Goal: Task Accomplishment & Management: Manage account settings

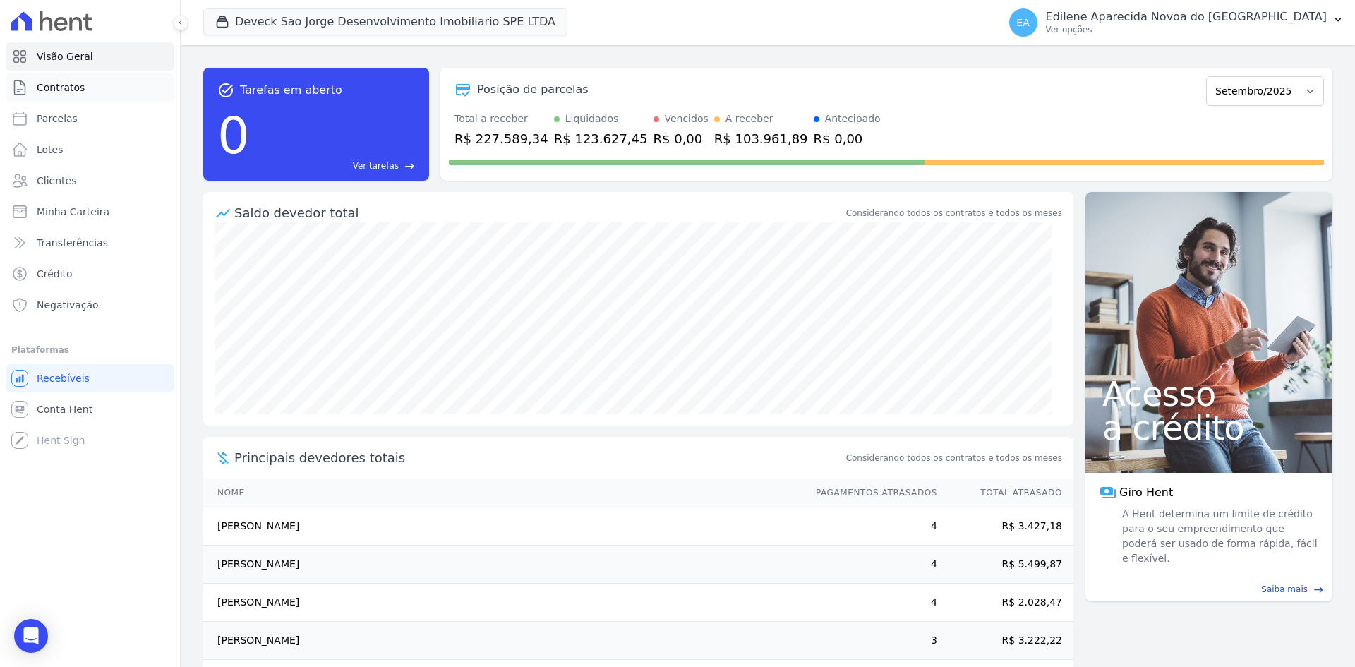
click at [74, 86] on span "Contratos" at bounding box center [61, 87] width 48 height 14
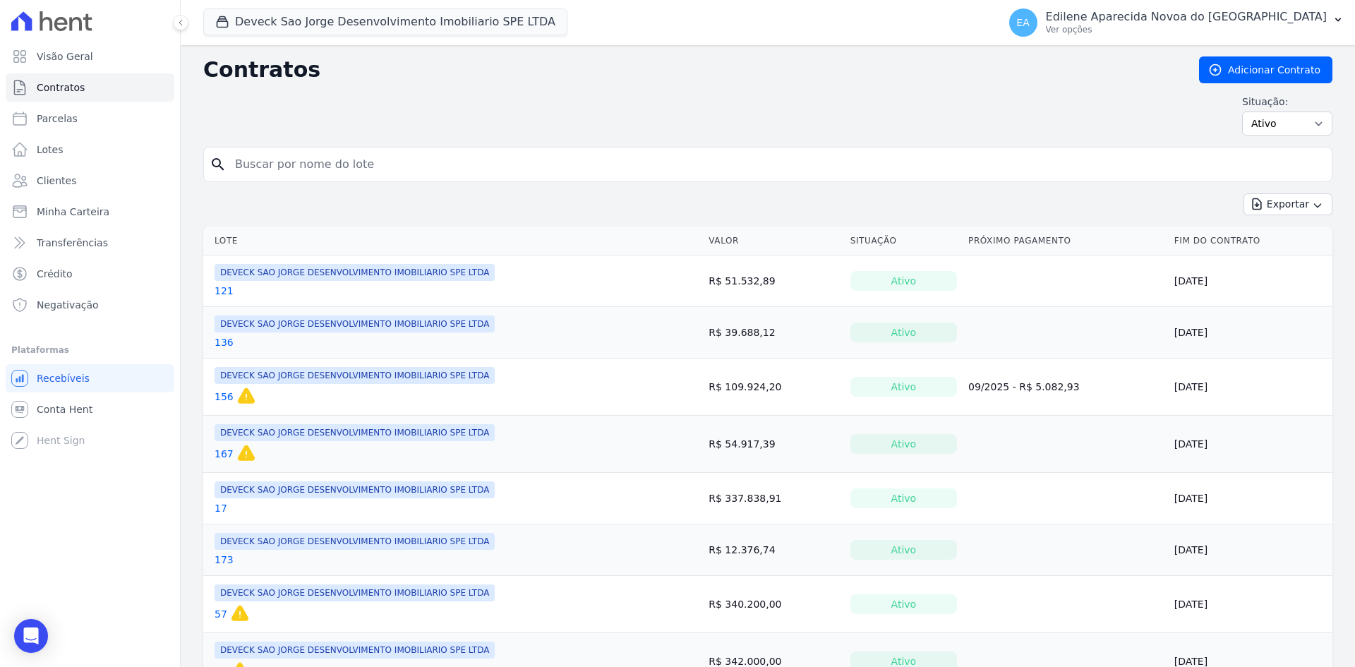
click at [270, 162] on input "search" at bounding box center [775, 164] width 1099 height 28
type input "121"
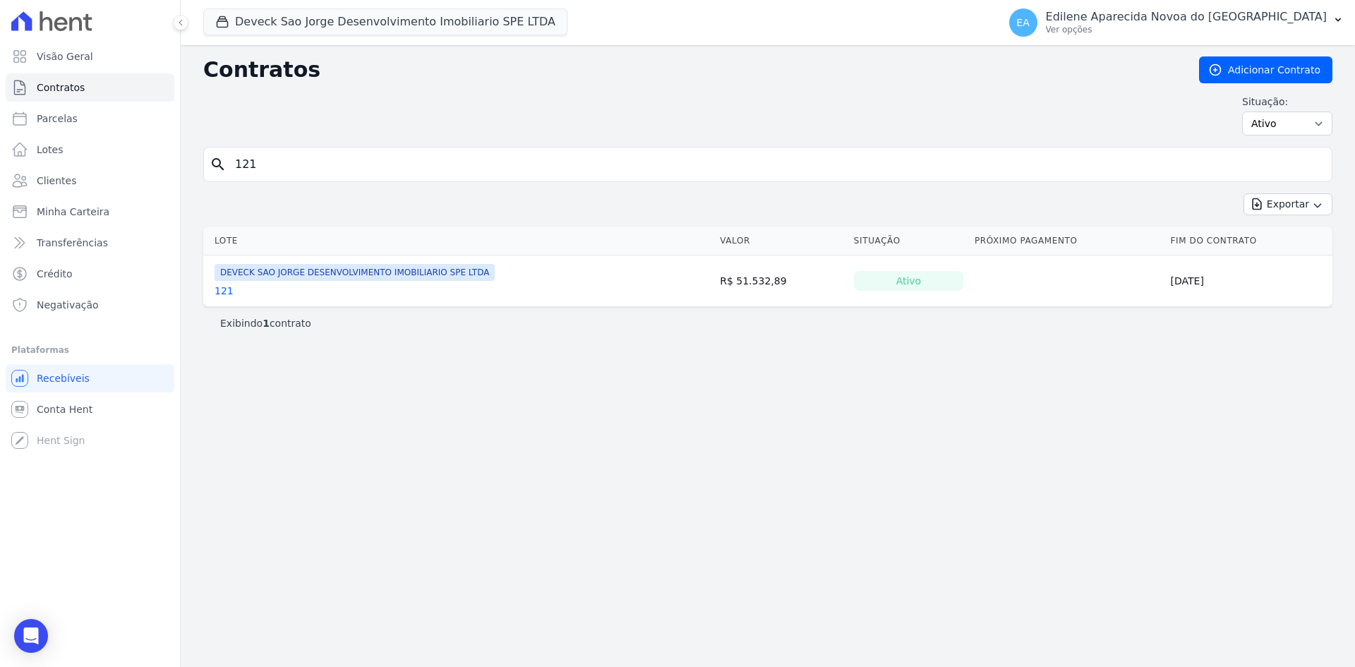
click at [224, 292] on link "121" at bounding box center [223, 291] width 19 height 14
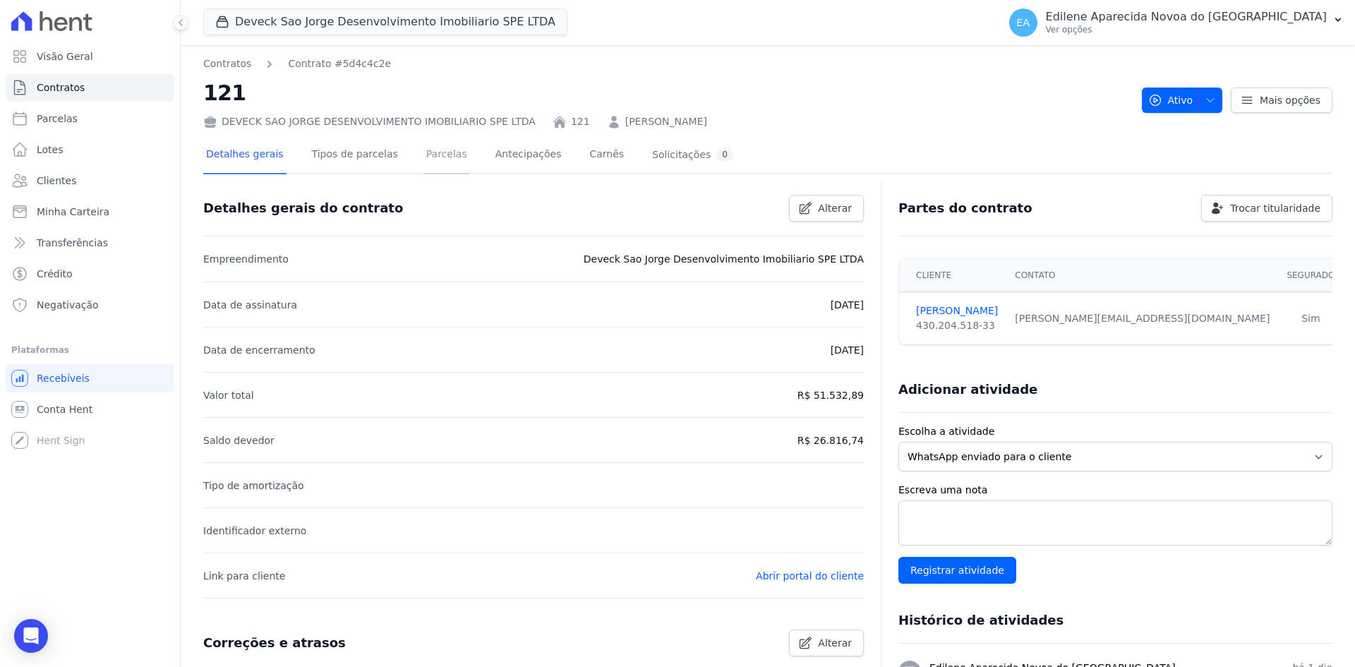
click at [425, 152] on link "Parcelas" at bounding box center [446, 155] width 47 height 37
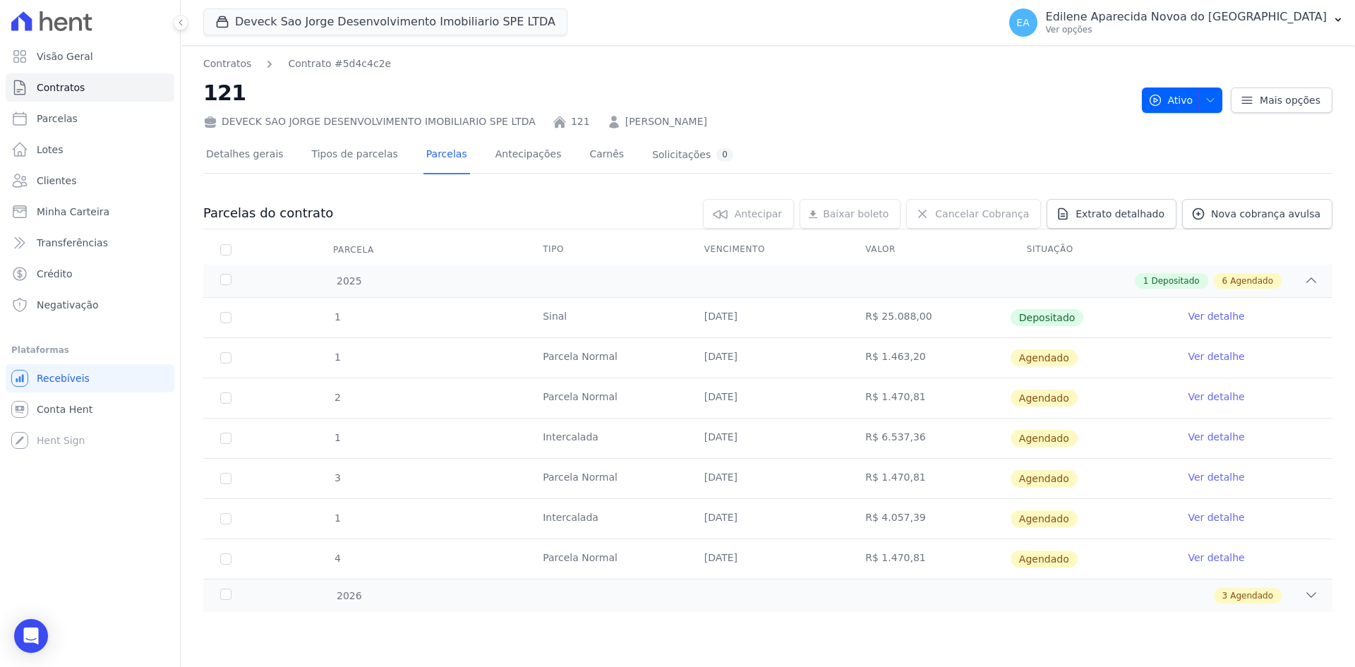
click at [1202, 356] on link "Ver detalhe" at bounding box center [1215, 356] width 56 height 14
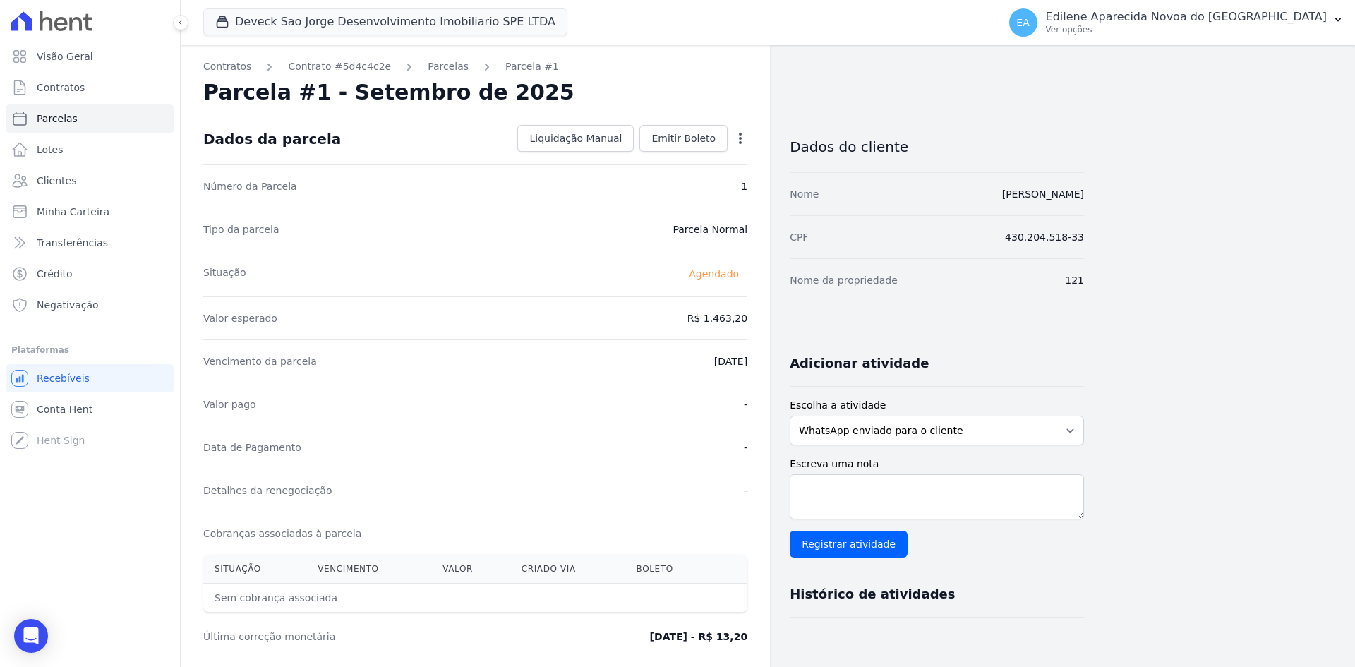
click at [1228, 354] on div "Contratos Contrato #5d4c4c2e Parcelas Parcela #1 Parcela #1 - Setembro de 2025 …" at bounding box center [756, 498] width 1151 height 907
click at [1132, 25] on p "Ver opções" at bounding box center [1186, 29] width 281 height 11
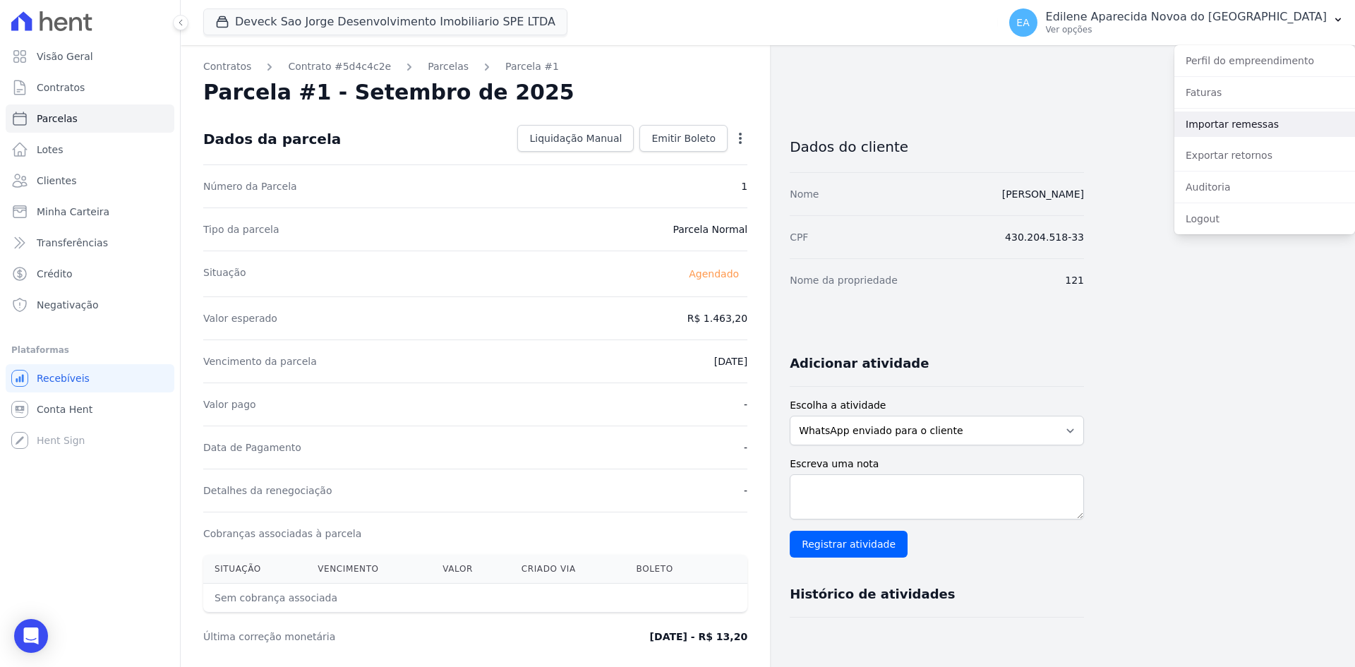
click at [1226, 121] on link "Importar remessas" at bounding box center [1264, 123] width 181 height 25
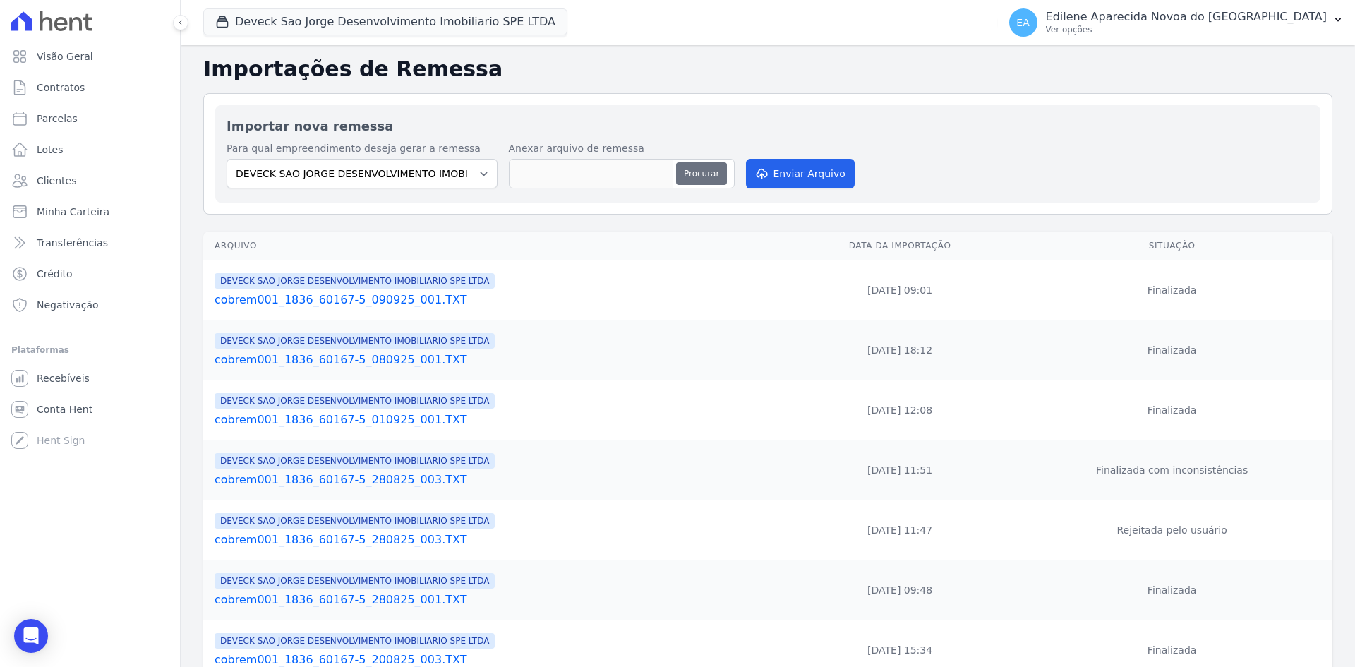
click at [718, 169] on button "Procurar" at bounding box center [701, 173] width 51 height 23
type input "cobrem001_1836_60167-5_100925_001.TXT"
click at [785, 174] on button "Enviar Arquivo" at bounding box center [800, 174] width 109 height 30
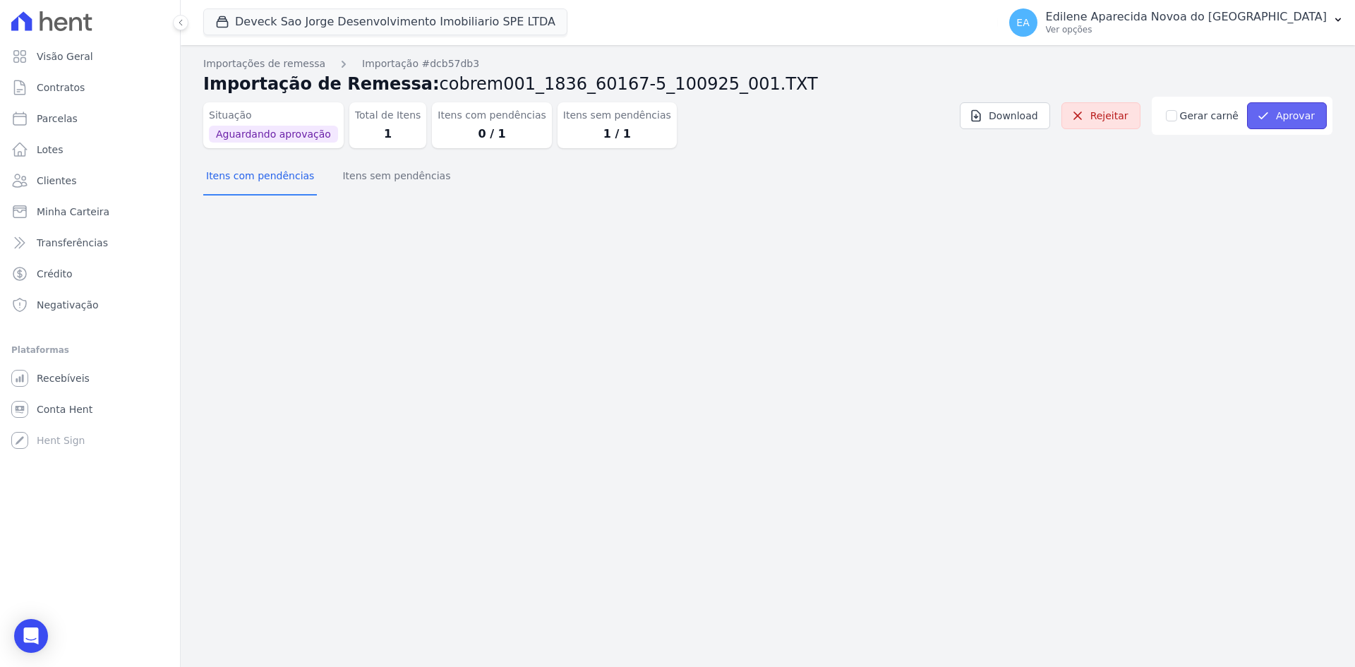
click at [1297, 118] on button "Aprovar" at bounding box center [1287, 115] width 80 height 27
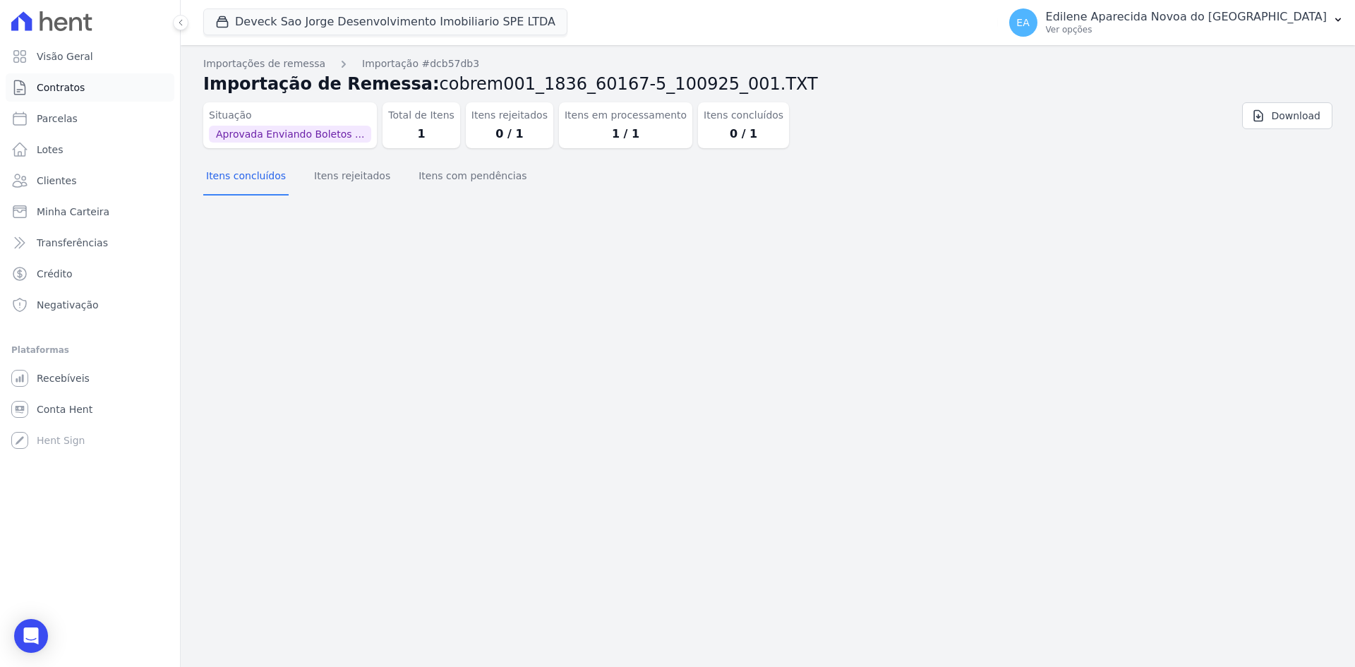
click at [67, 90] on span "Contratos" at bounding box center [61, 87] width 48 height 14
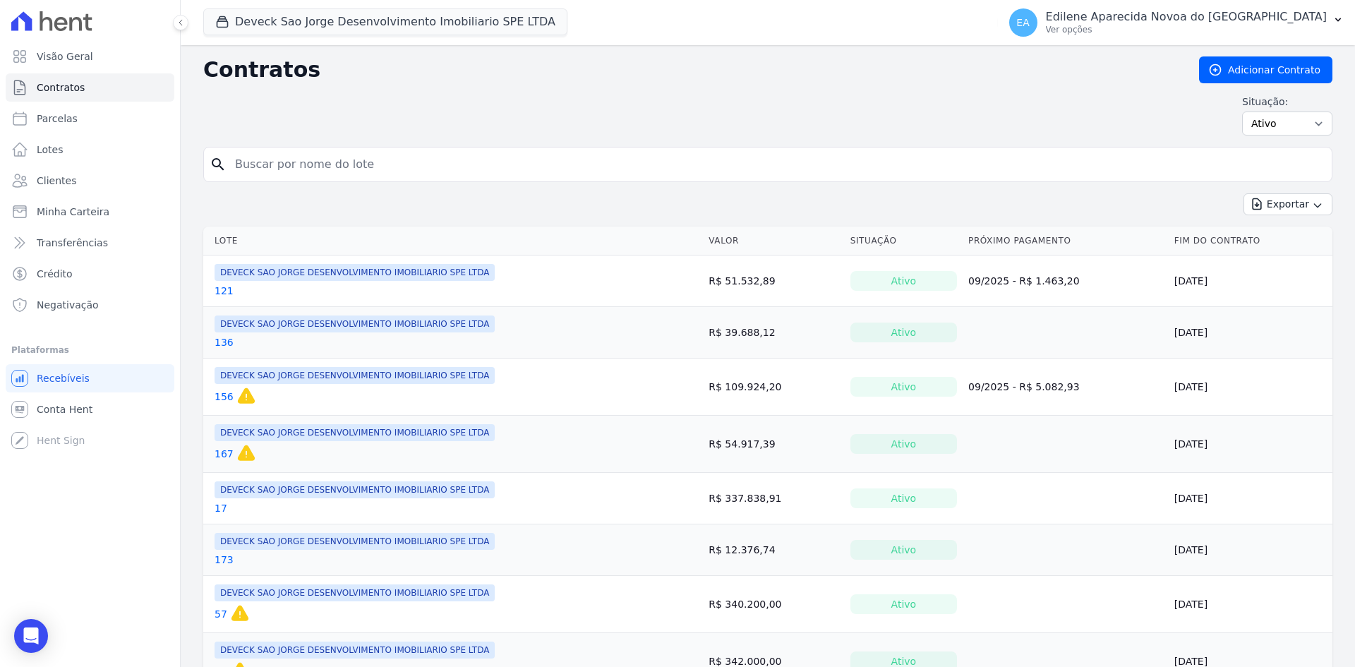
click at [222, 291] on link "121" at bounding box center [223, 291] width 19 height 14
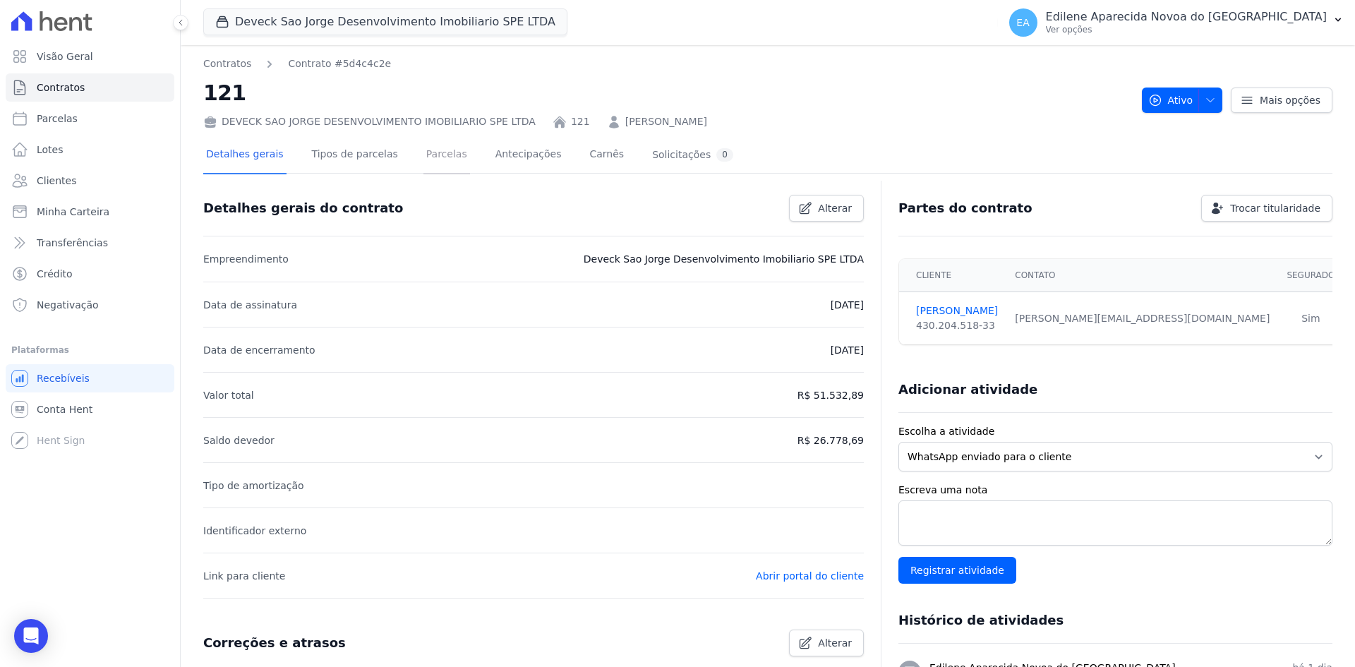
click at [423, 155] on link "Parcelas" at bounding box center [446, 155] width 47 height 37
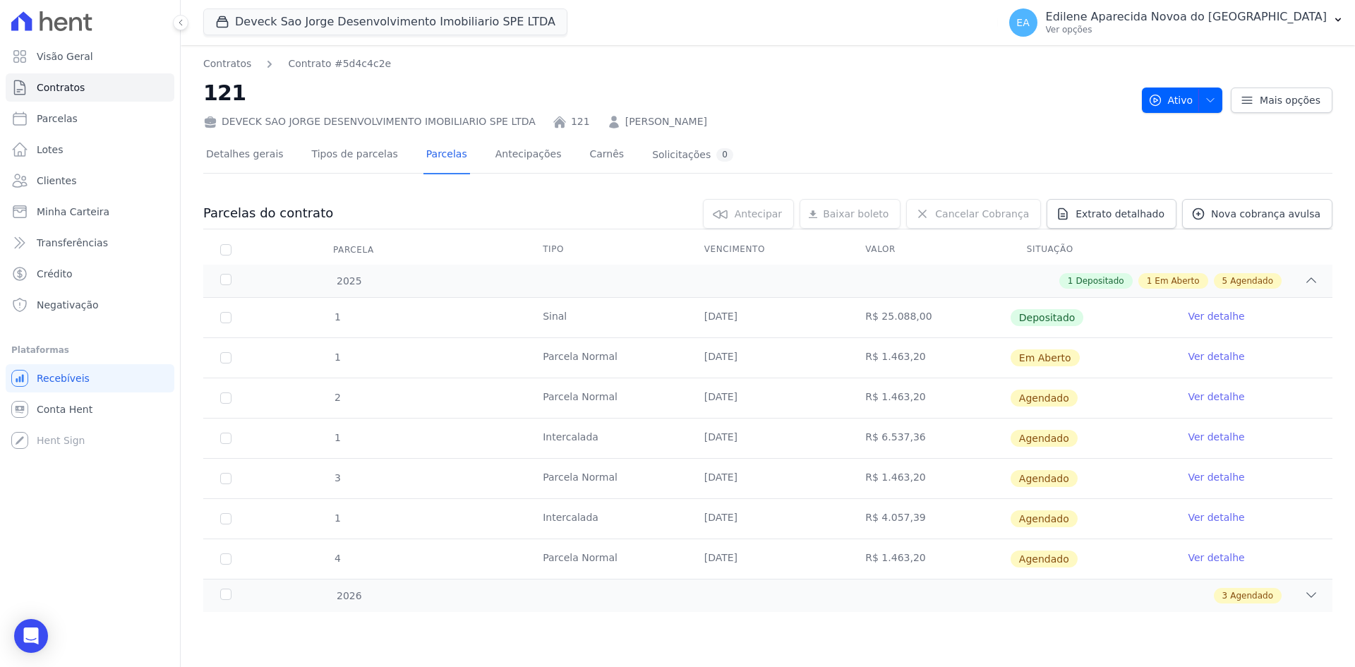
click at [1205, 358] on link "Ver detalhe" at bounding box center [1215, 356] width 56 height 14
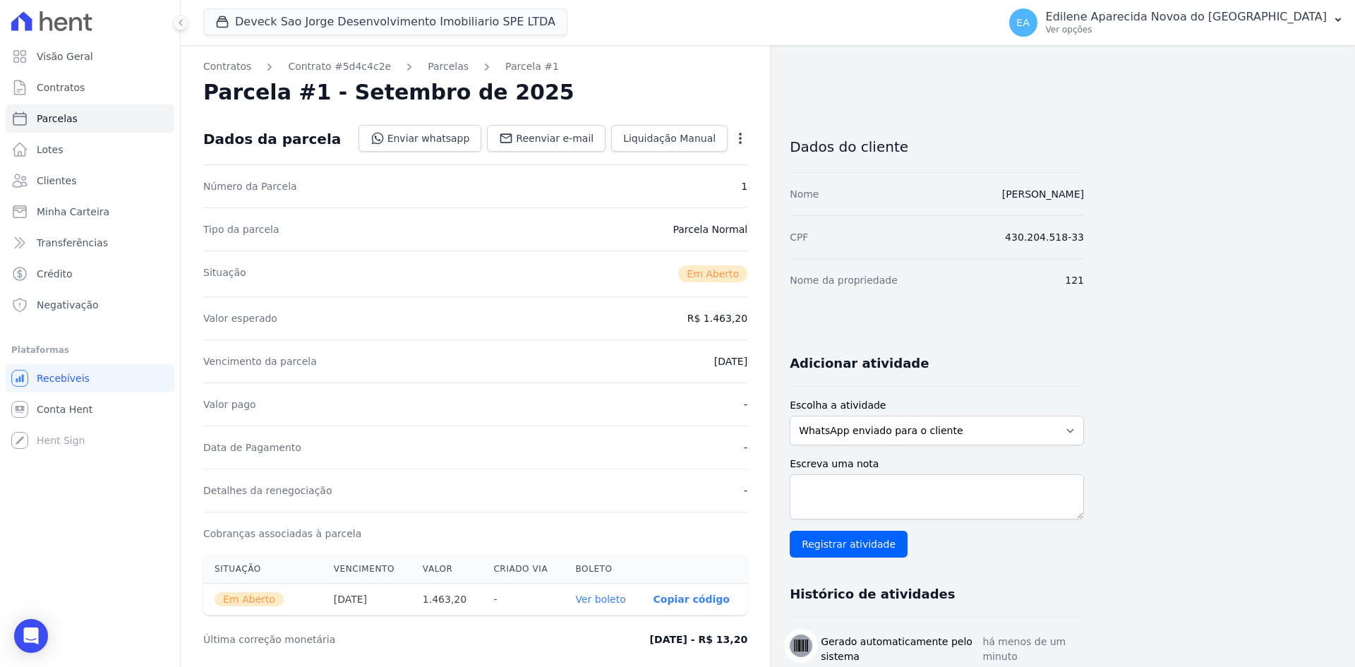
click at [605, 603] on link "Ver boleto" at bounding box center [600, 598] width 50 height 11
click at [1137, 28] on p "Ver opções" at bounding box center [1186, 29] width 281 height 11
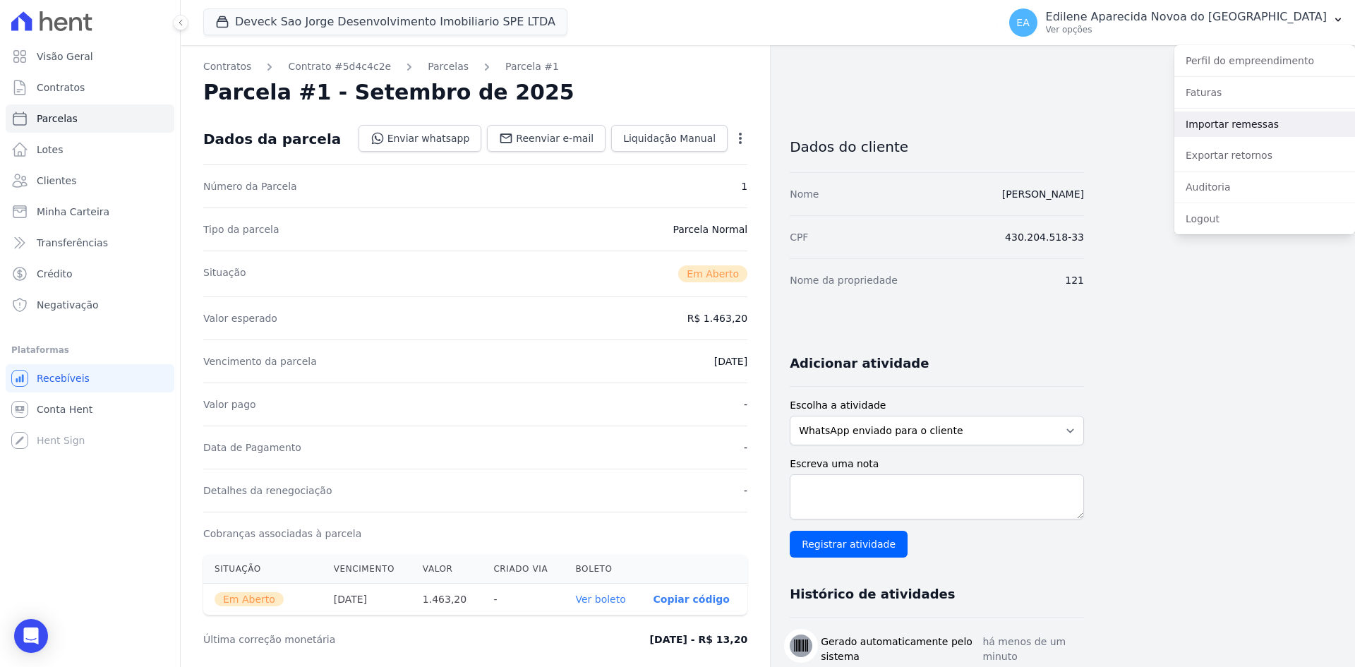
click at [1201, 122] on link "Importar remessas" at bounding box center [1264, 123] width 181 height 25
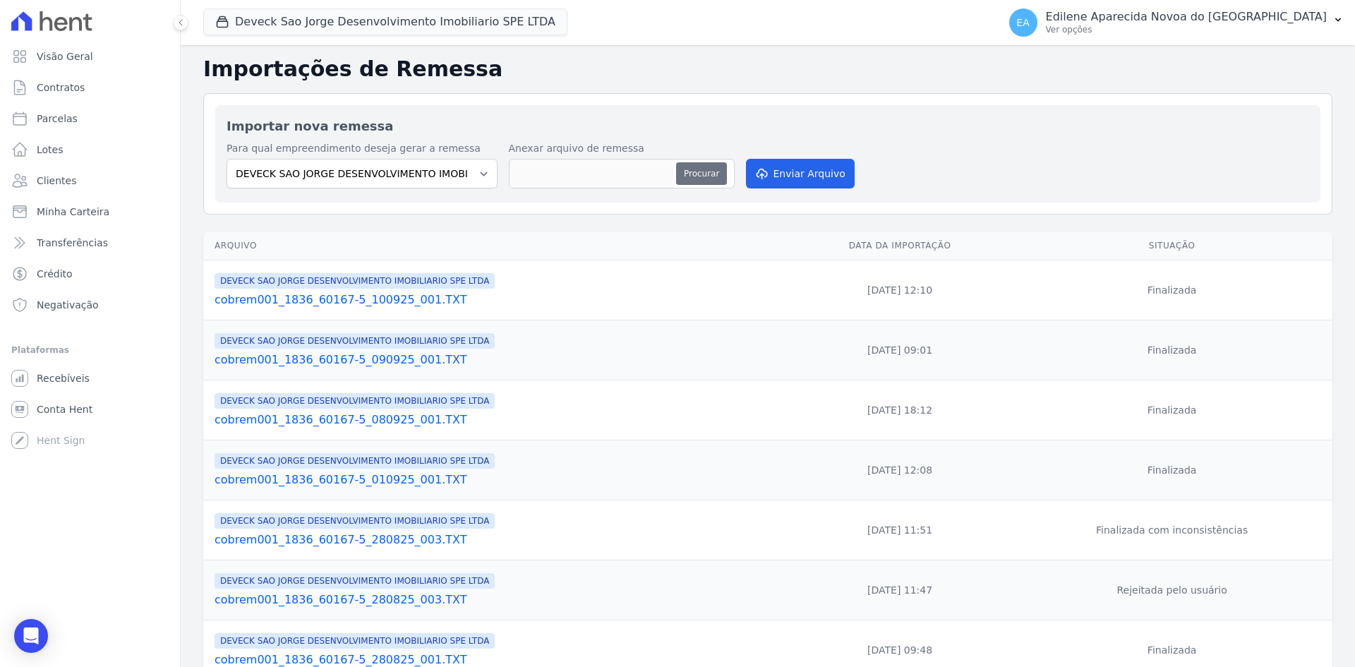
click at [712, 173] on button "Procurar" at bounding box center [701, 173] width 51 height 23
type input "cobrem001_1836_60167-5_100925_003.TXT"
click at [781, 171] on button "Enviar Arquivo" at bounding box center [800, 174] width 109 height 30
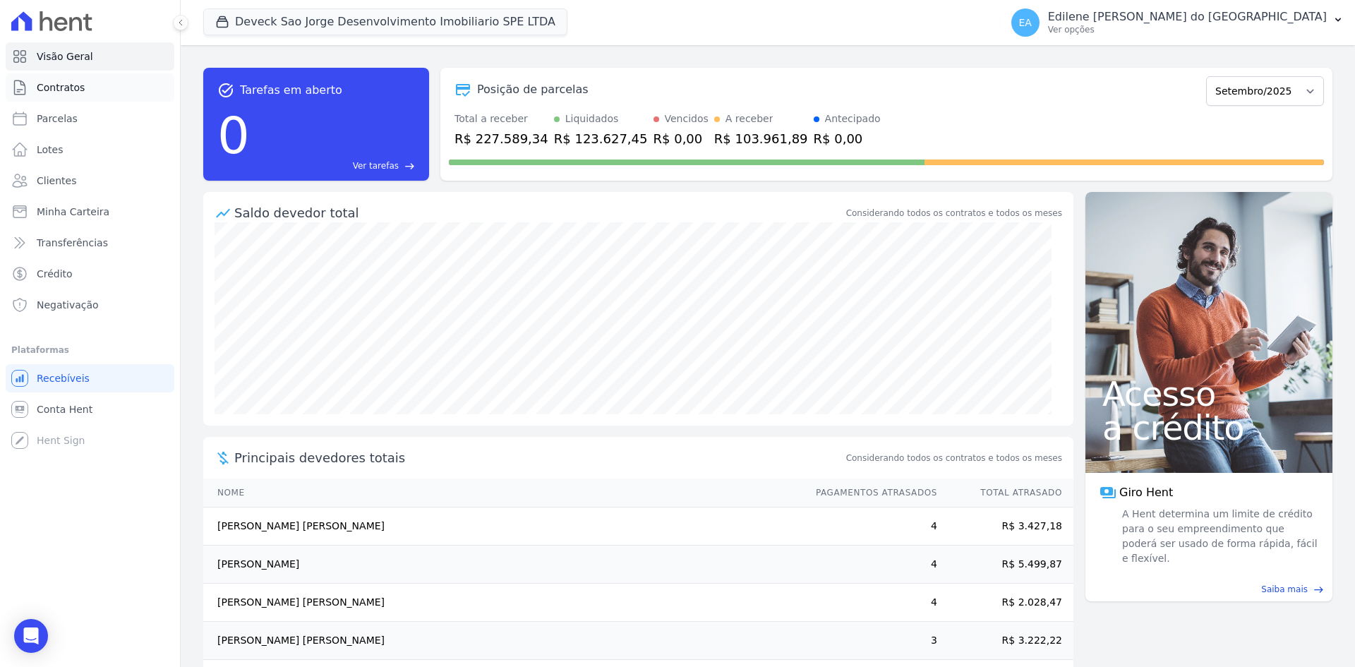
click at [83, 90] on link "Contratos" at bounding box center [90, 87] width 169 height 28
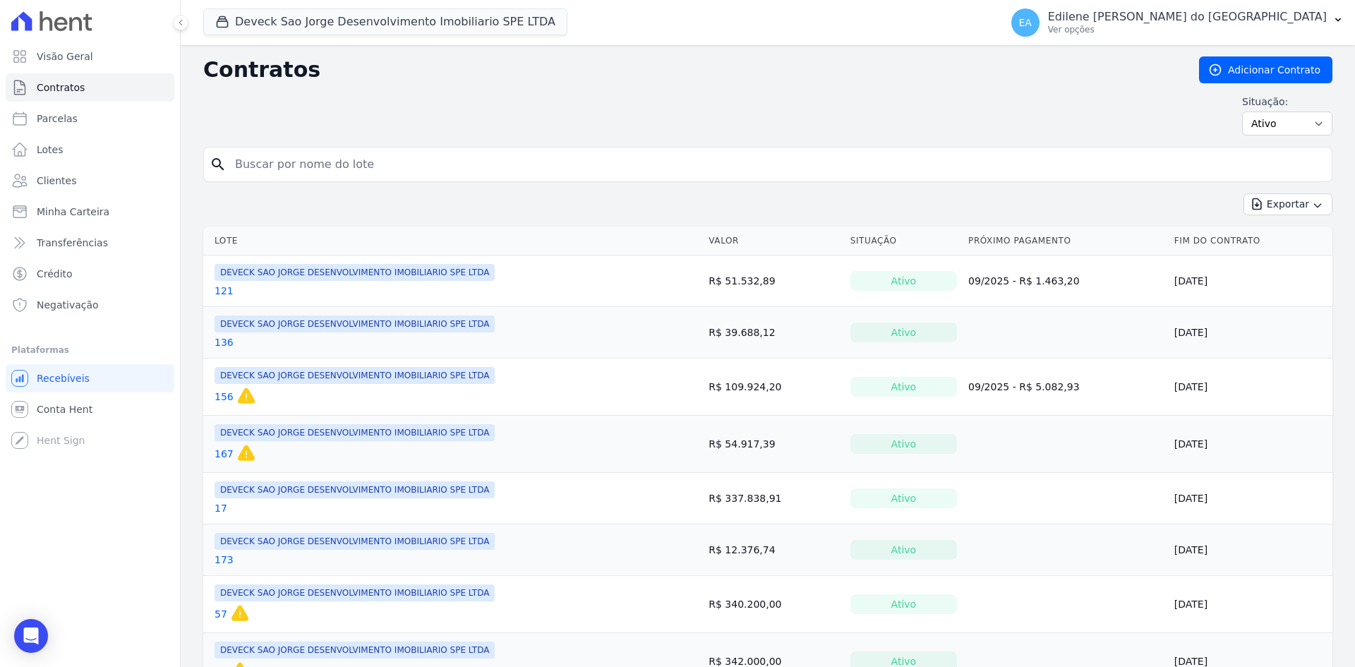
click at [290, 166] on input "search" at bounding box center [775, 164] width 1099 height 28
type input "171"
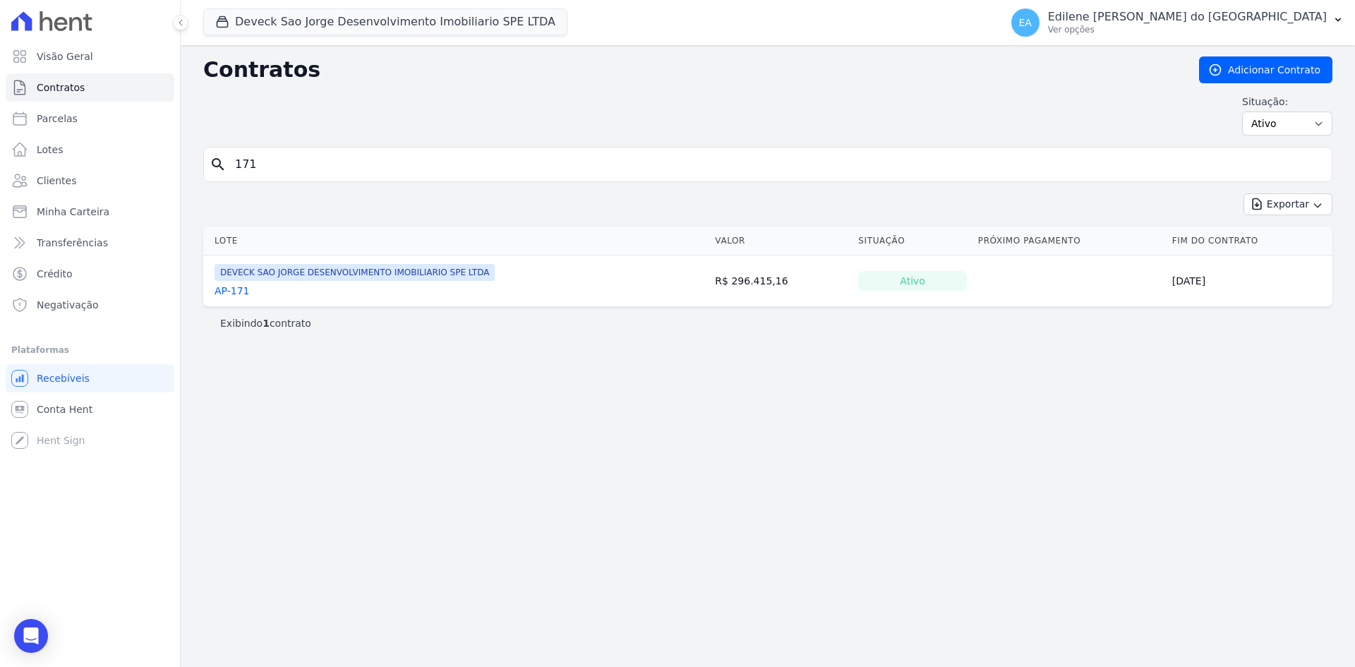
click at [238, 289] on link "AP-171" at bounding box center [231, 291] width 35 height 14
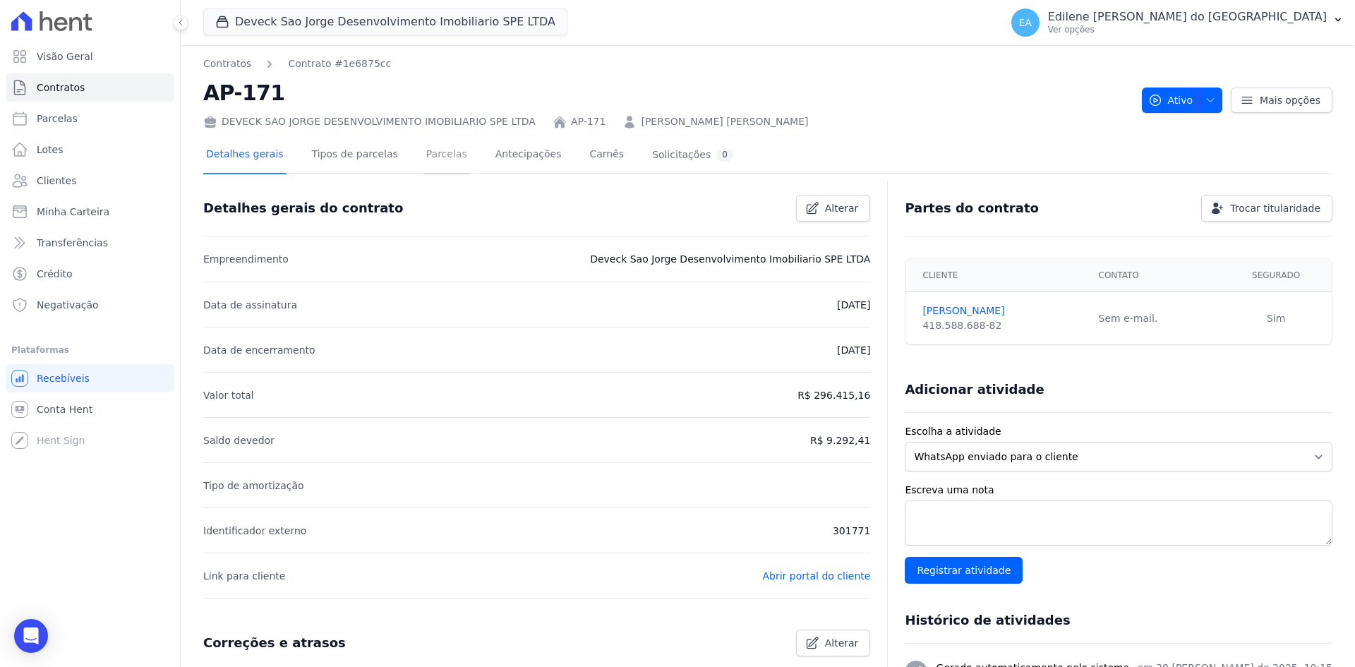
click at [429, 155] on link "Parcelas" at bounding box center [446, 155] width 47 height 37
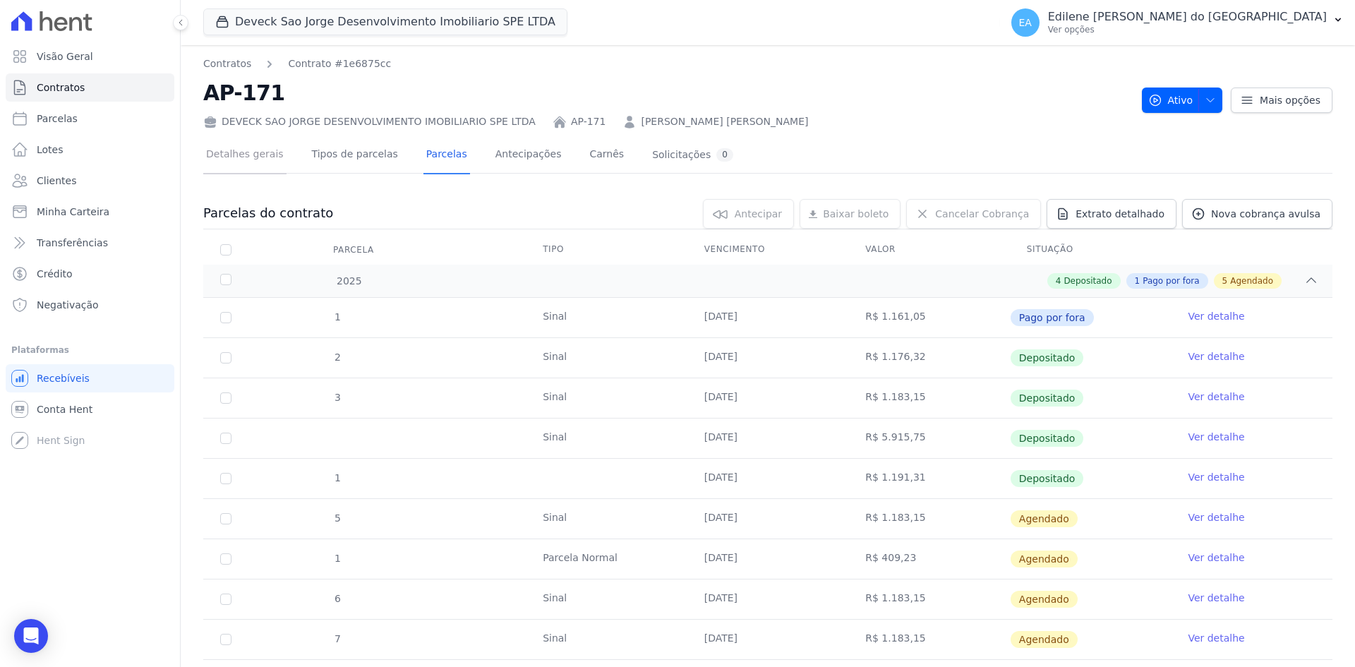
click at [242, 155] on link "Detalhes gerais" at bounding box center [244, 155] width 83 height 37
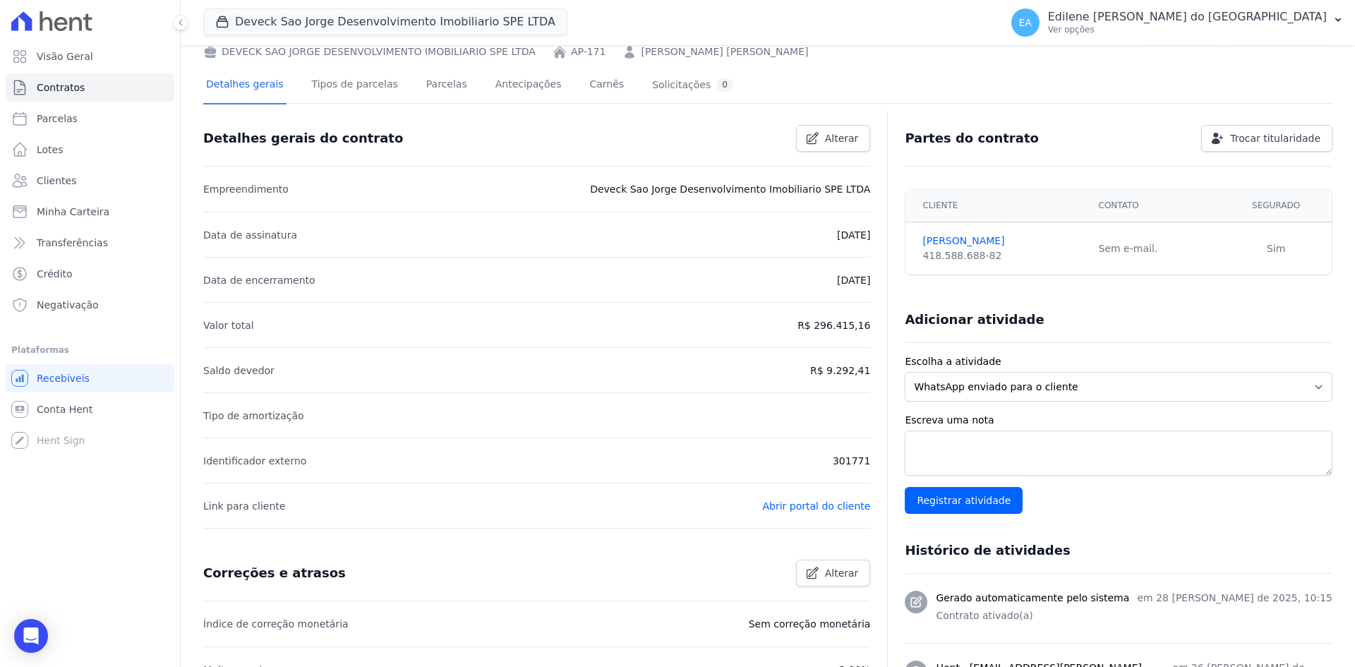
scroll to position [32, 0]
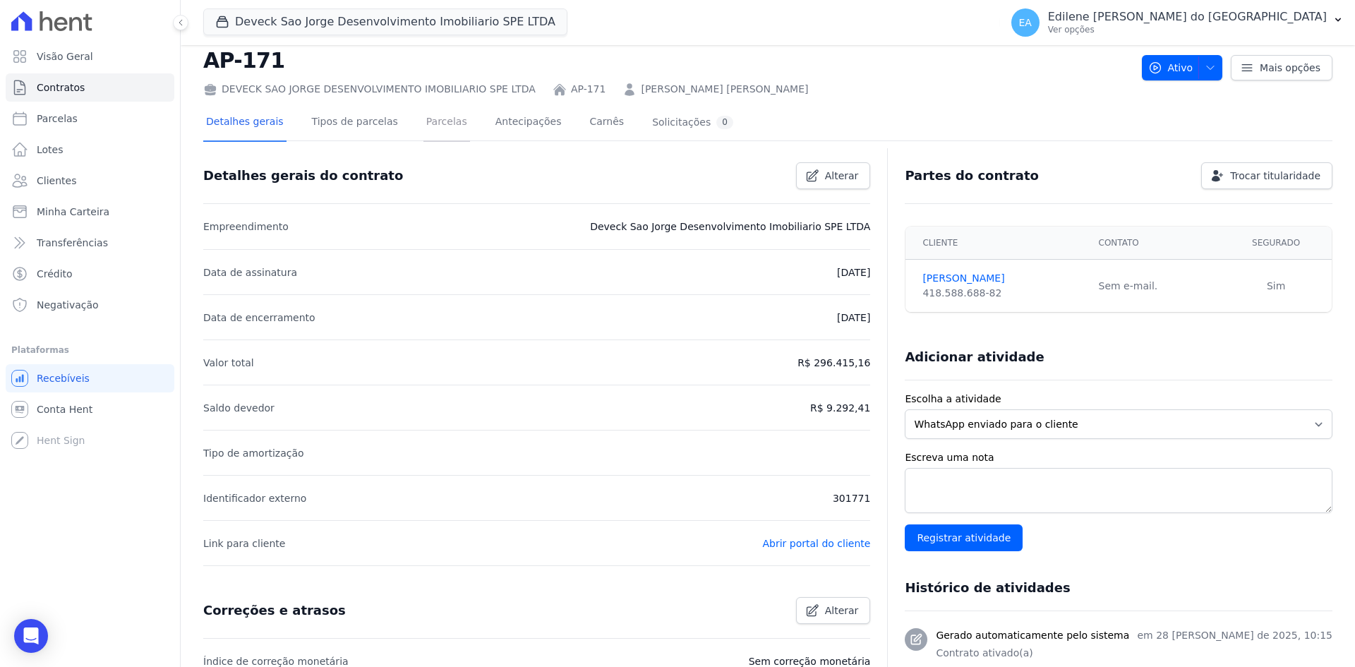
click at [423, 118] on link "Parcelas" at bounding box center [446, 122] width 47 height 37
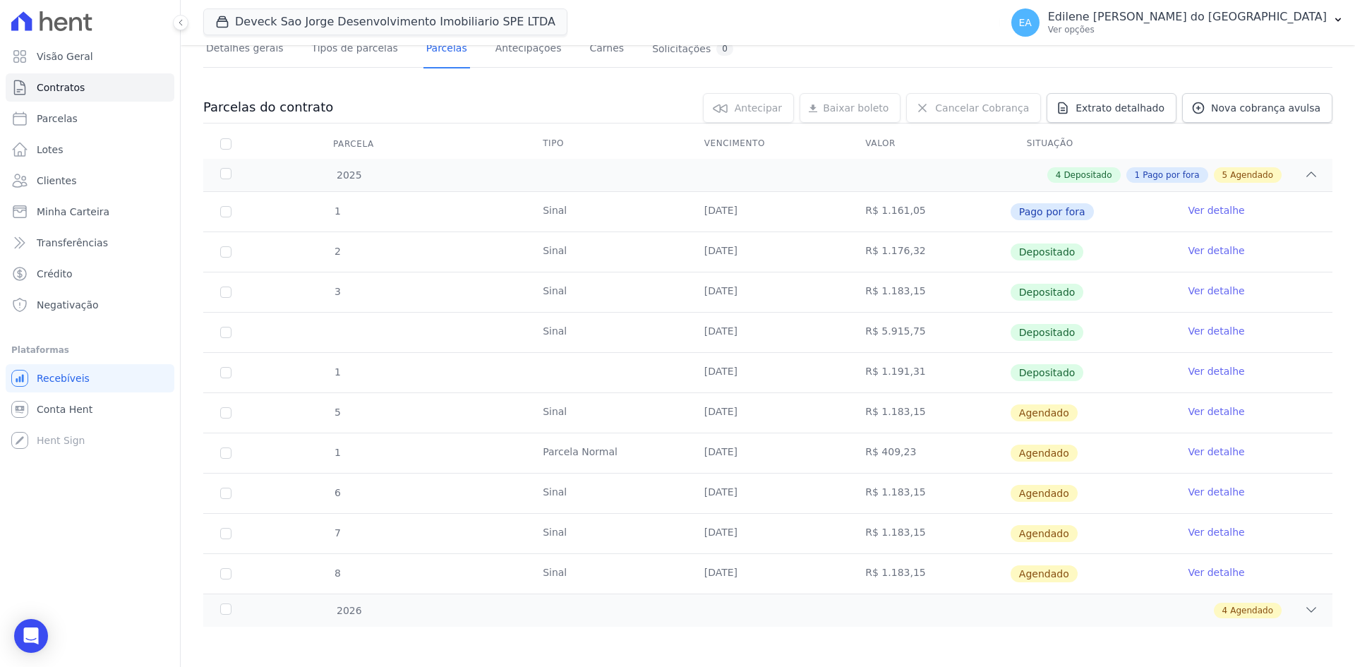
scroll to position [108, 0]
click at [227, 412] on input "checkbox" at bounding box center [225, 410] width 11 height 11
checkbox input "true"
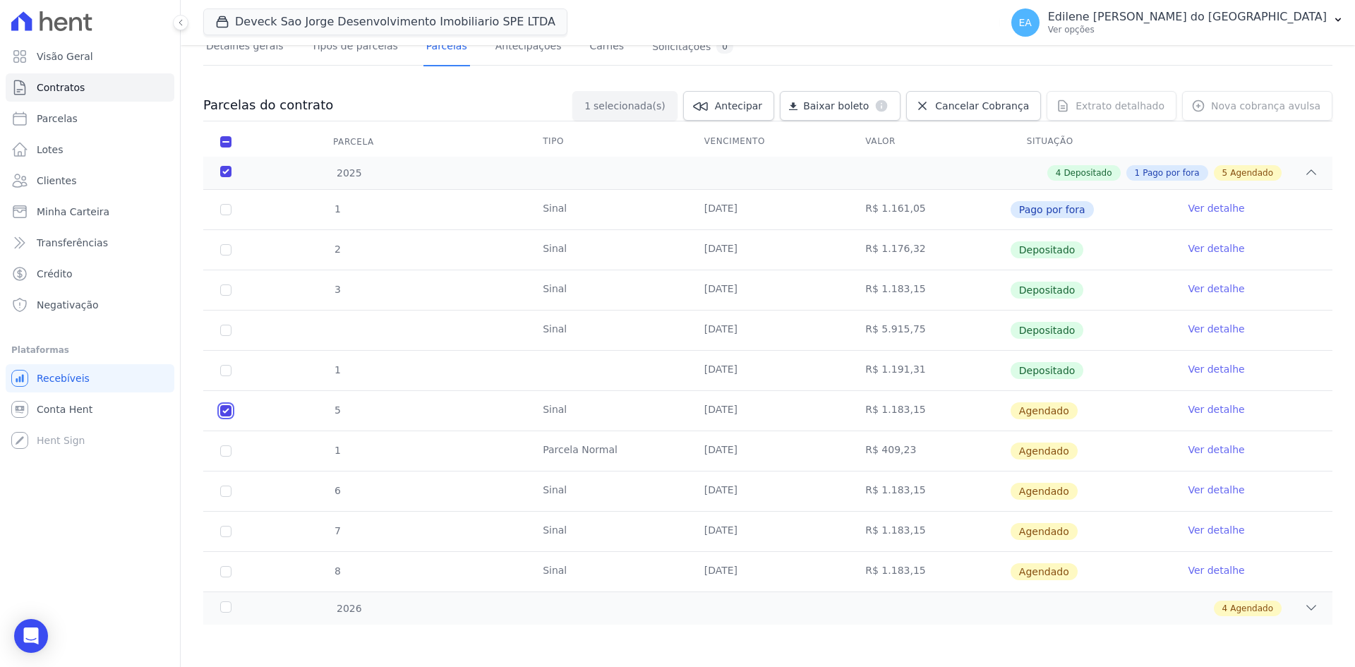
click at [227, 412] on input "checkbox" at bounding box center [225, 410] width 11 height 11
checkbox input "false"
click at [217, 449] on td "1" at bounding box center [225, 451] width 45 height 40
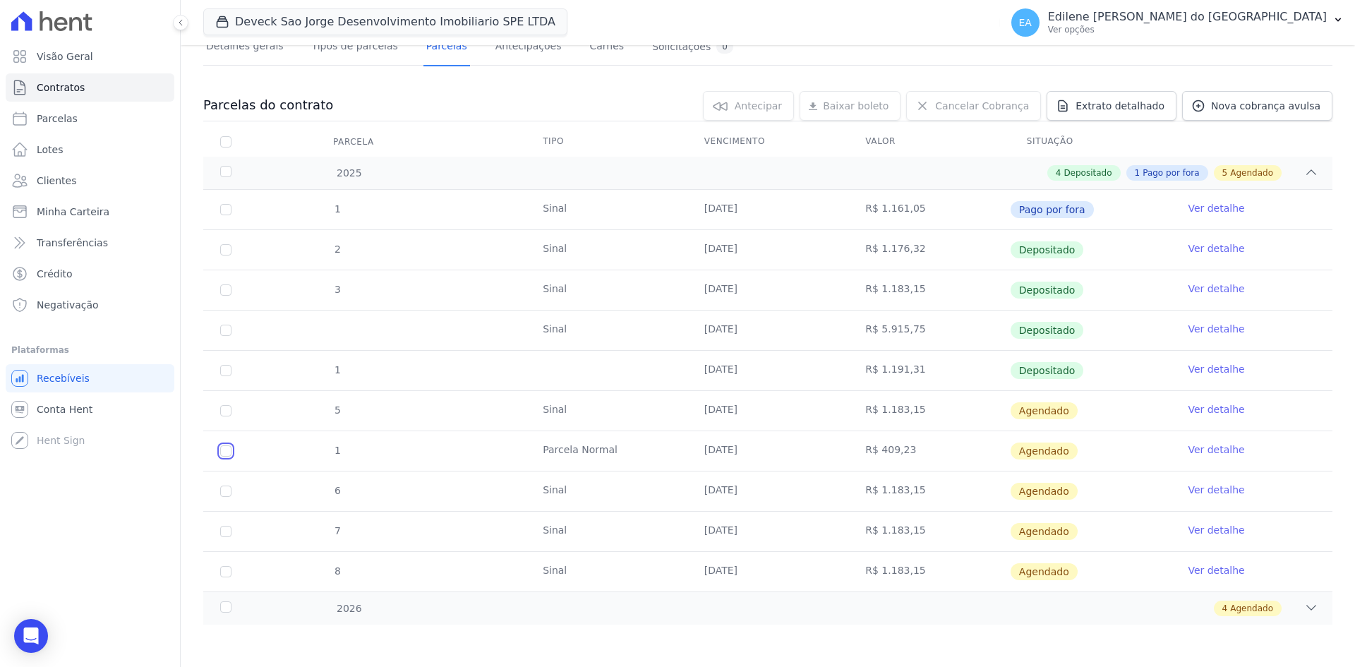
click at [225, 449] on input "checkbox" at bounding box center [225, 450] width 11 height 11
checkbox input "true"
click at [226, 492] on input "checkbox" at bounding box center [225, 490] width 11 height 11
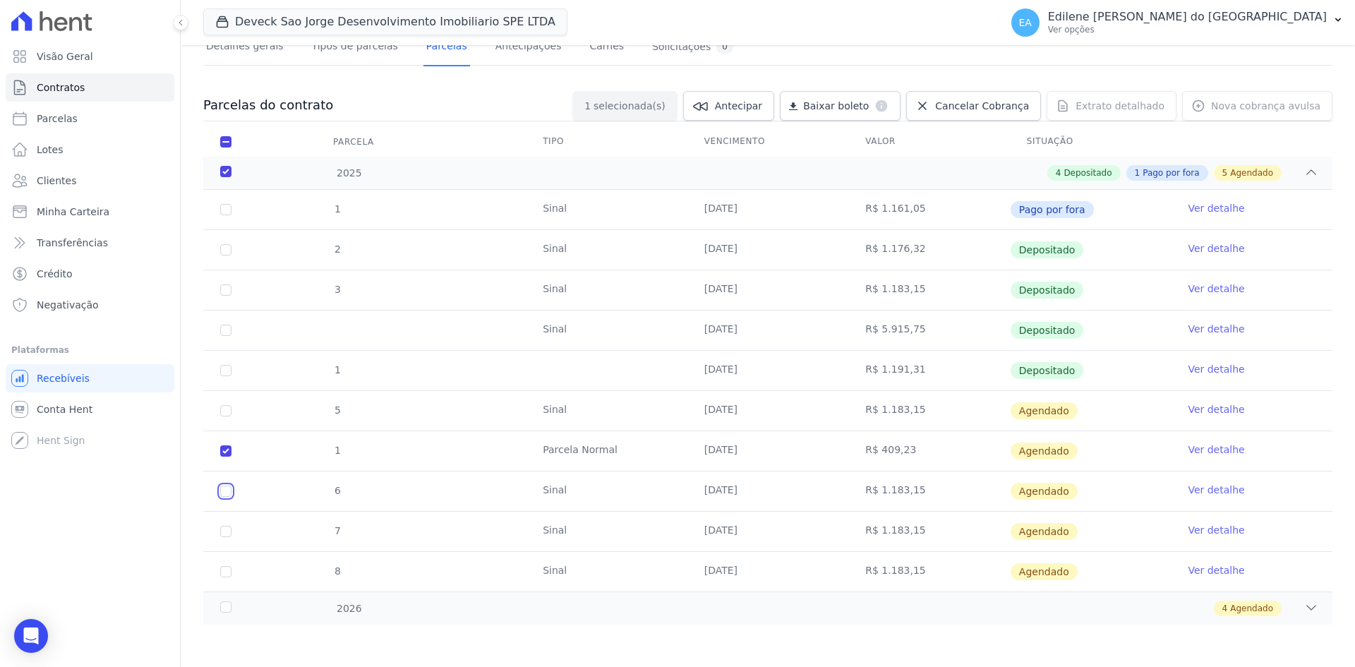
checkbox input "true"
click at [224, 533] on input "checkbox" at bounding box center [225, 531] width 11 height 11
checkbox input "true"
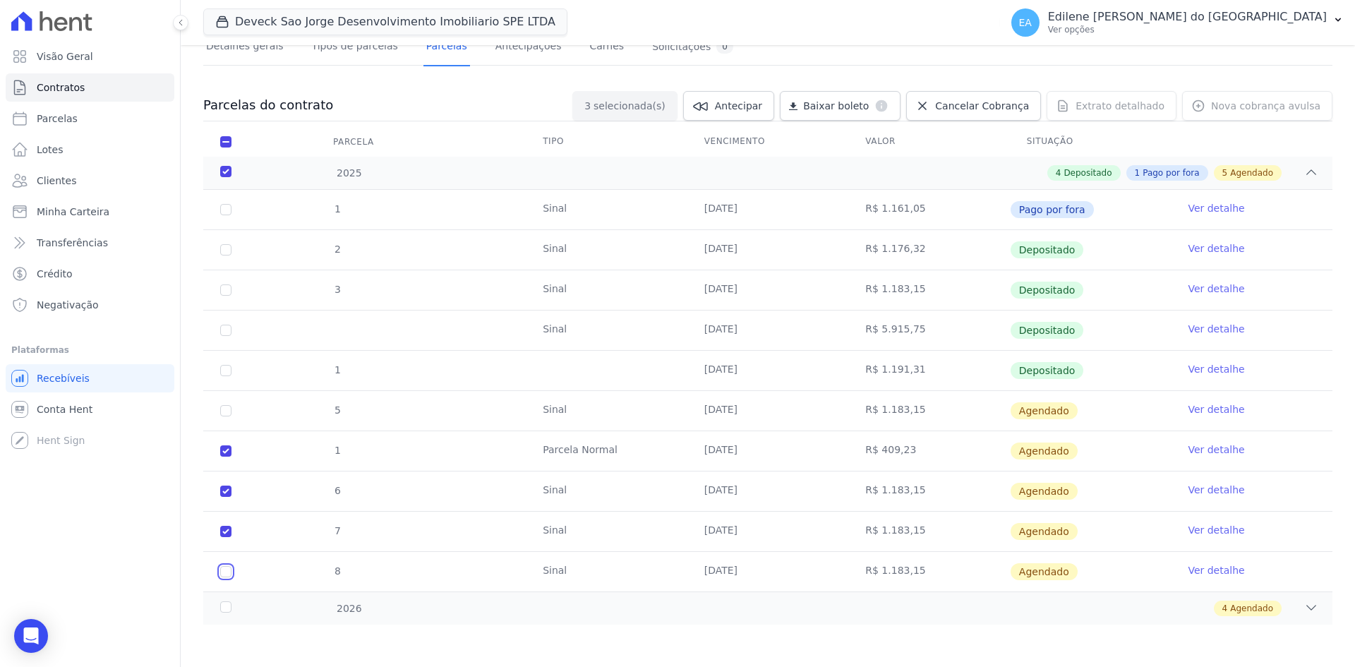
click at [226, 571] on input "checkbox" at bounding box center [225, 571] width 11 height 11
checkbox input "true"
click at [969, 102] on span "Cancelar Cobrança" at bounding box center [982, 106] width 94 height 14
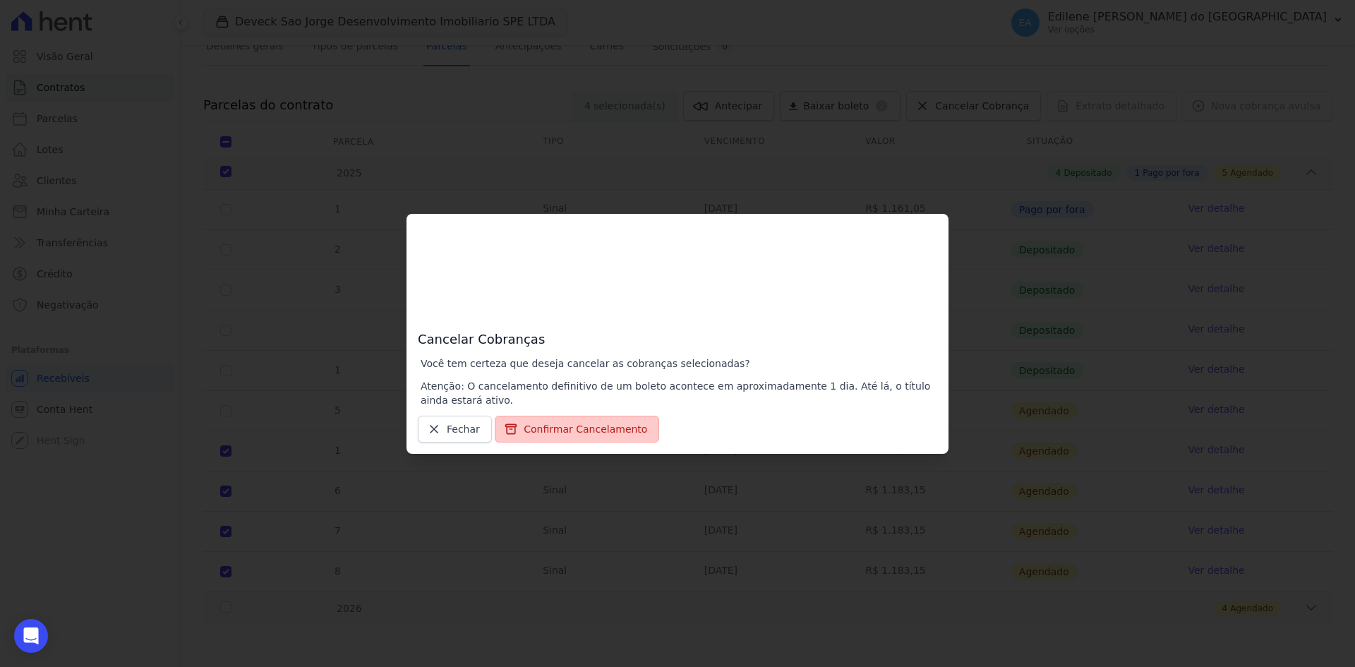
click at [560, 433] on button "Confirmar Cancelamento" at bounding box center [577, 429] width 164 height 27
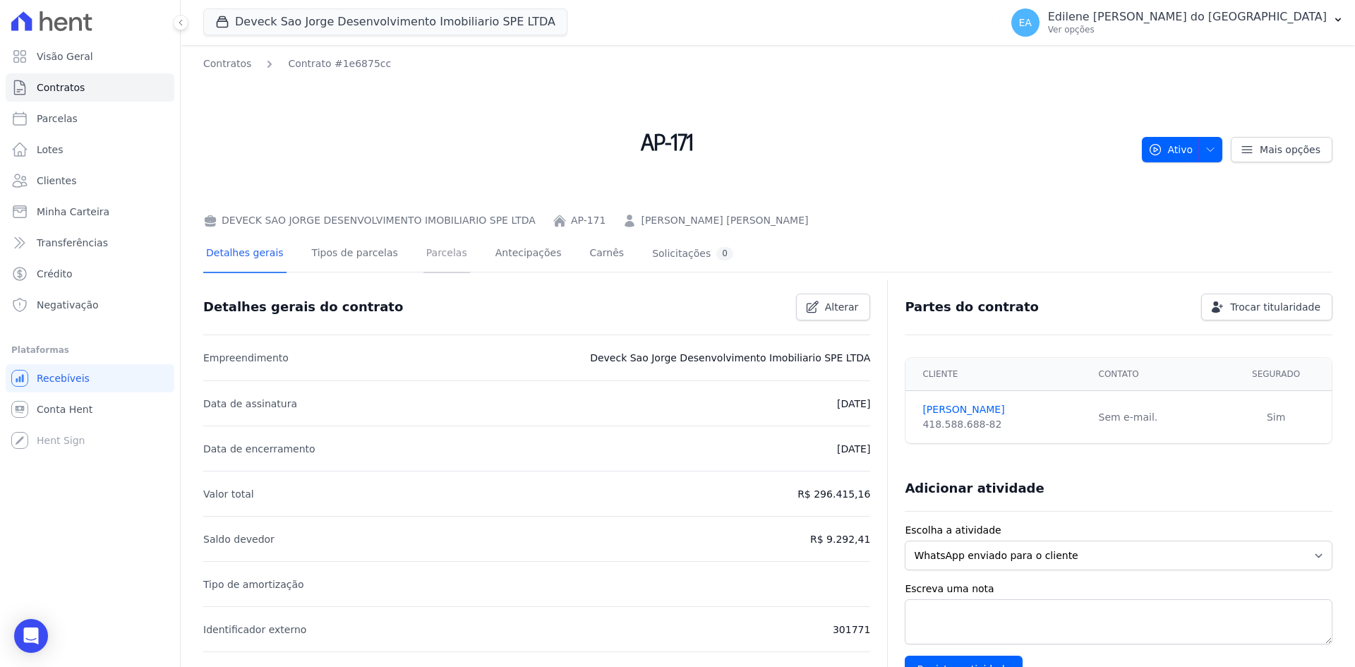
click at [425, 253] on link "Parcelas" at bounding box center [446, 254] width 47 height 37
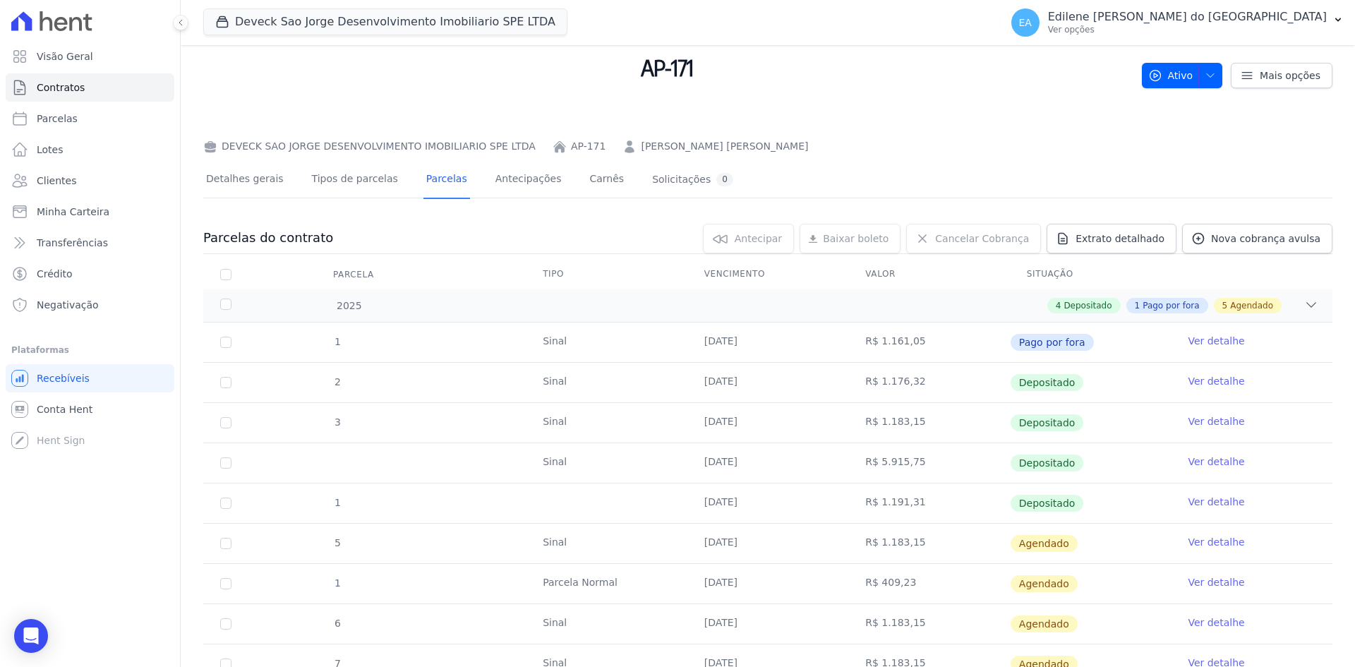
scroll to position [207, 0]
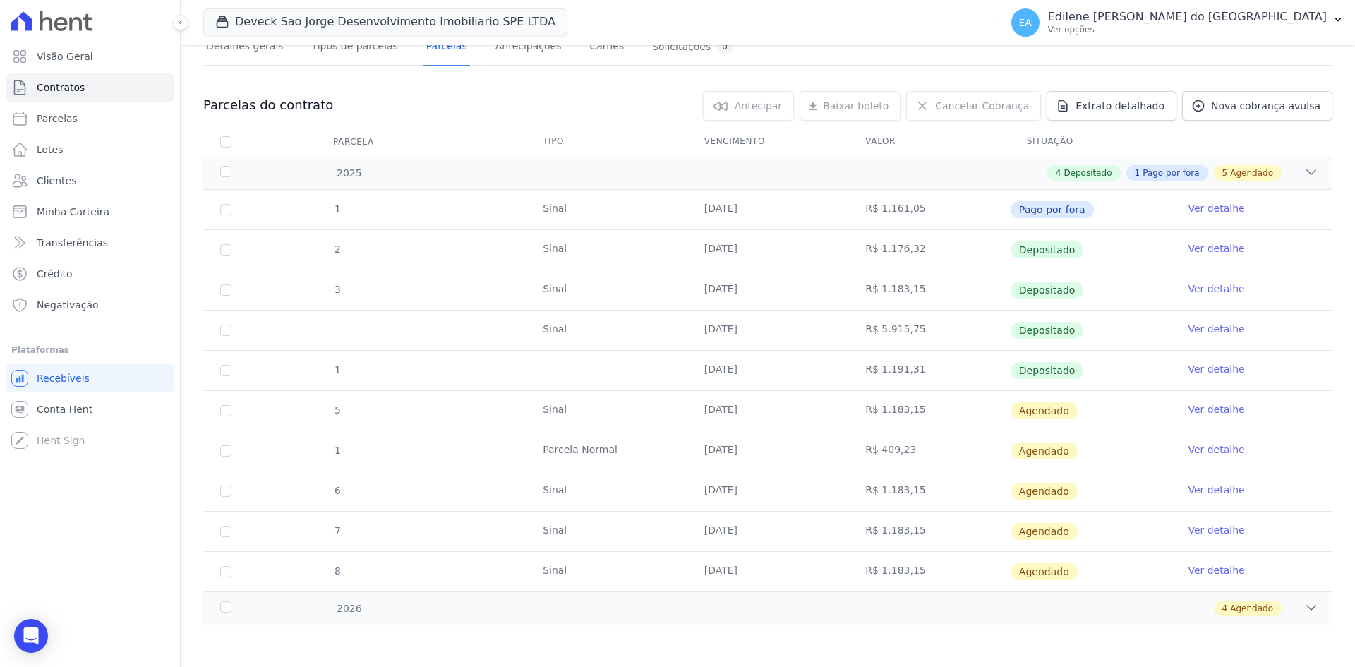
click at [1220, 449] on link "Ver detalhe" at bounding box center [1215, 449] width 56 height 14
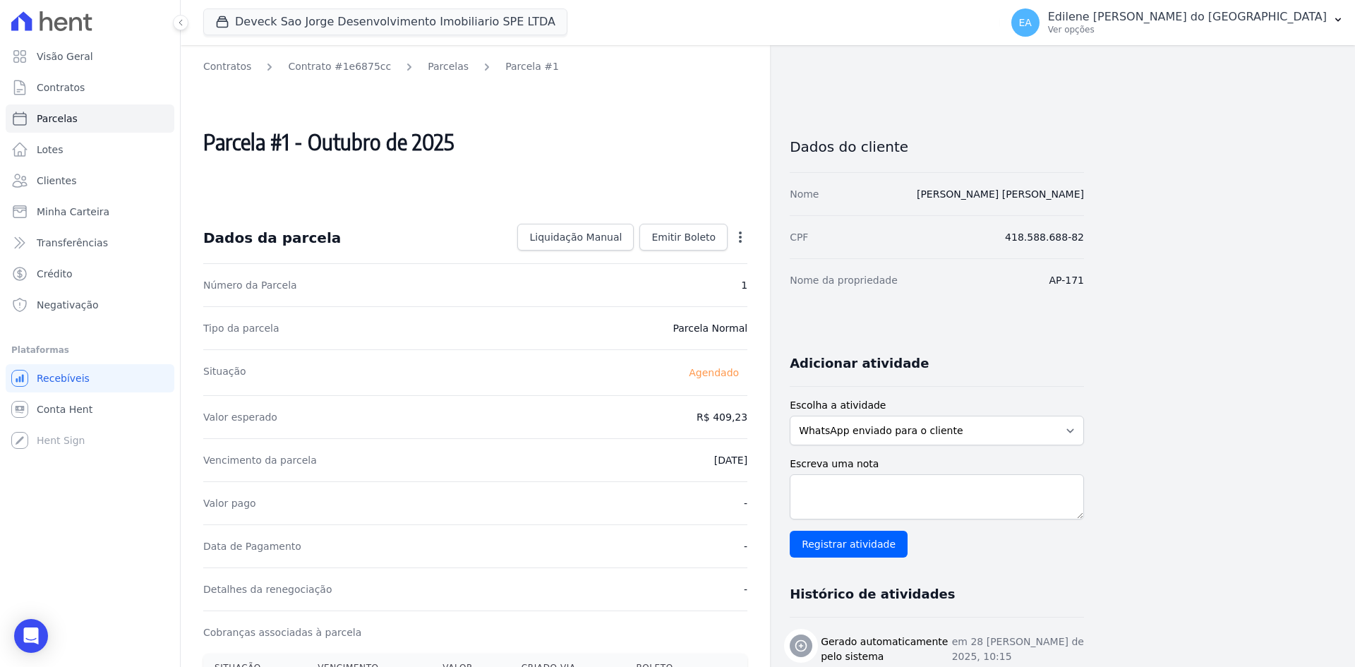
click at [740, 236] on icon "button" at bounding box center [740, 236] width 3 height 11
click at [738, 242] on icon "button" at bounding box center [740, 237] width 14 height 14
click at [737, 239] on icon "button" at bounding box center [740, 237] width 14 height 14
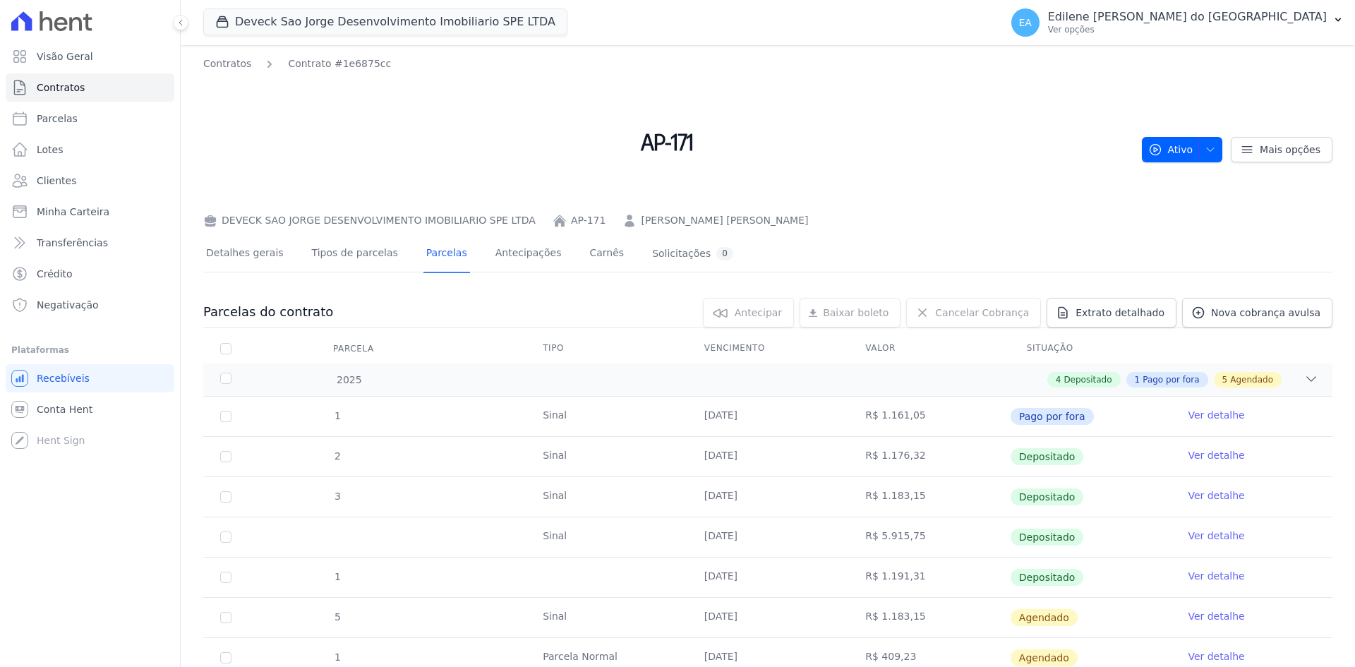
scroll to position [207, 0]
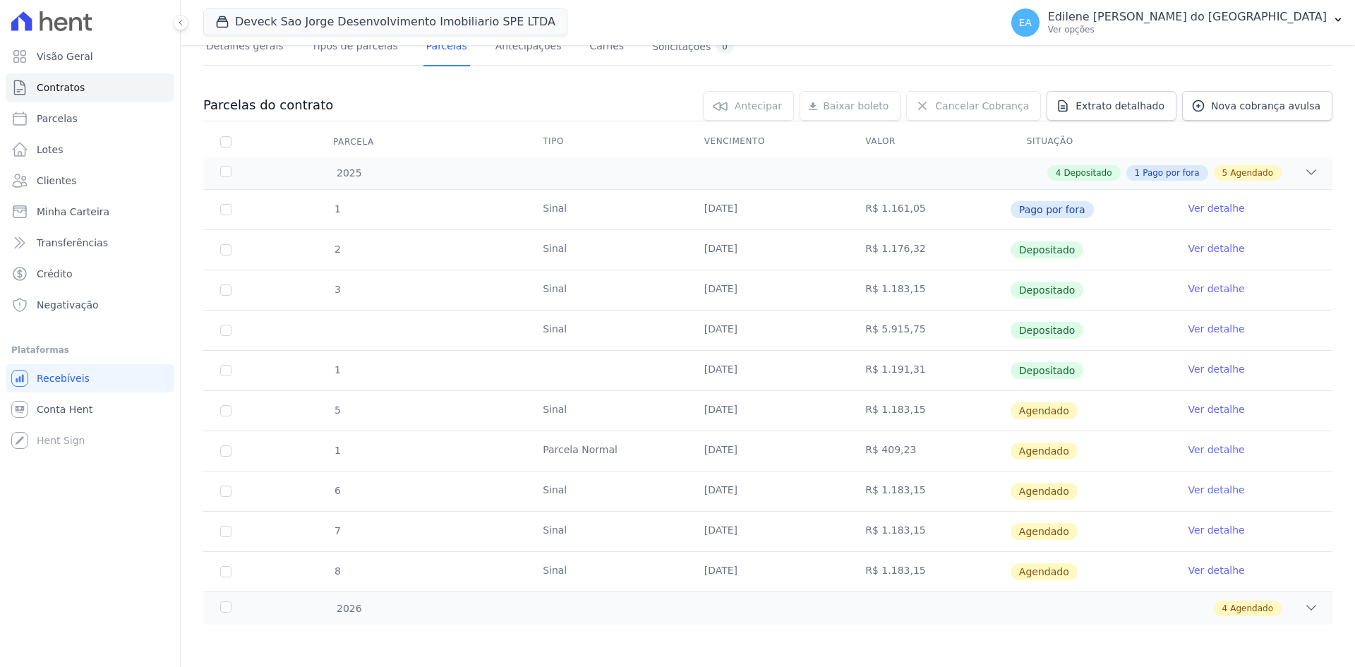
click at [1208, 410] on link "Ver detalhe" at bounding box center [1215, 409] width 56 height 14
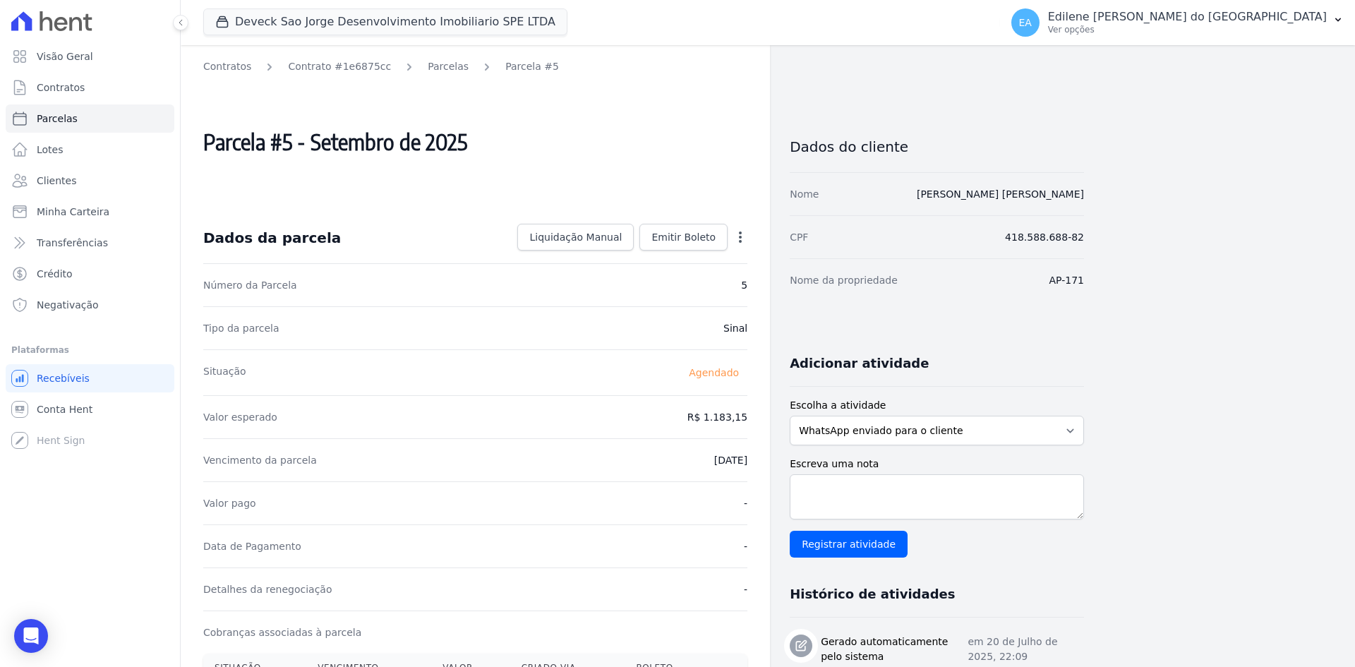
click at [739, 240] on icon "button" at bounding box center [740, 237] width 14 height 14
click at [739, 243] on icon "button" at bounding box center [740, 237] width 14 height 14
click at [739, 236] on icon "button" at bounding box center [740, 236] width 3 height 11
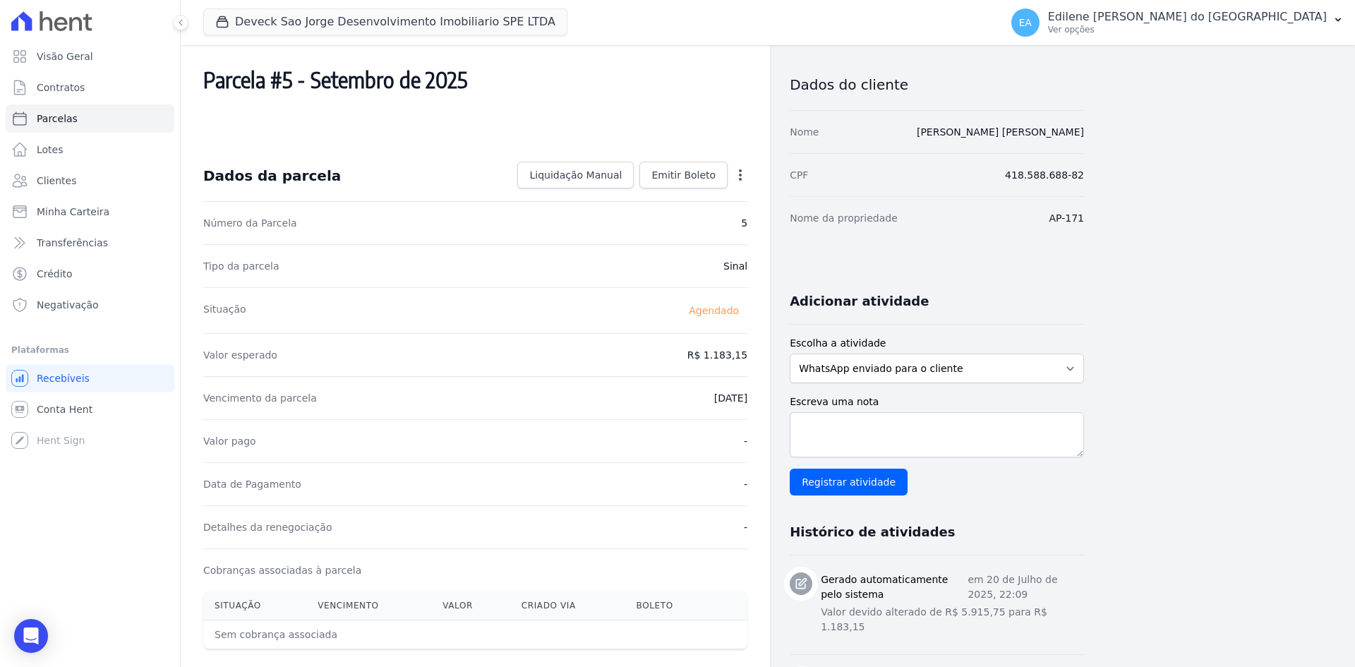
scroll to position [43, 0]
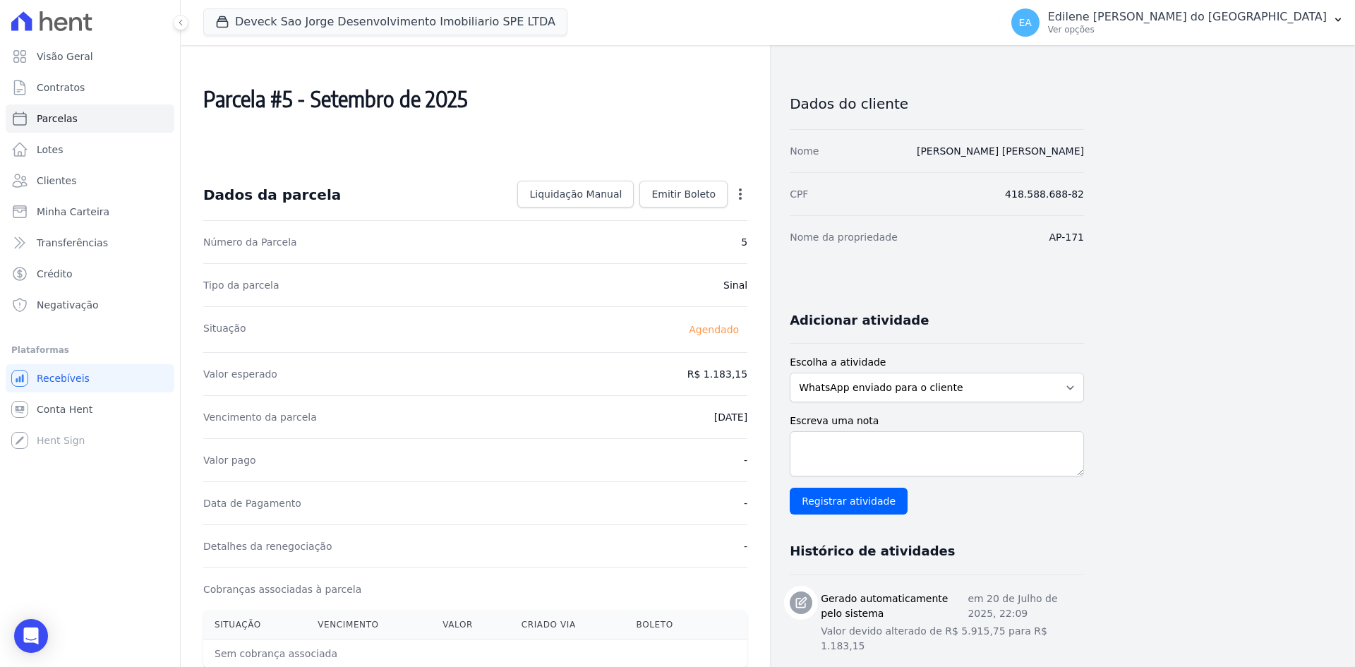
click at [725, 375] on dd "R$ 1.183,15" at bounding box center [717, 374] width 60 height 14
click at [742, 187] on icon "button" at bounding box center [740, 194] width 14 height 14
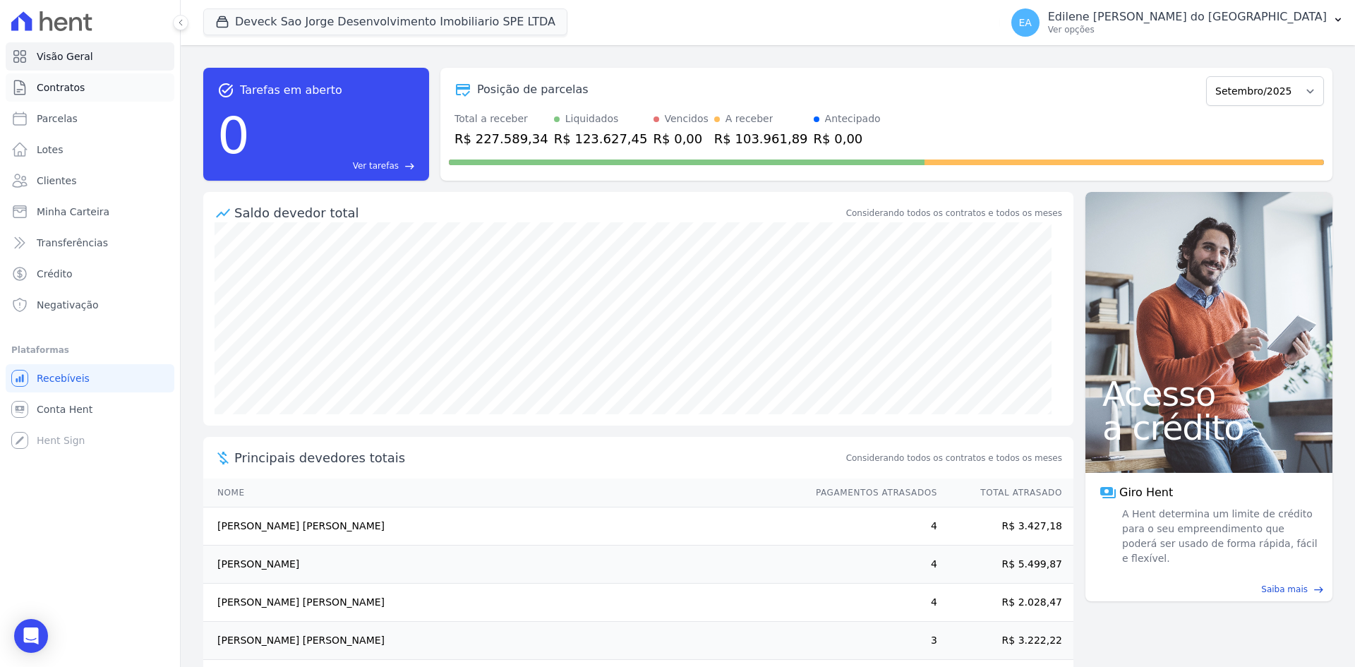
click at [59, 88] on span "Contratos" at bounding box center [61, 87] width 48 height 14
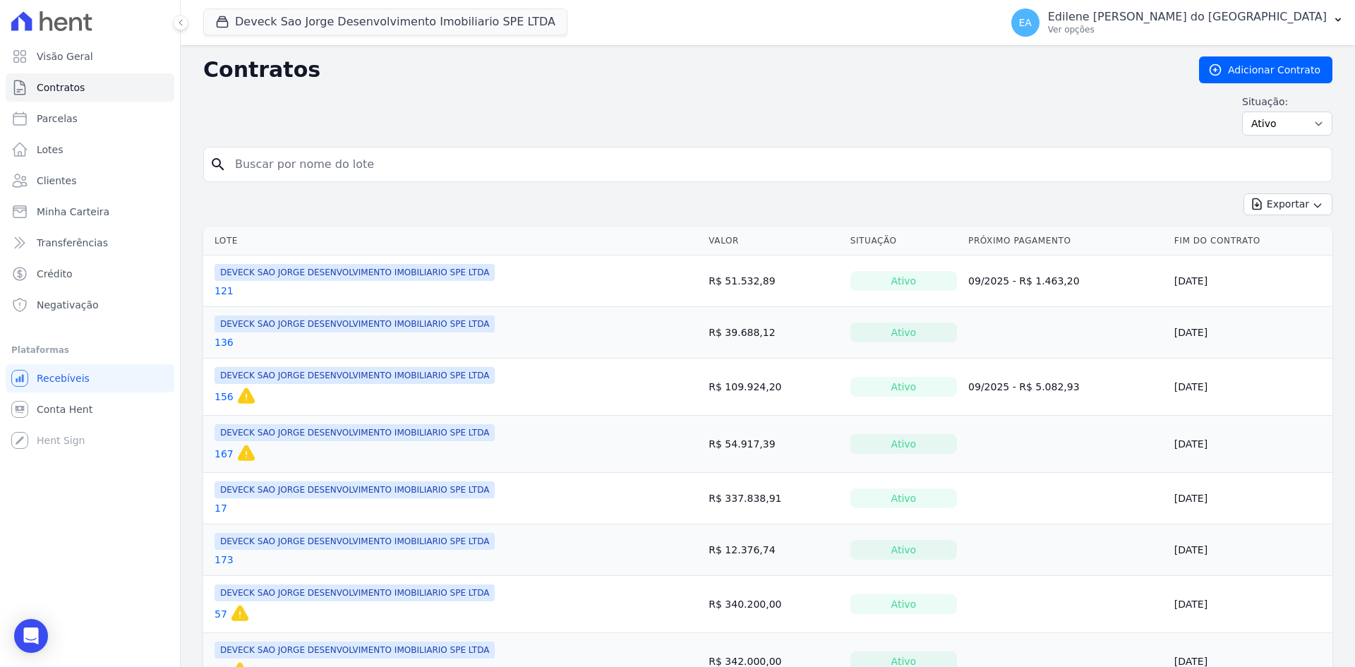
click at [286, 163] on input "search" at bounding box center [775, 164] width 1099 height 28
type input "171"
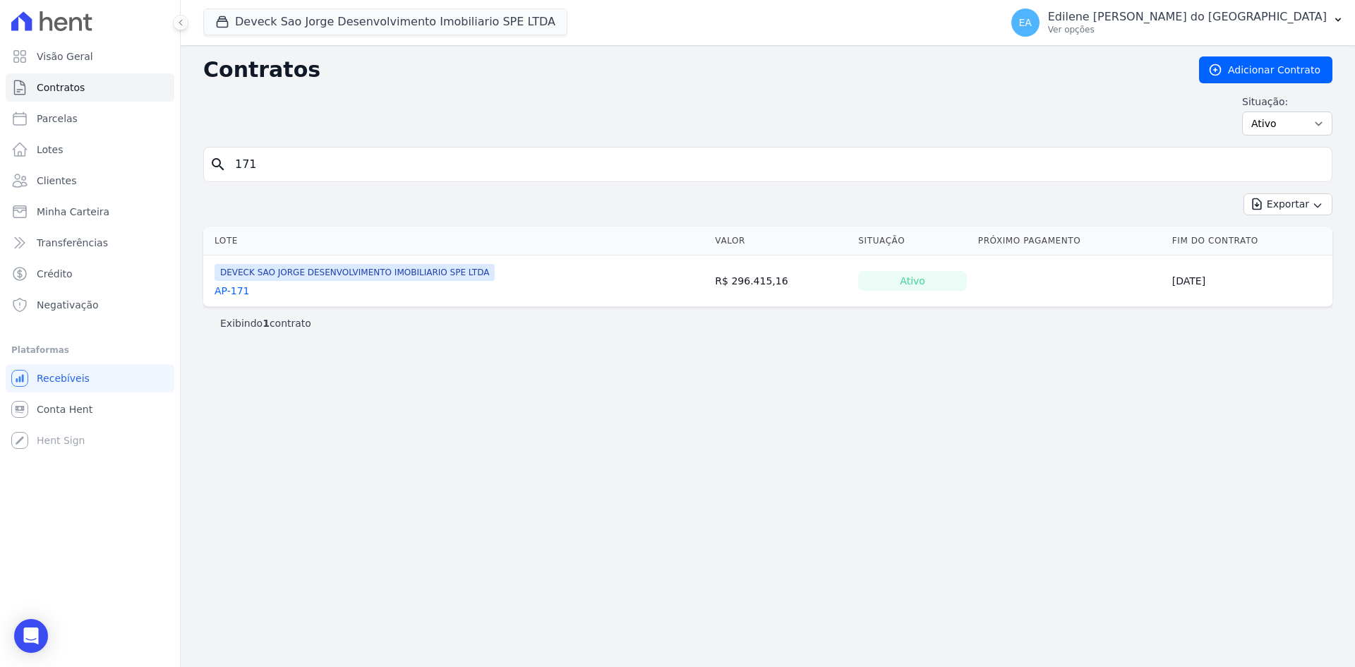
click at [240, 292] on link "AP-171" at bounding box center [231, 291] width 35 height 14
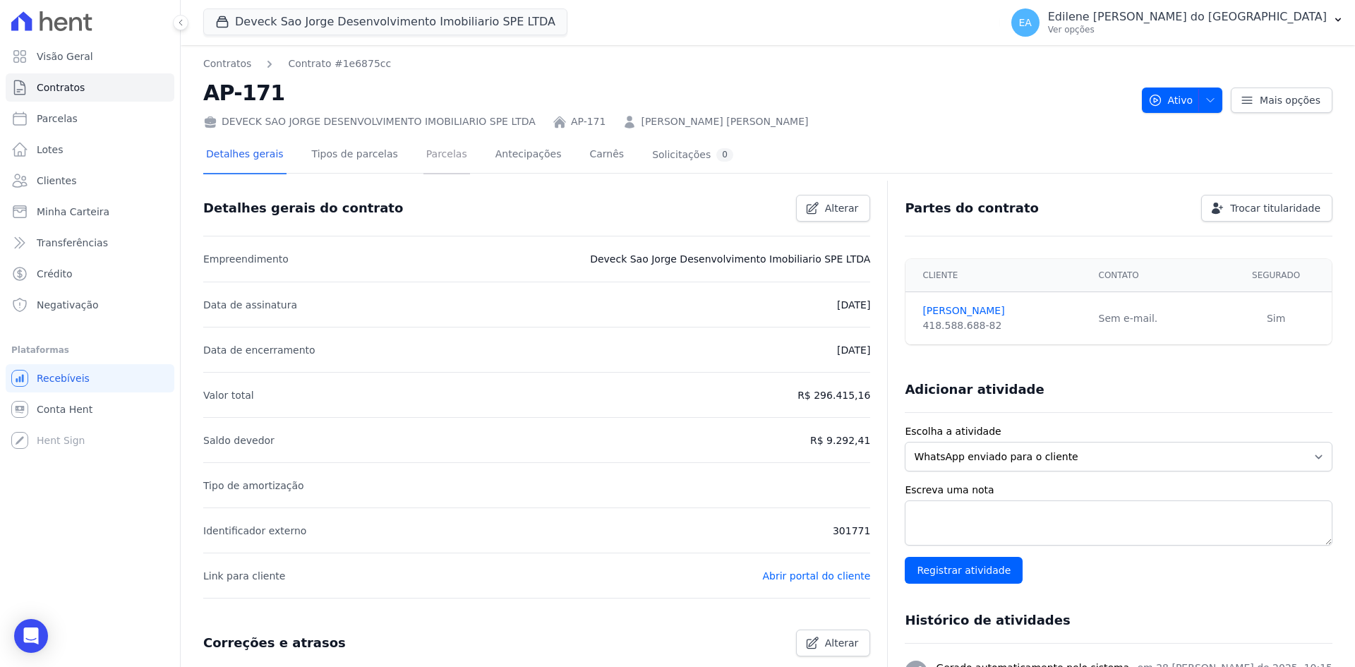
click at [423, 155] on link "Parcelas" at bounding box center [446, 155] width 47 height 37
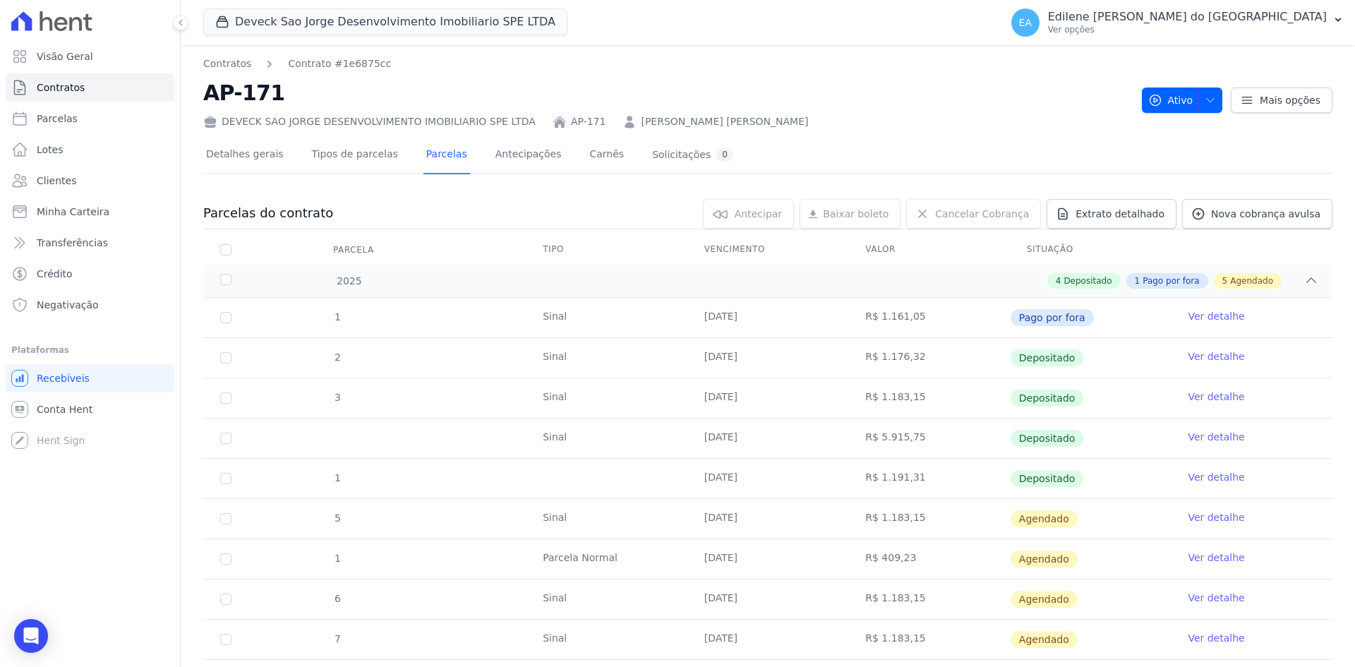
click at [1218, 519] on link "Ver detalhe" at bounding box center [1215, 517] width 56 height 14
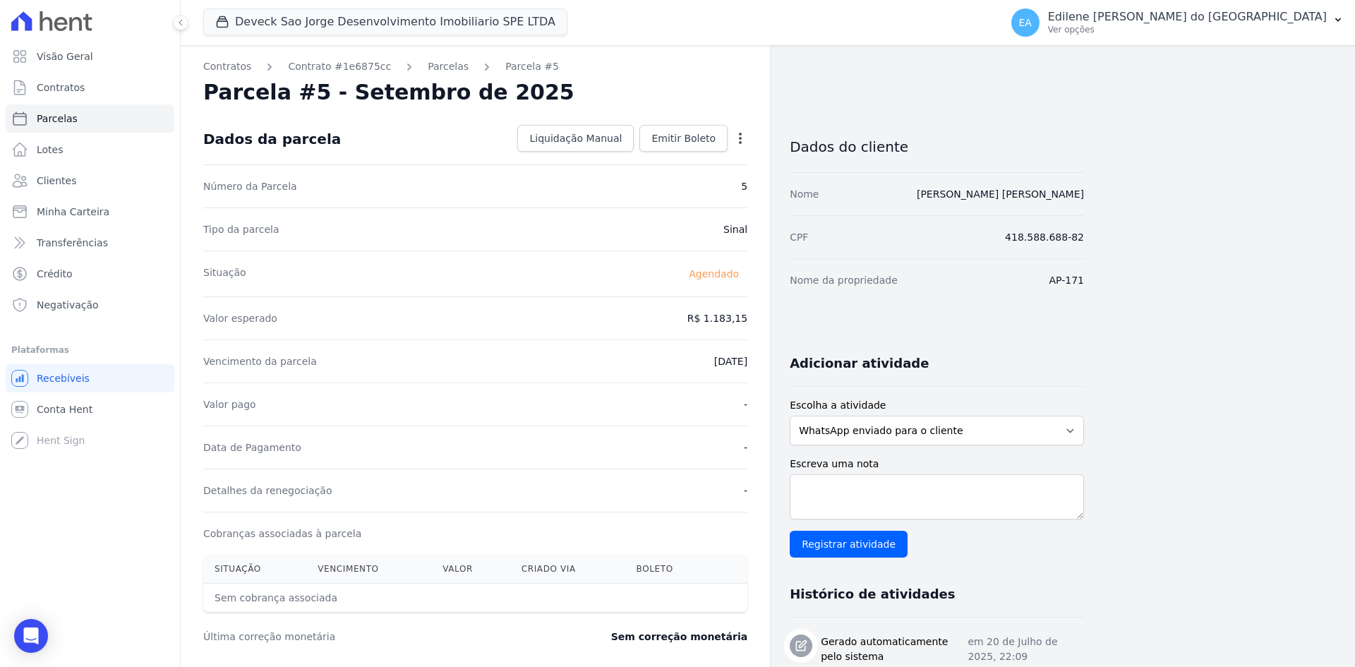
click at [738, 139] on icon "button" at bounding box center [740, 138] width 14 height 14
click at [667, 158] on link "Alterar" at bounding box center [679, 157] width 124 height 25
drag, startPoint x: 685, startPoint y: 320, endPoint x: 733, endPoint y: 319, distance: 48.0
click at [733, 319] on input "1183.15" at bounding box center [679, 317] width 135 height 30
type input "1202.15"
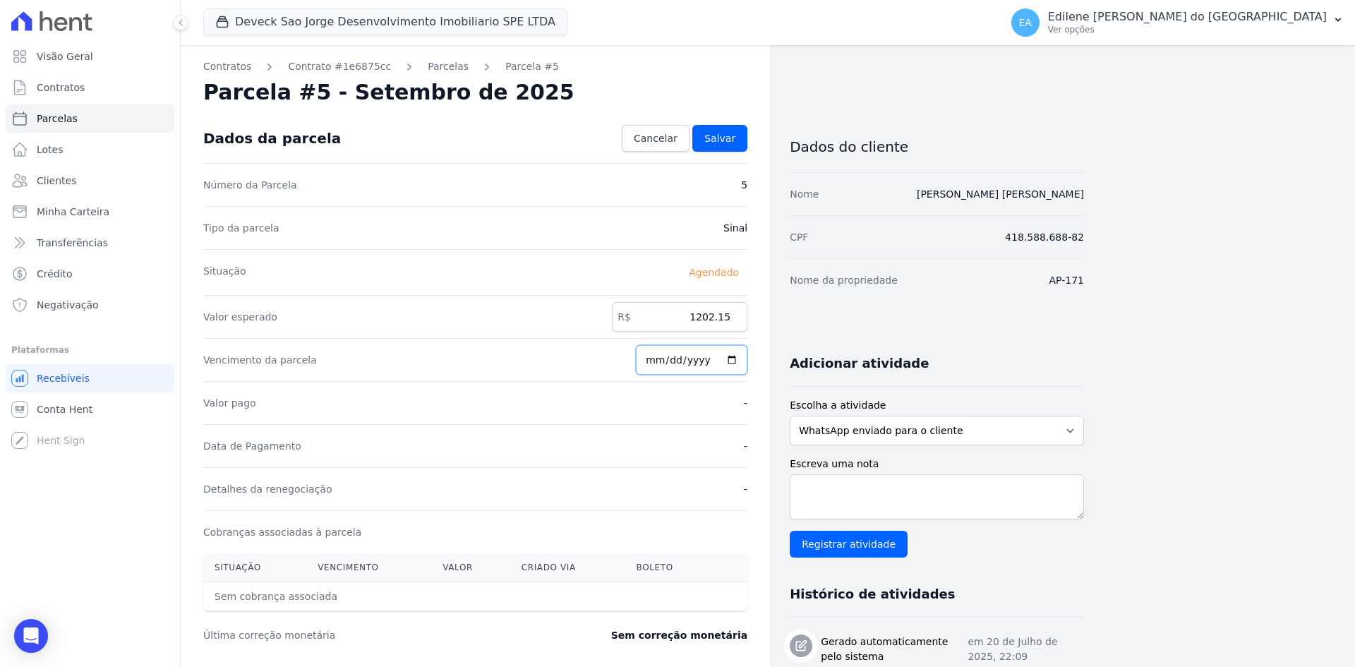
click at [711, 361] on input "[DATE]" at bounding box center [691, 360] width 111 height 30
click at [712, 359] on input "[DATE]" at bounding box center [691, 360] width 111 height 30
type input "2025-09-30"
click at [694, 409] on div "Valor pago -" at bounding box center [475, 402] width 544 height 43
click at [730, 129] on link "Salvar" at bounding box center [719, 138] width 55 height 27
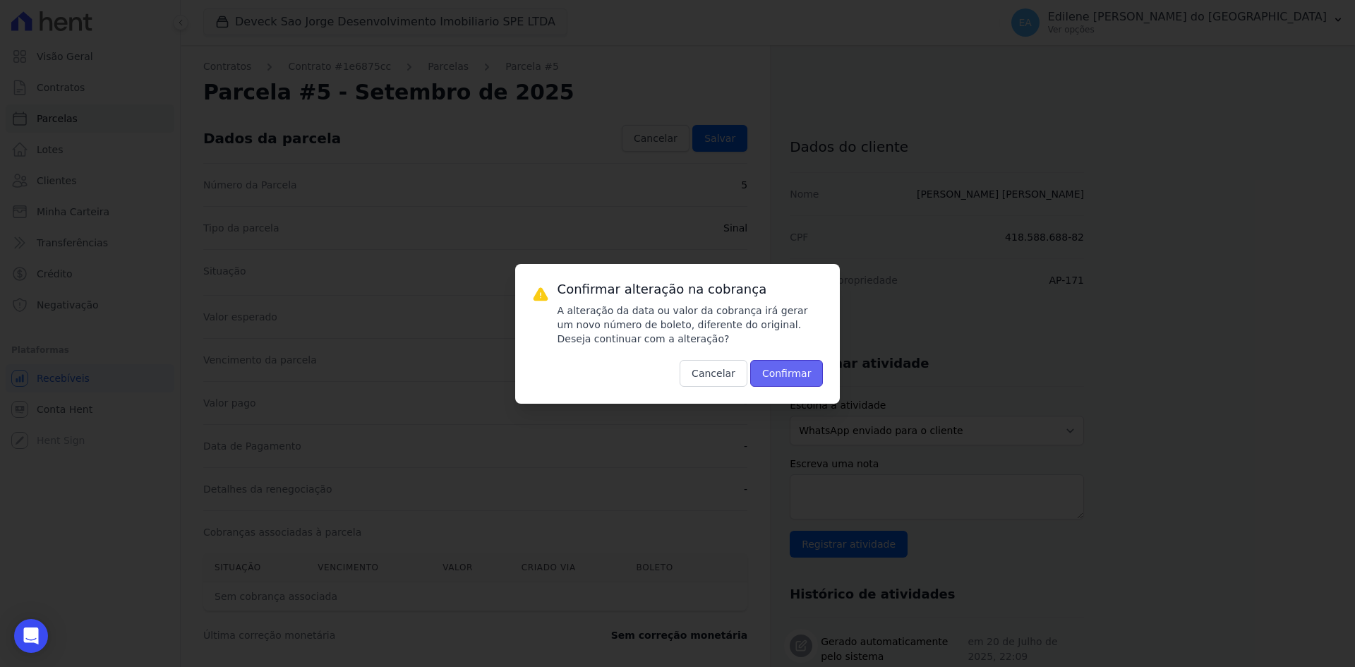
click at [804, 368] on button "Confirmar" at bounding box center [786, 373] width 73 height 27
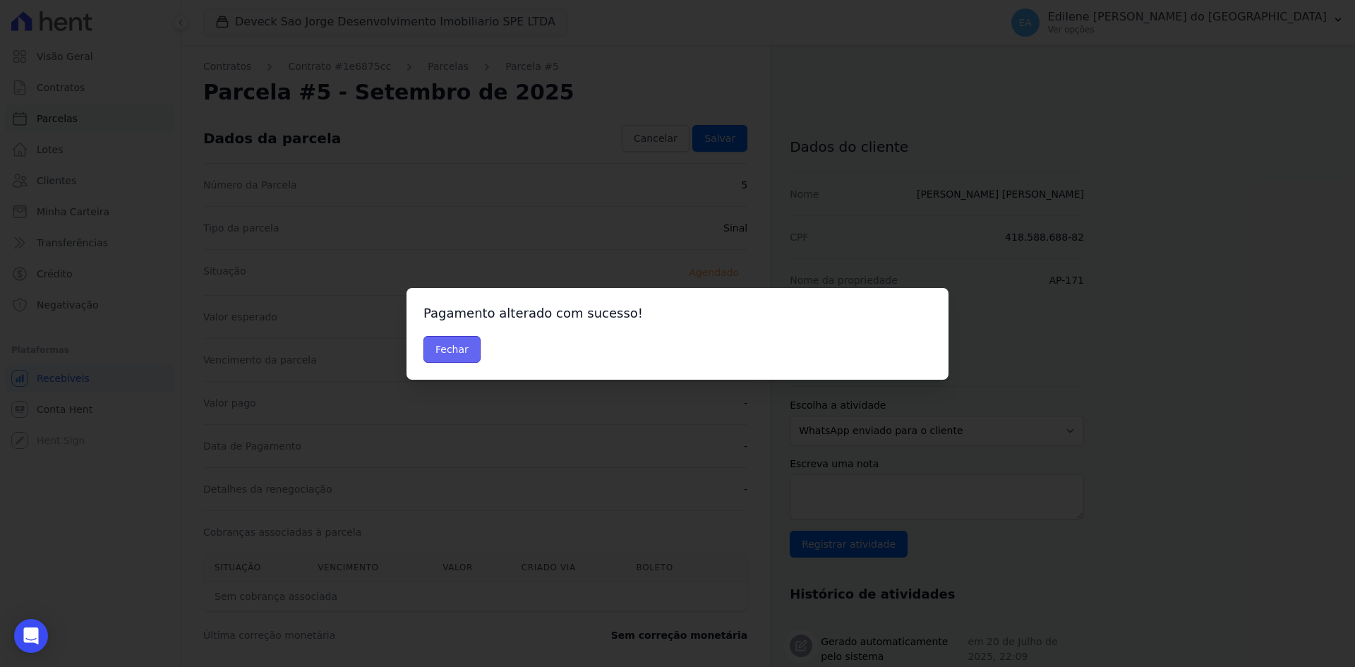
click at [443, 349] on button "Fechar" at bounding box center [451, 349] width 57 height 27
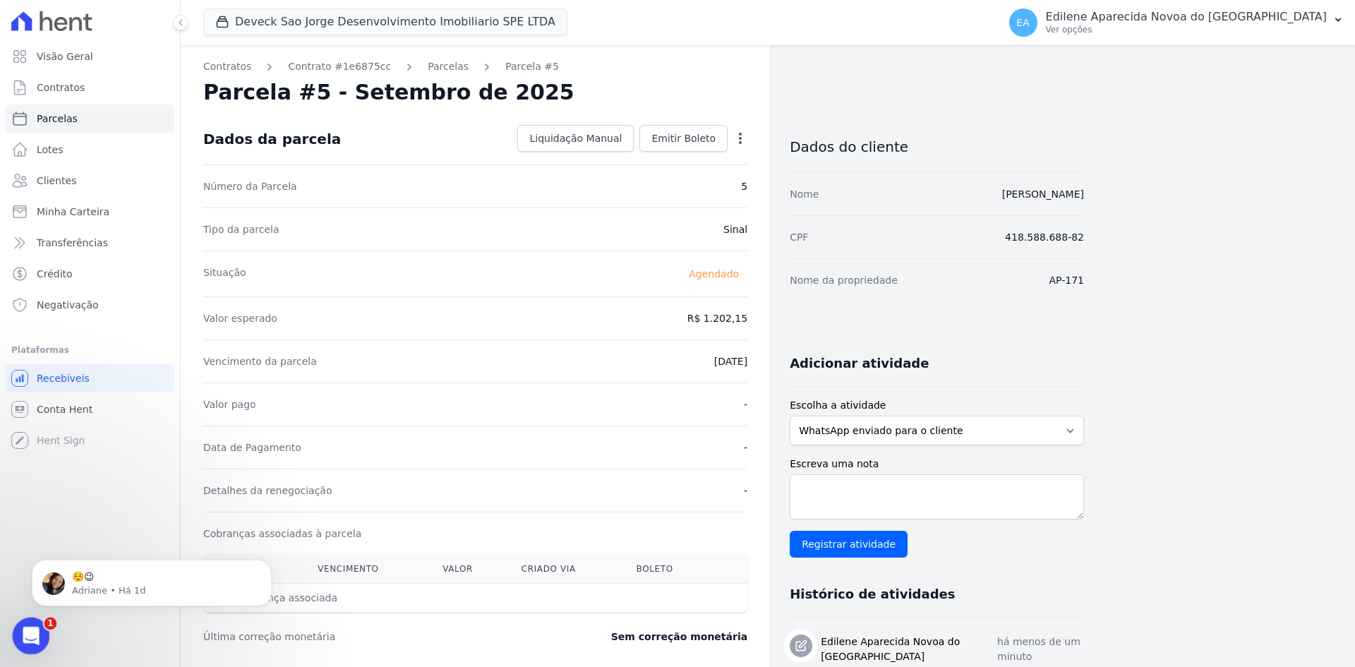
click at [30, 639] on icon "Abertura do Messenger da Intercom" at bounding box center [29, 633] width 23 height 23
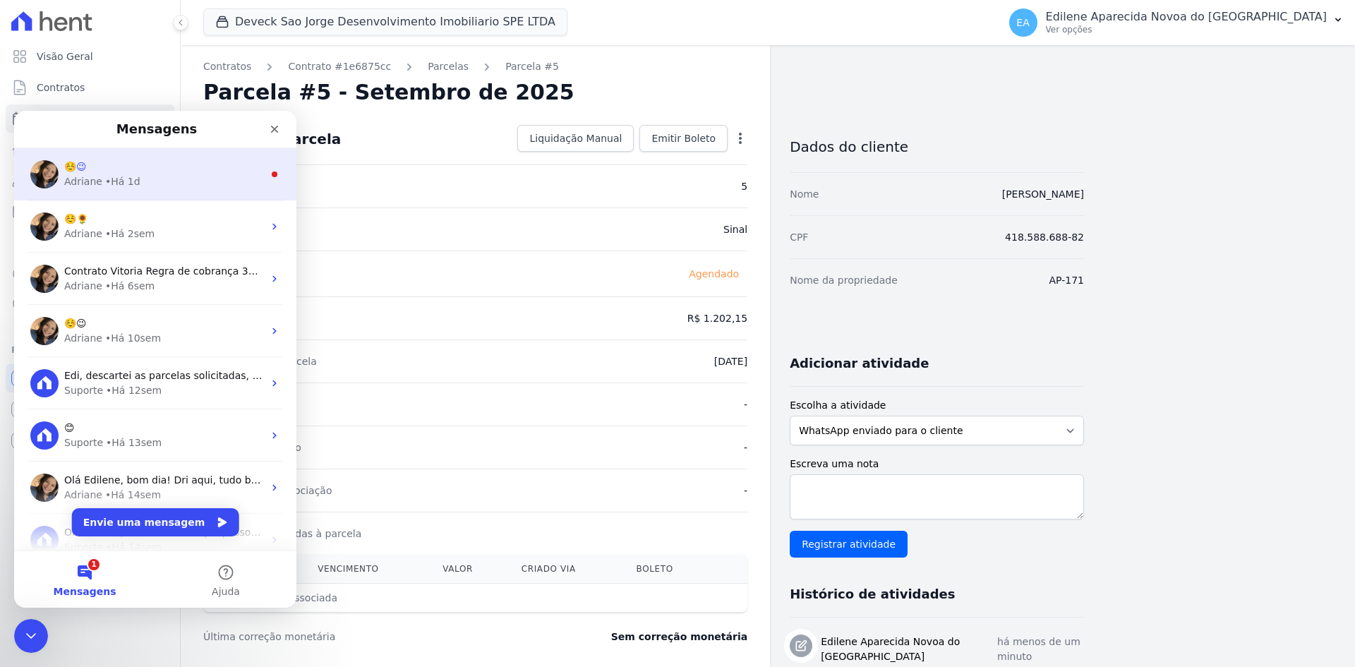
click at [119, 174] on div "• Há 1d" at bounding box center [122, 181] width 35 height 15
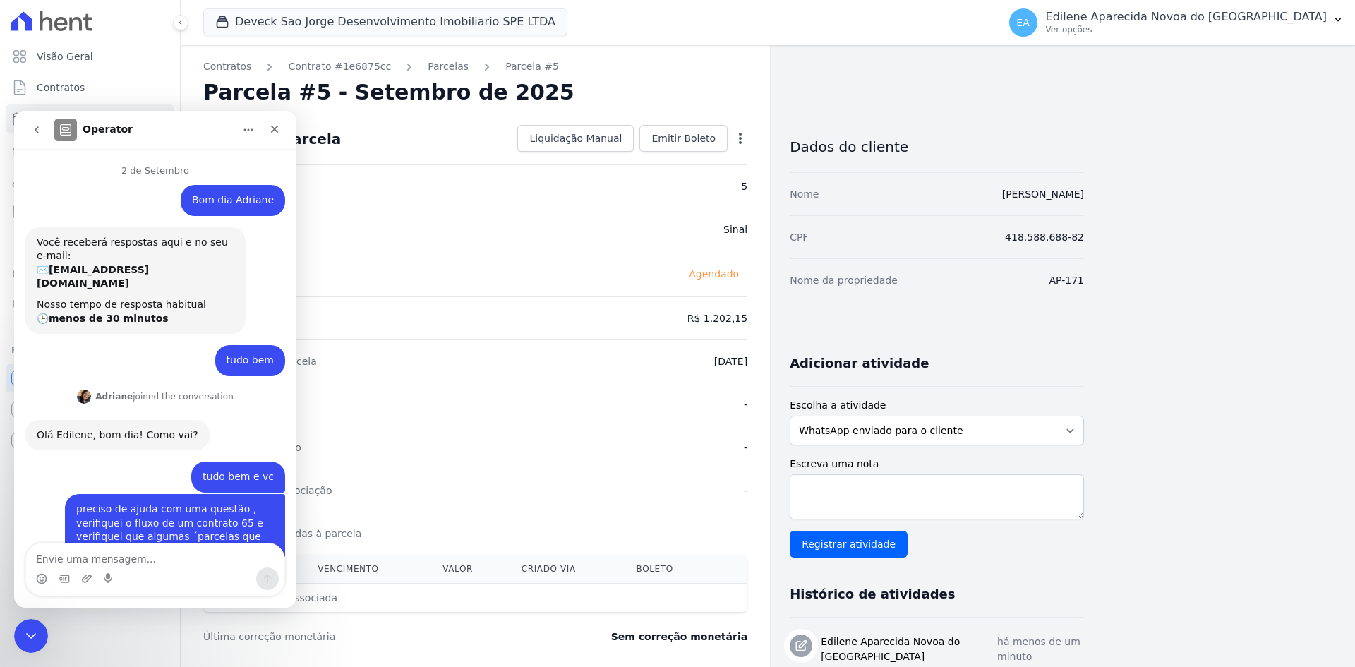
scroll to position [35, 0]
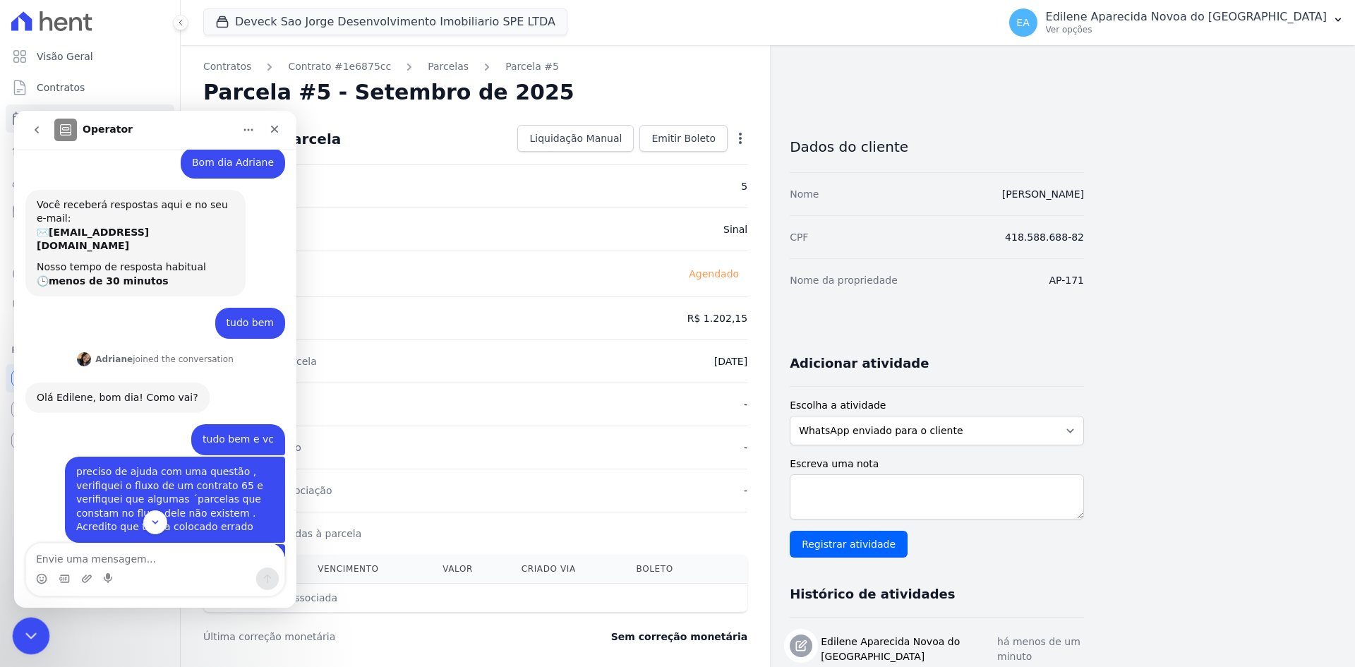
click at [31, 635] on icon "Encerramento do Messenger da Intercom" at bounding box center [28, 633] width 17 height 17
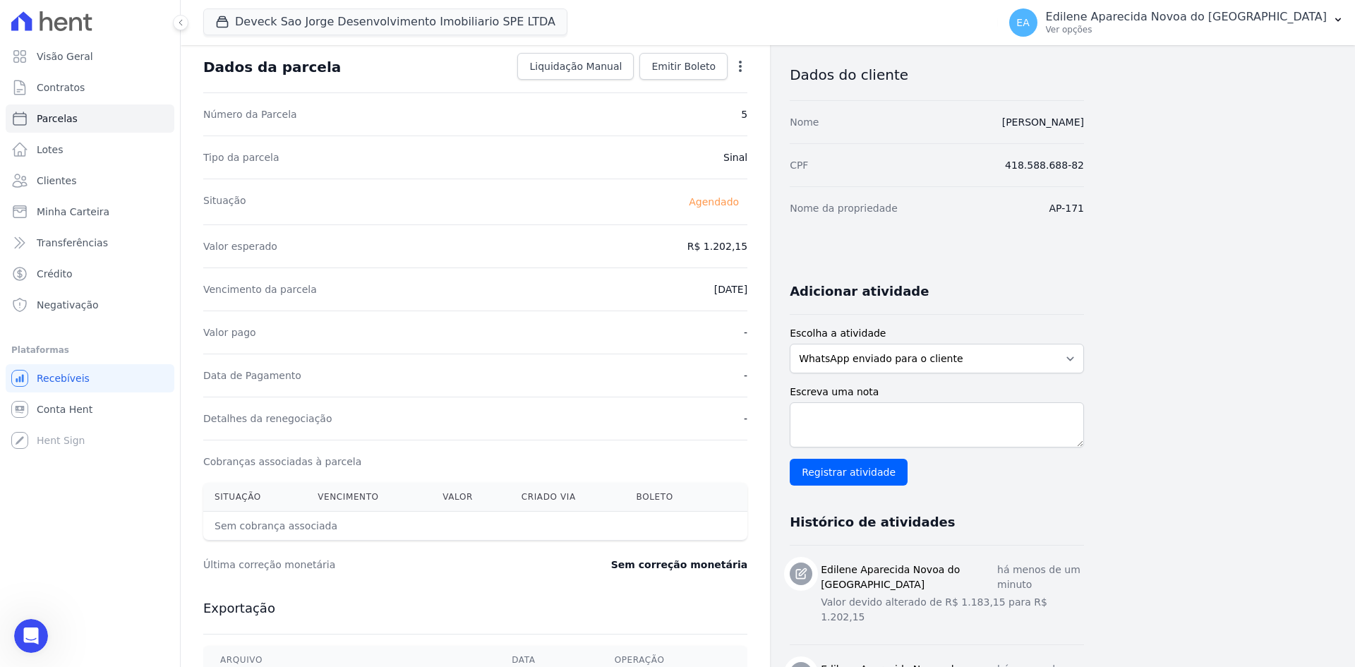
scroll to position [0, 0]
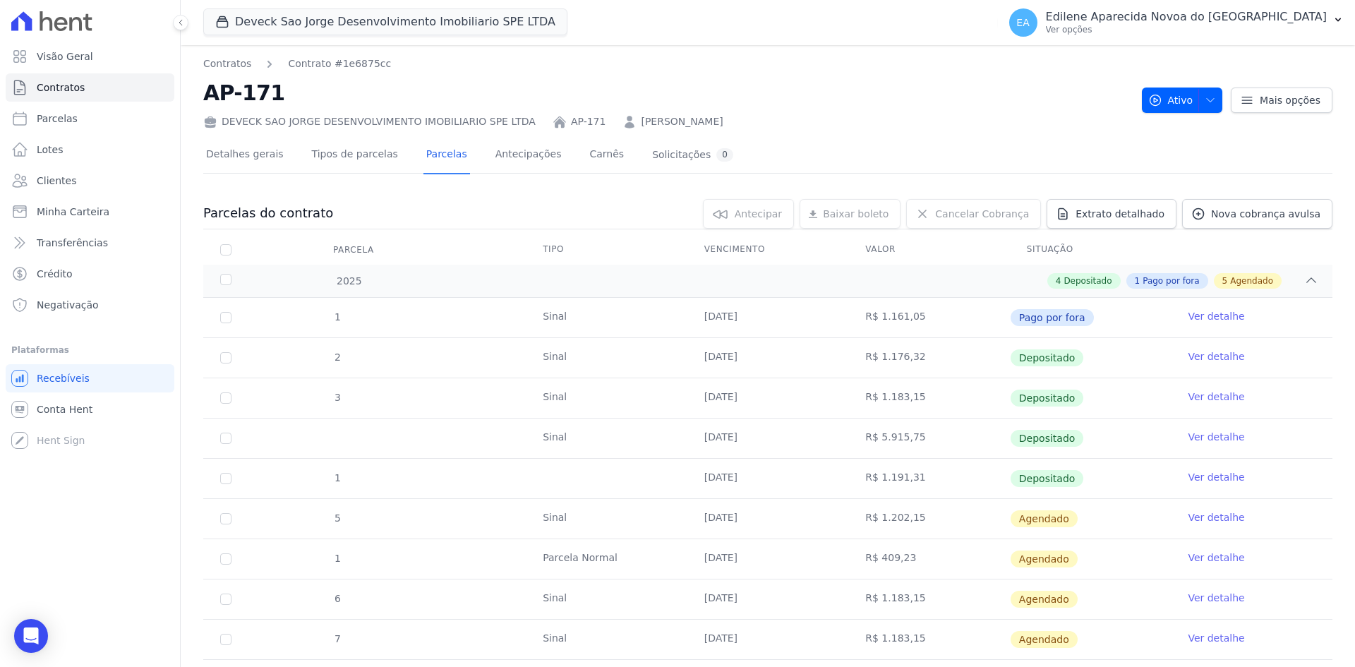
click at [1193, 555] on link "Ver detalhe" at bounding box center [1215, 557] width 56 height 14
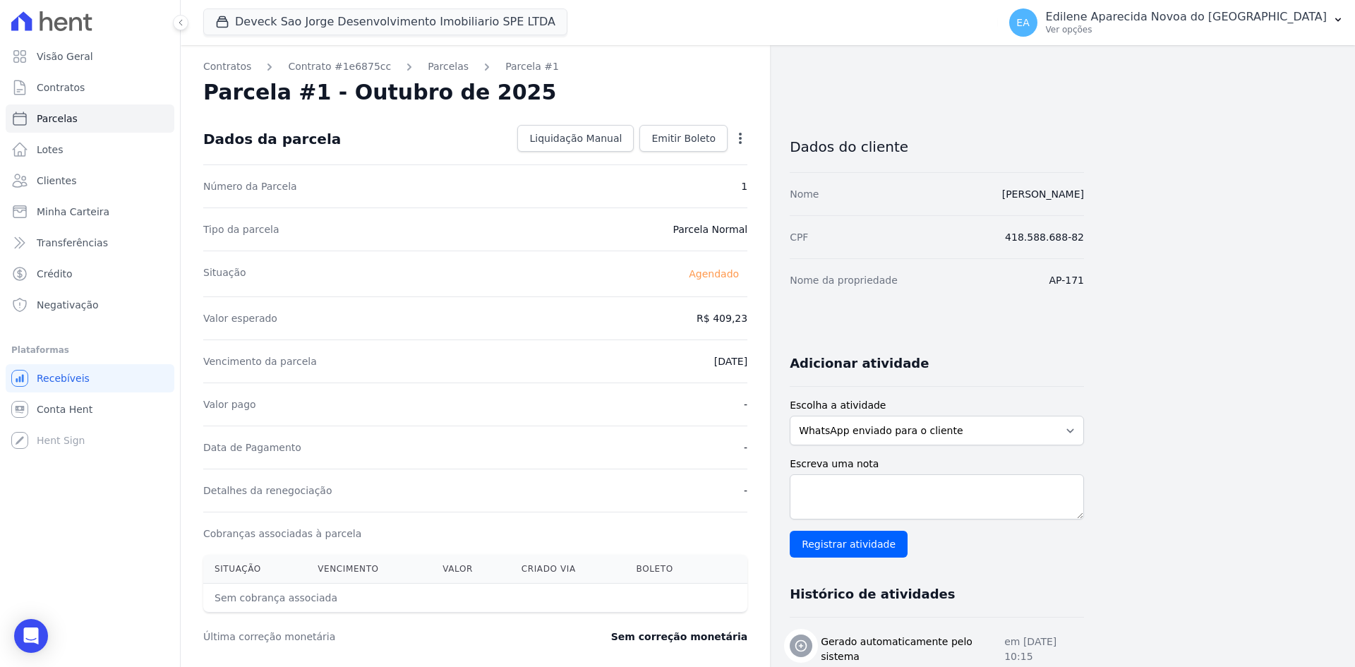
click at [741, 145] on icon "button" at bounding box center [740, 138] width 14 height 14
click at [741, 145] on link "Alterar" at bounding box center [679, 157] width 124 height 25
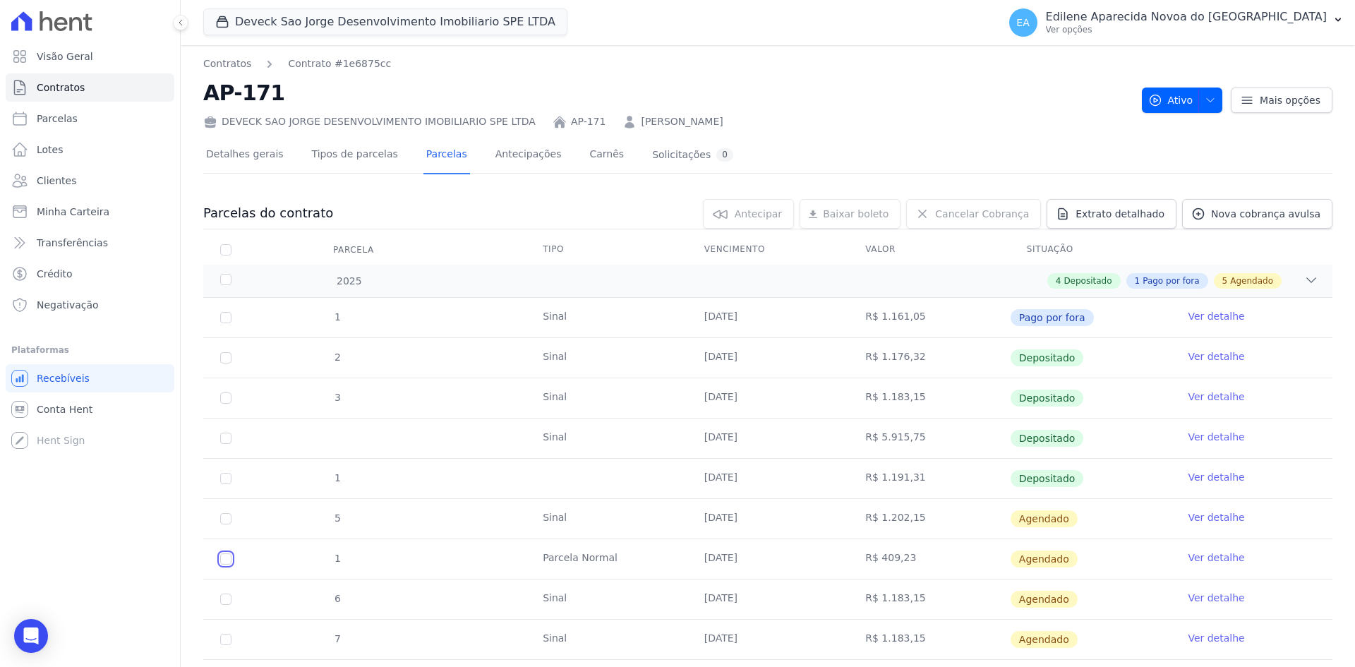
click at [225, 559] on input "checkbox" at bounding box center [225, 558] width 11 height 11
checkbox input "true"
click at [993, 217] on span "Cancelar Cobrança" at bounding box center [982, 214] width 94 height 14
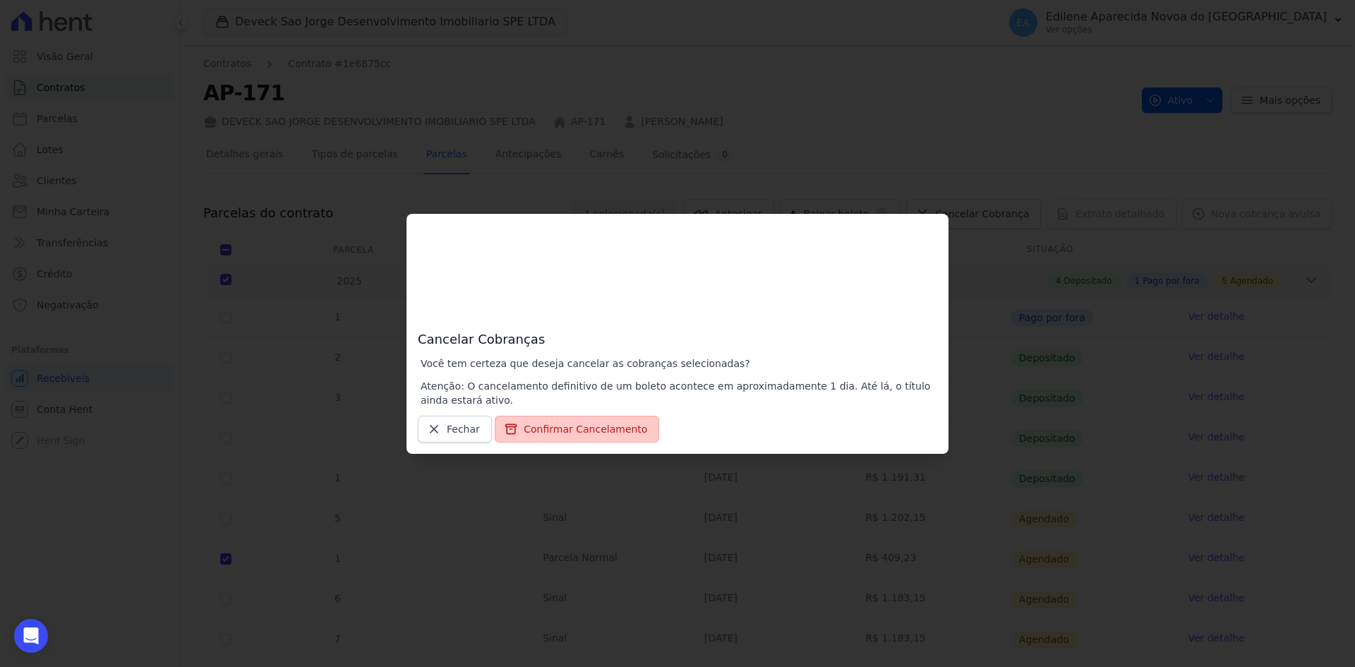
click at [624, 429] on button "Confirmar Cancelamento" at bounding box center [577, 429] width 164 height 27
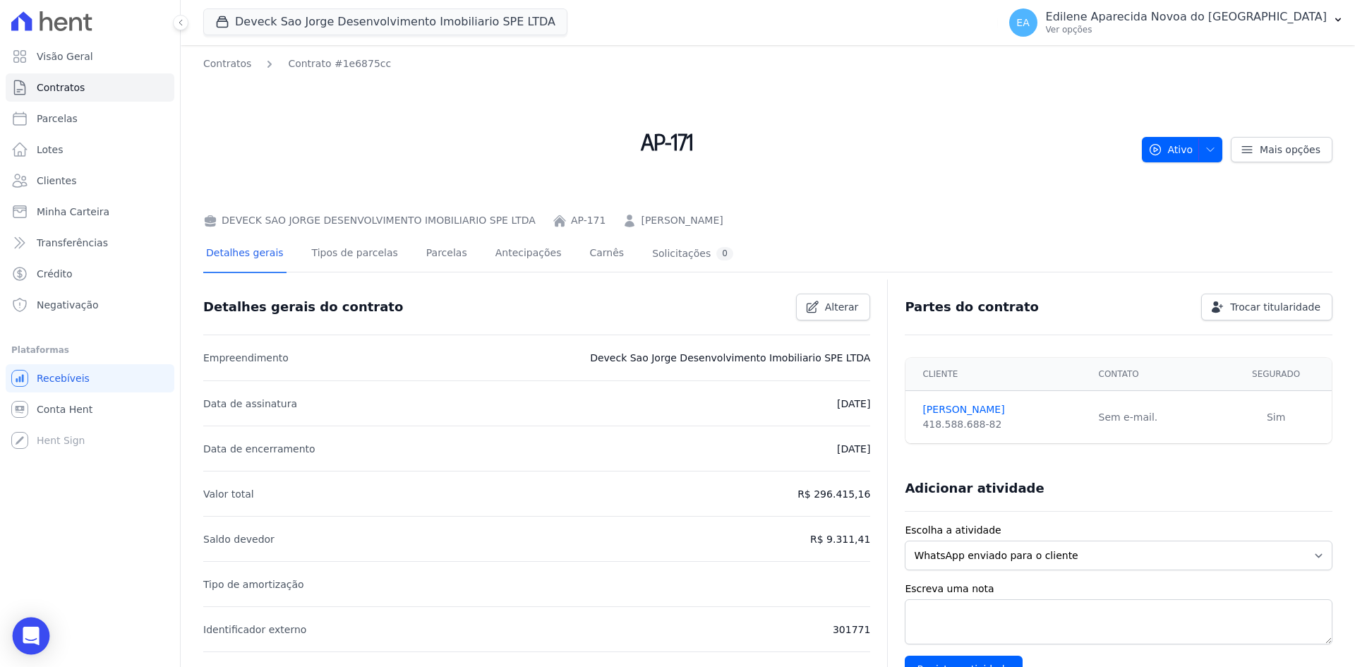
click at [34, 634] on icon "Open Intercom Messenger" at bounding box center [31, 636] width 16 height 18
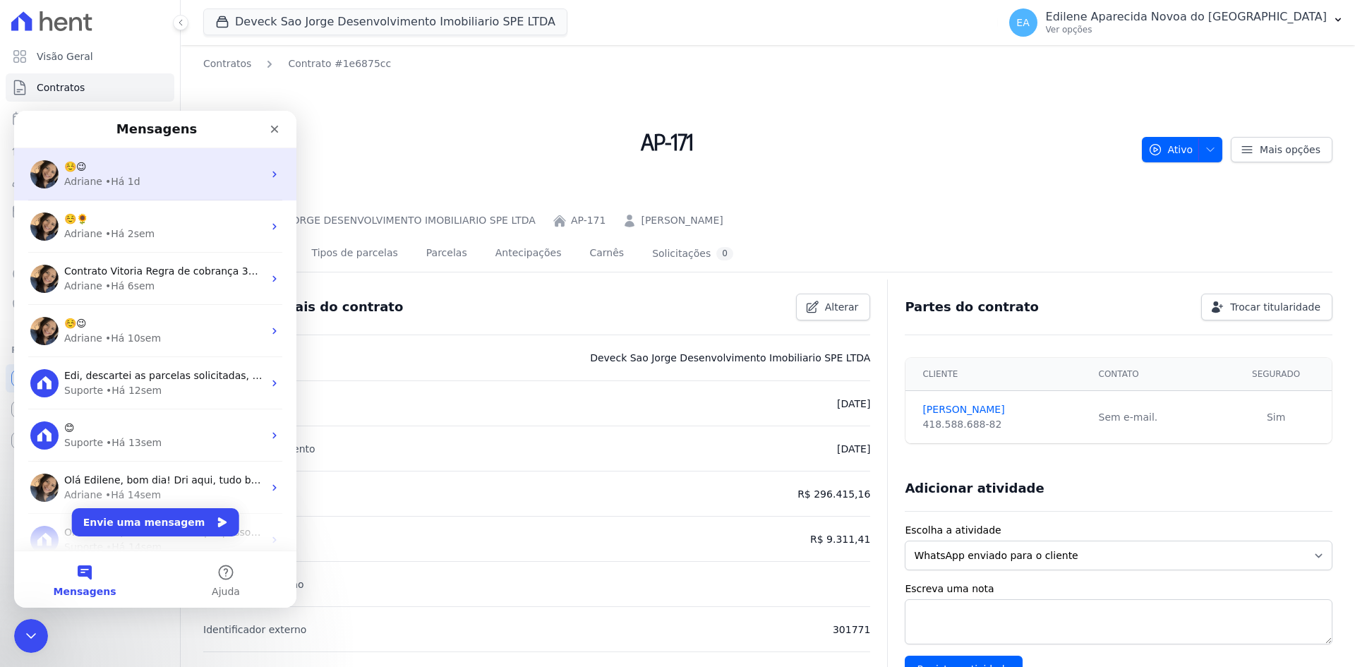
click at [83, 170] on span "☺️😉" at bounding box center [75, 166] width 23 height 11
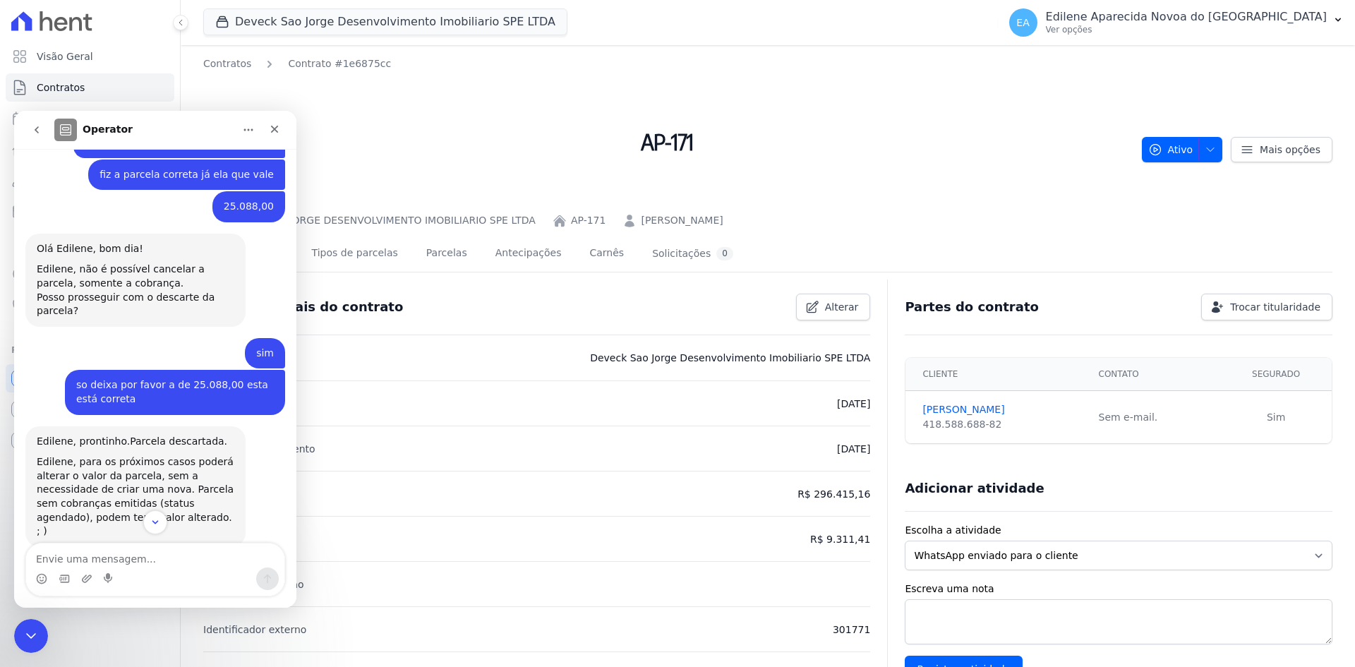
scroll to position [1801, 0]
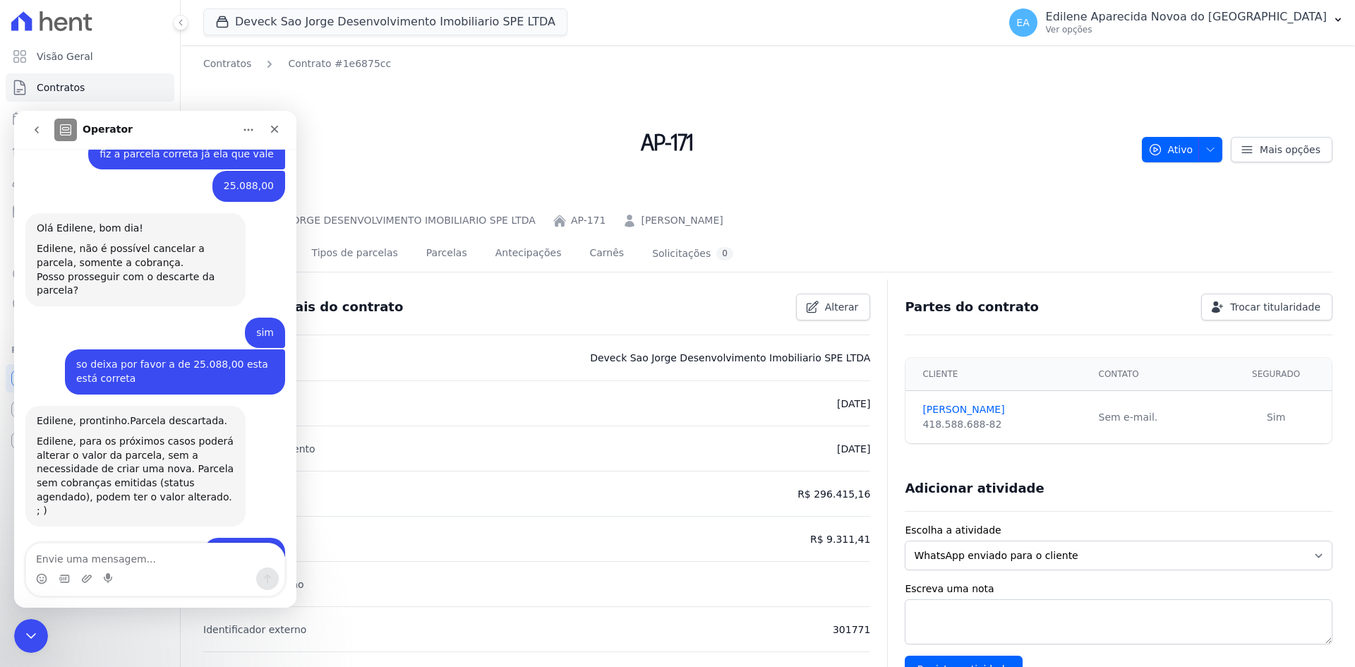
click at [129, 553] on textarea "Envie uma mensagem..." at bounding box center [155, 555] width 258 height 24
click at [277, 123] on icon "Fechar" at bounding box center [274, 128] width 11 height 11
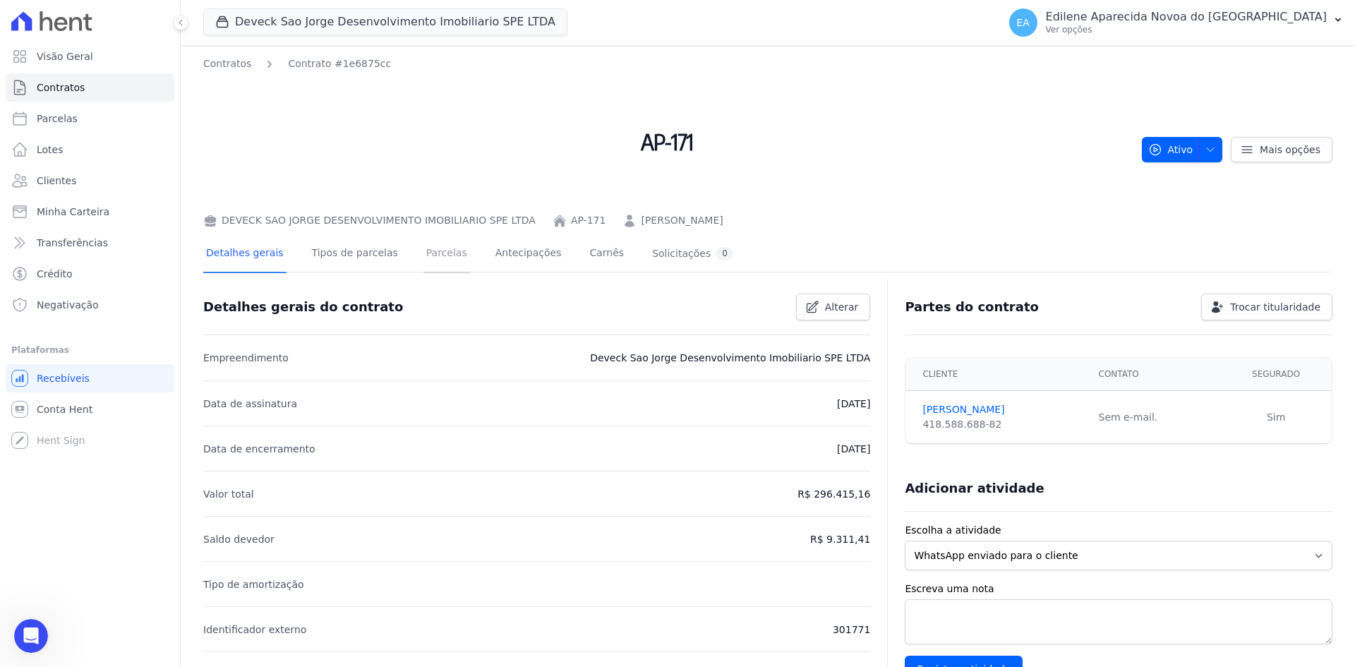
click at [429, 250] on link "Parcelas" at bounding box center [446, 254] width 47 height 37
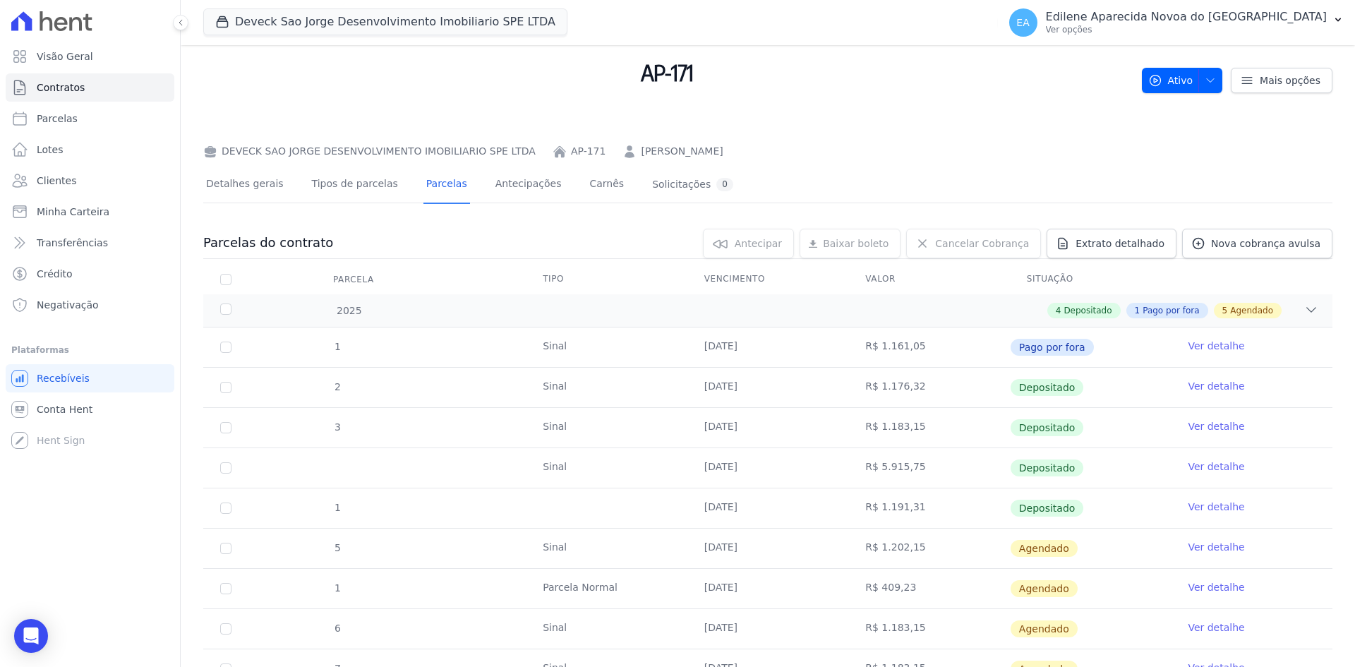
scroll to position [207, 0]
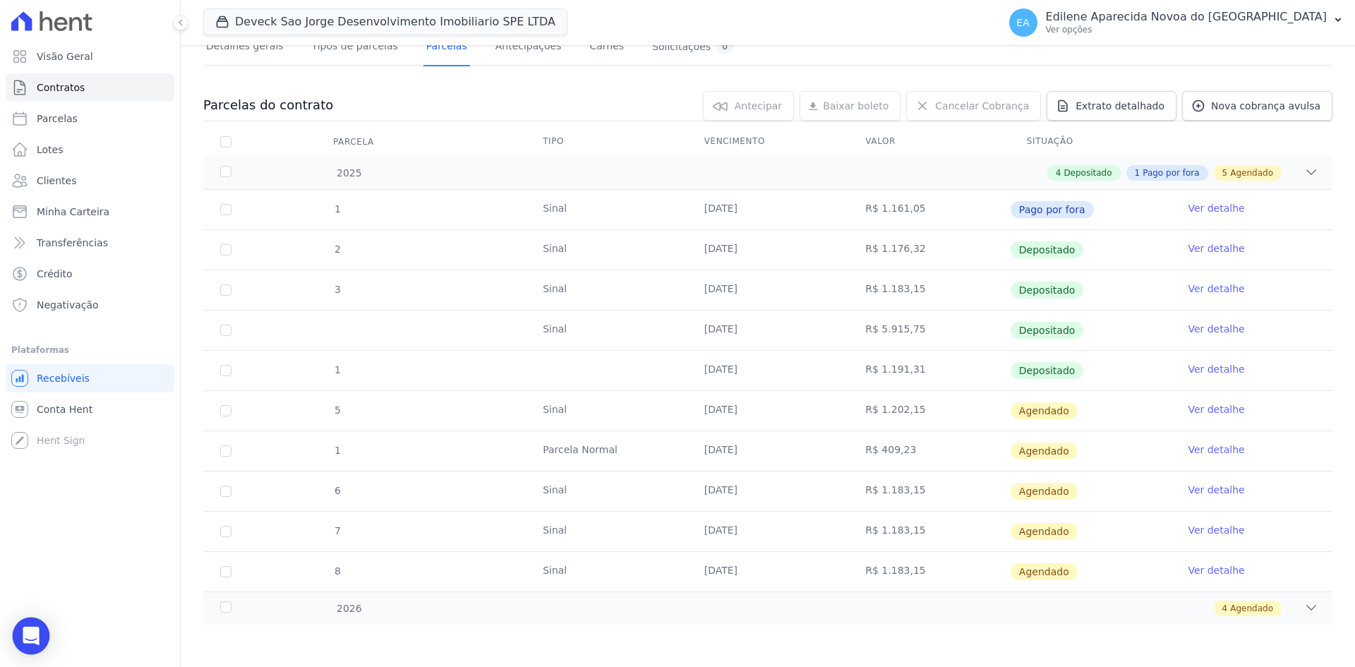
drag, startPoint x: 23, startPoint y: 632, endPoint x: 18, endPoint y: 624, distance: 9.2
click at [23, 632] on icon "Open Intercom Messenger" at bounding box center [31, 636] width 18 height 18
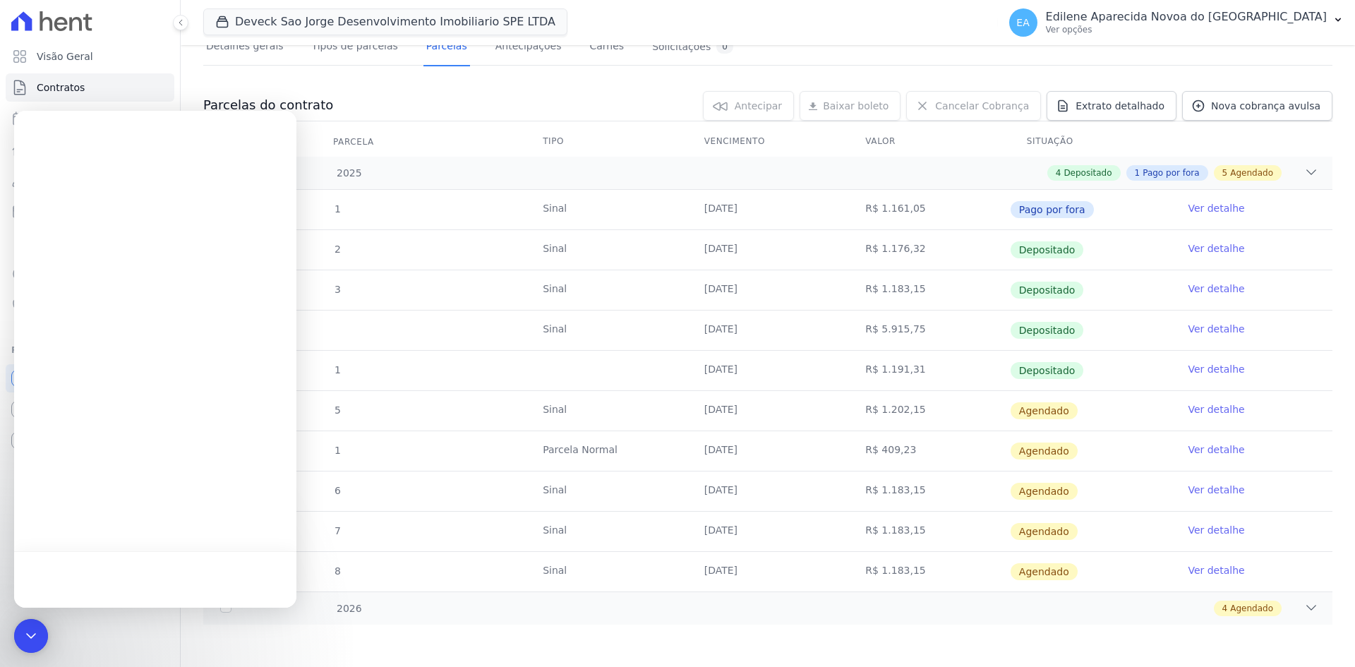
scroll to position [0, 0]
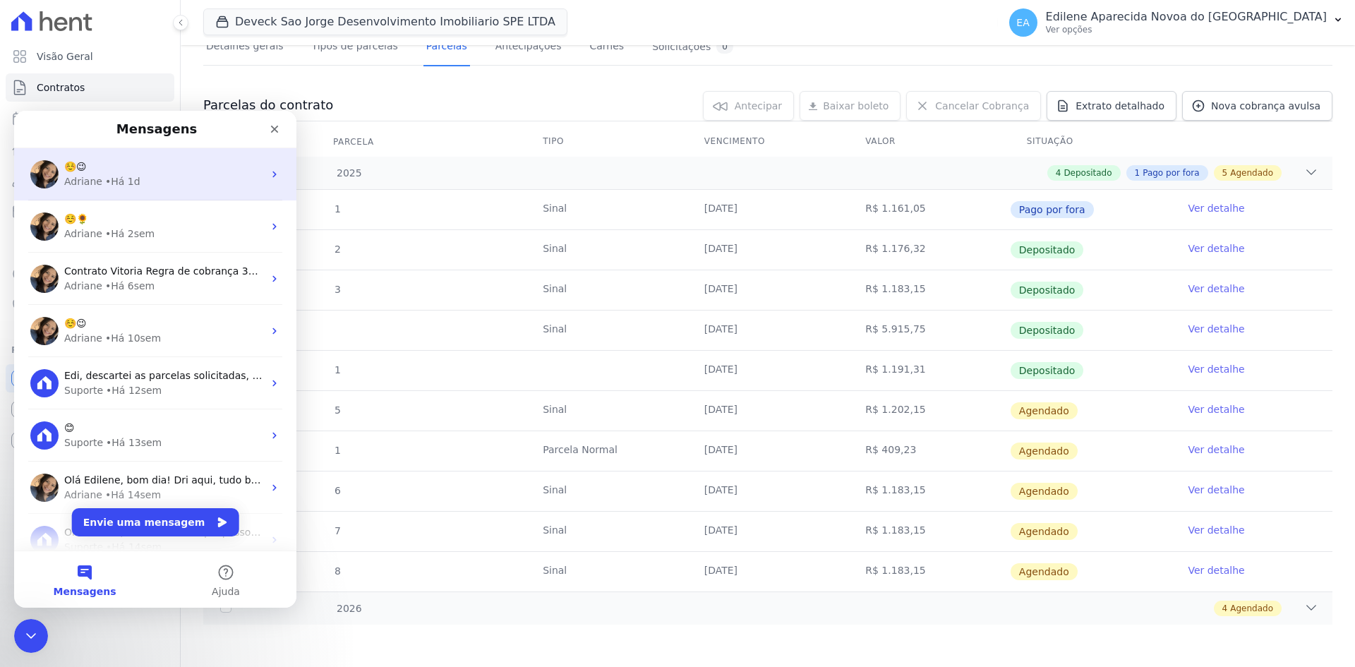
click at [102, 174] on div "☺️😉" at bounding box center [163, 166] width 199 height 15
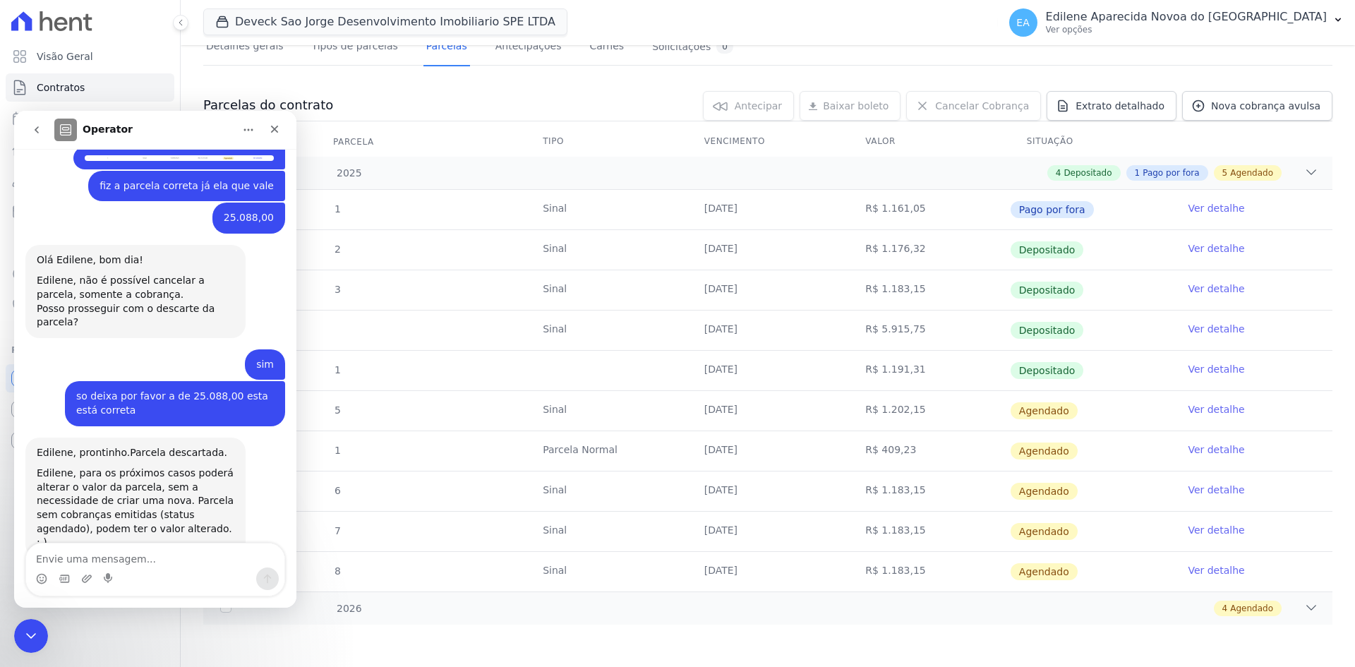
scroll to position [1801, 0]
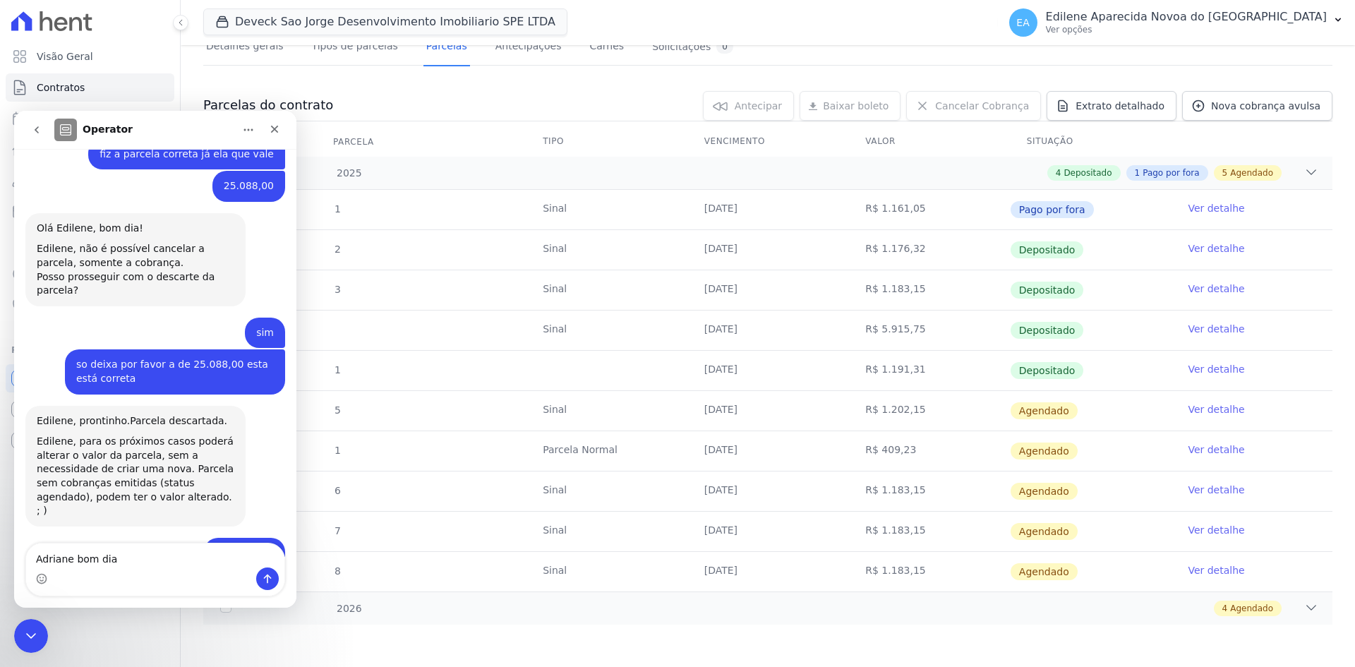
type textarea "Adriane bom dia"
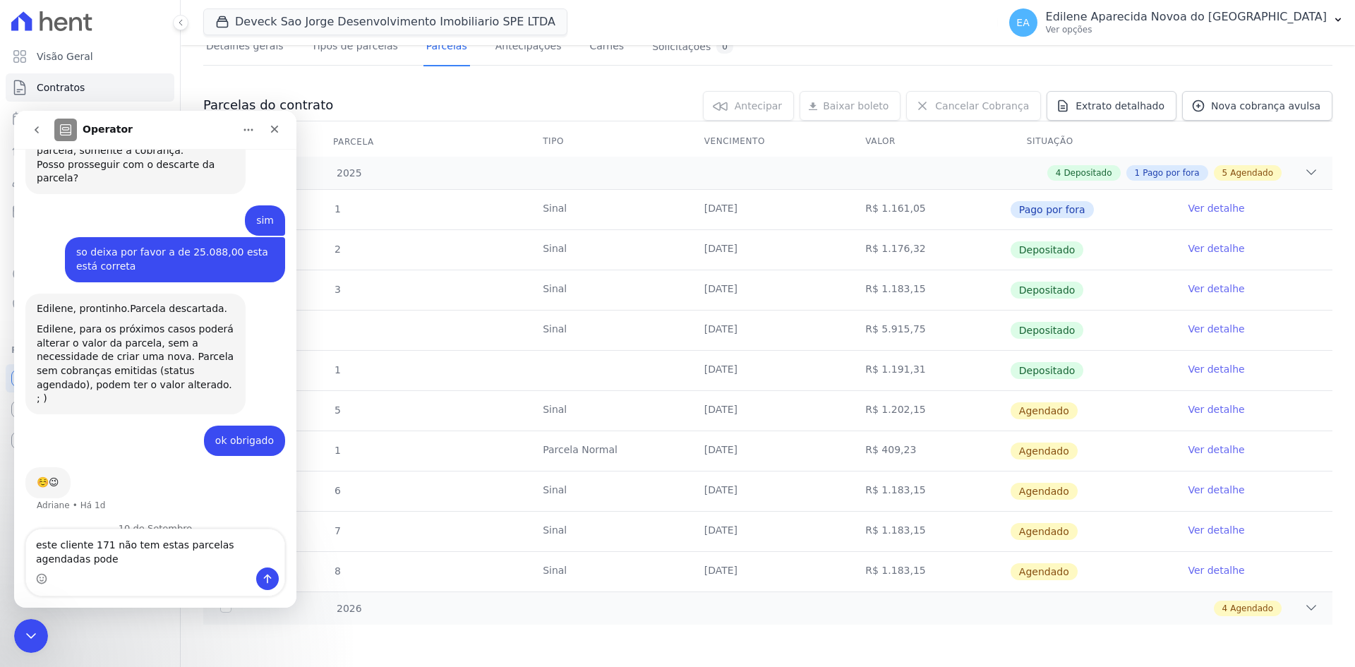
scroll to position [1921, 0]
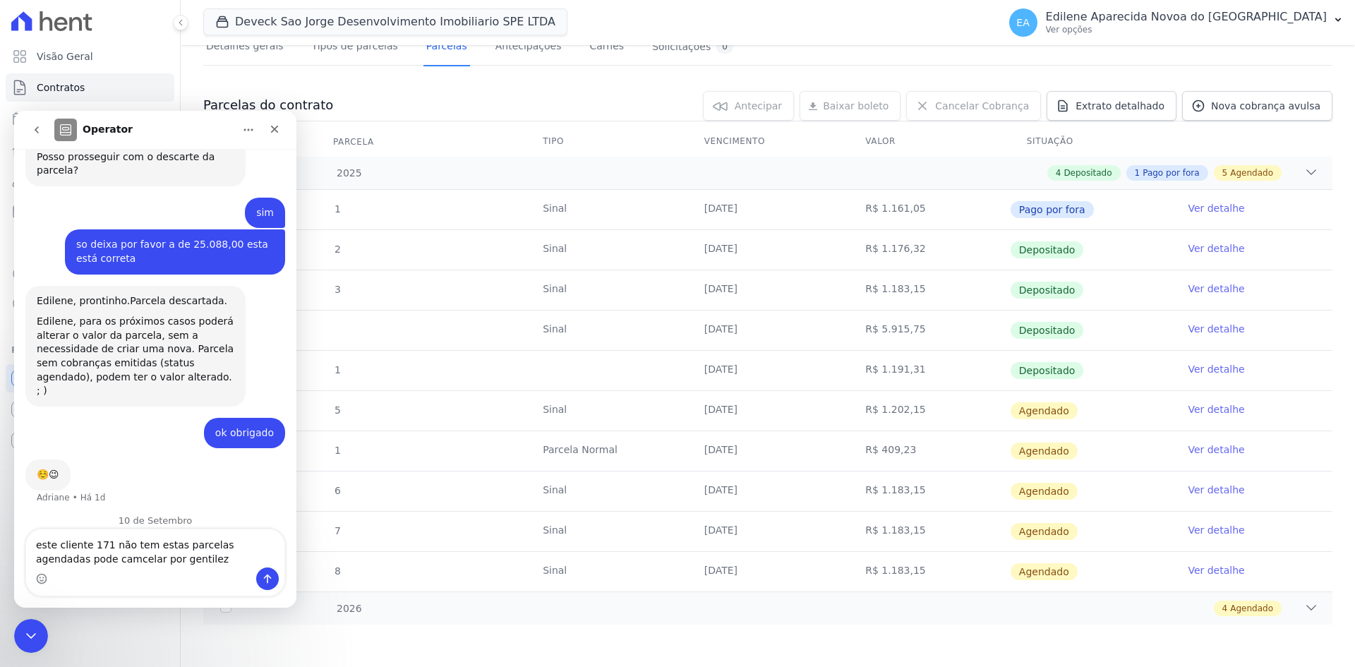
type textarea "este cliente 171 não tem estas parcelas agendadas pode camcelar por [PERSON_NAM…"
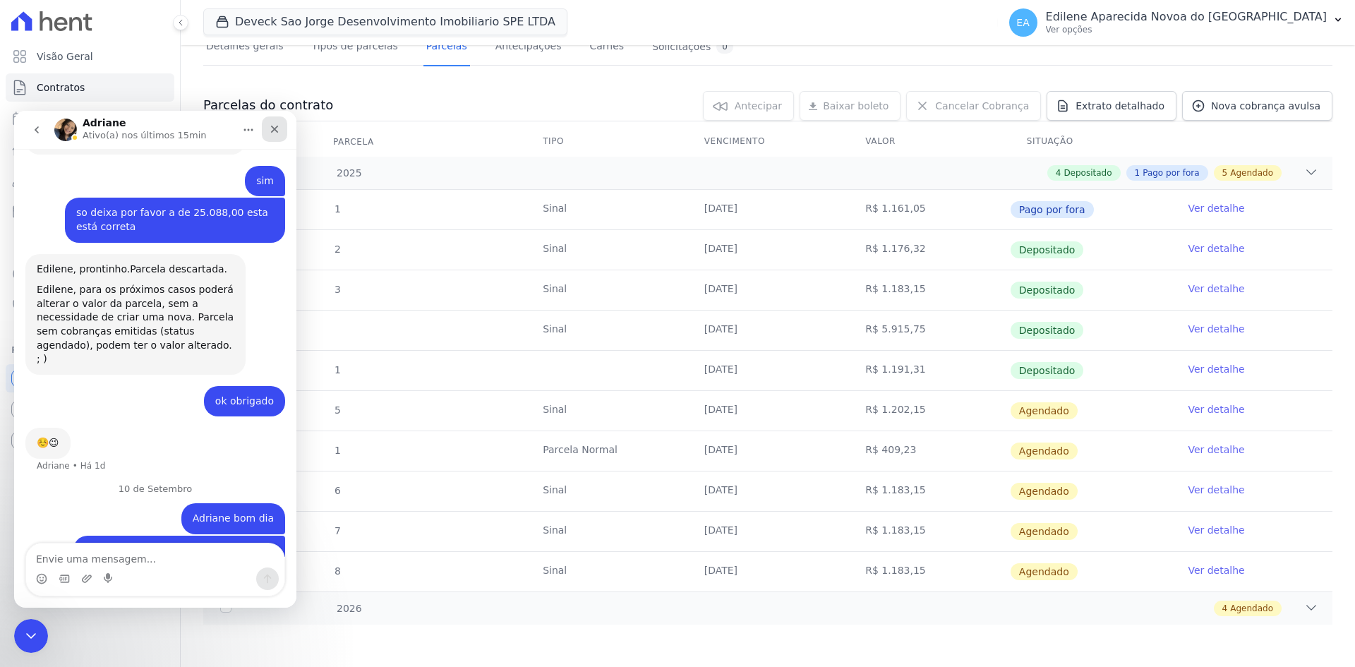
click at [272, 128] on icon "Fechar" at bounding box center [274, 128] width 11 height 11
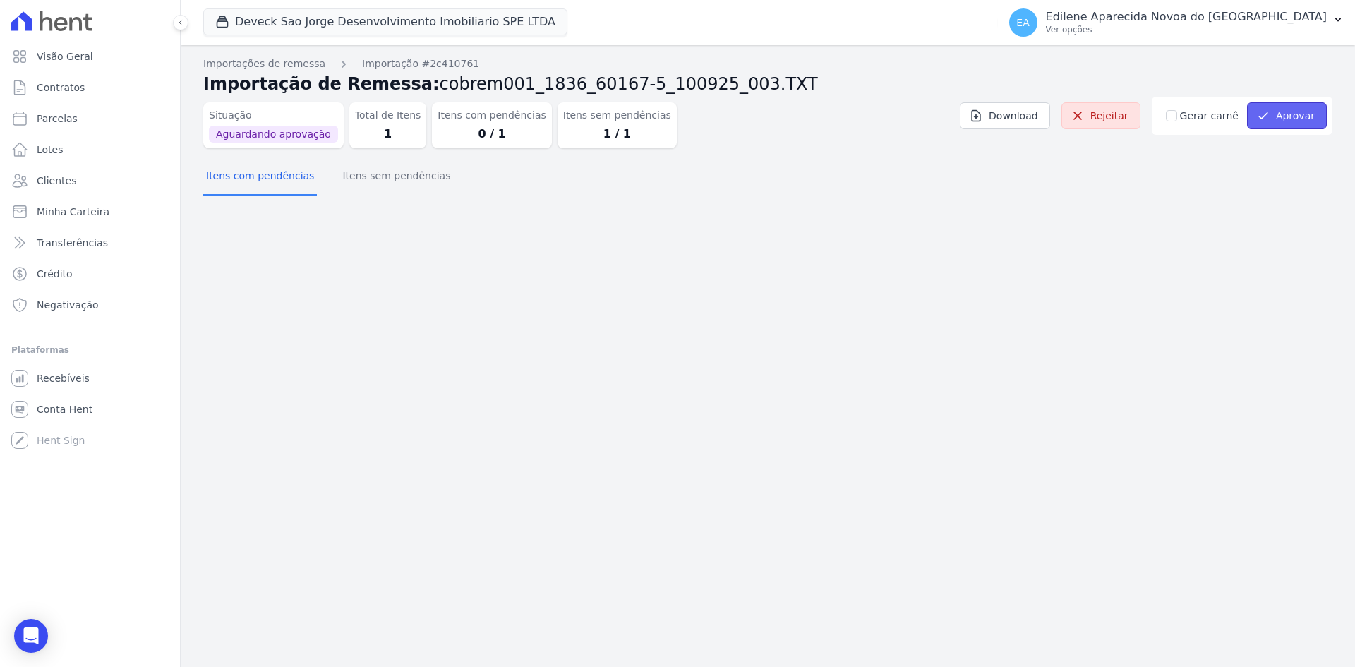
click at [1302, 111] on button "Aprovar" at bounding box center [1287, 115] width 80 height 27
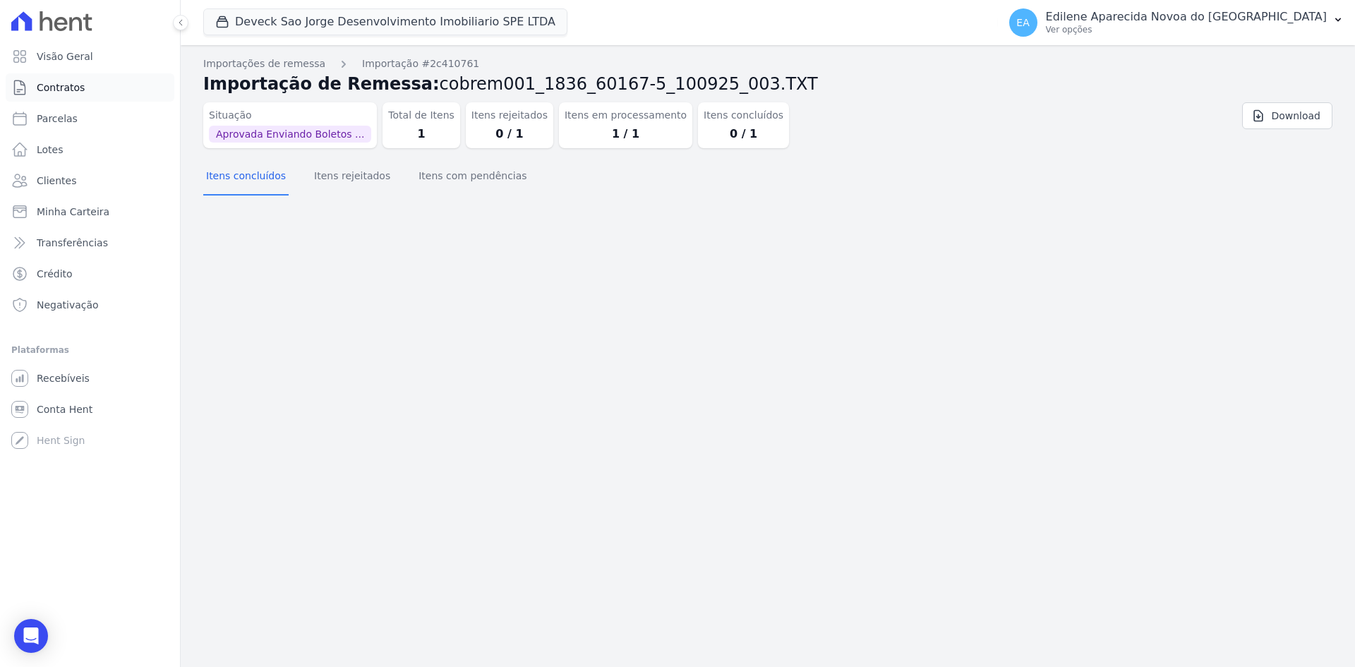
click at [66, 88] on span "Contratos" at bounding box center [61, 87] width 48 height 14
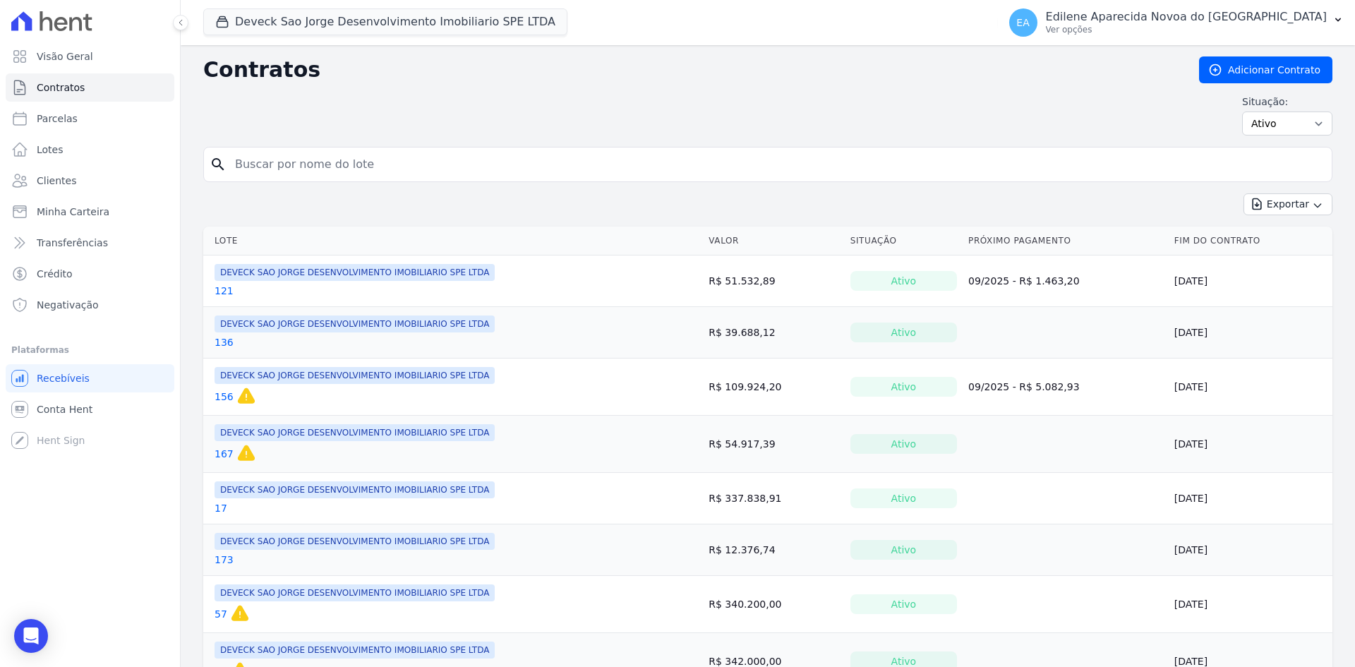
click at [282, 171] on input "search" at bounding box center [775, 164] width 1099 height 28
type input "171"
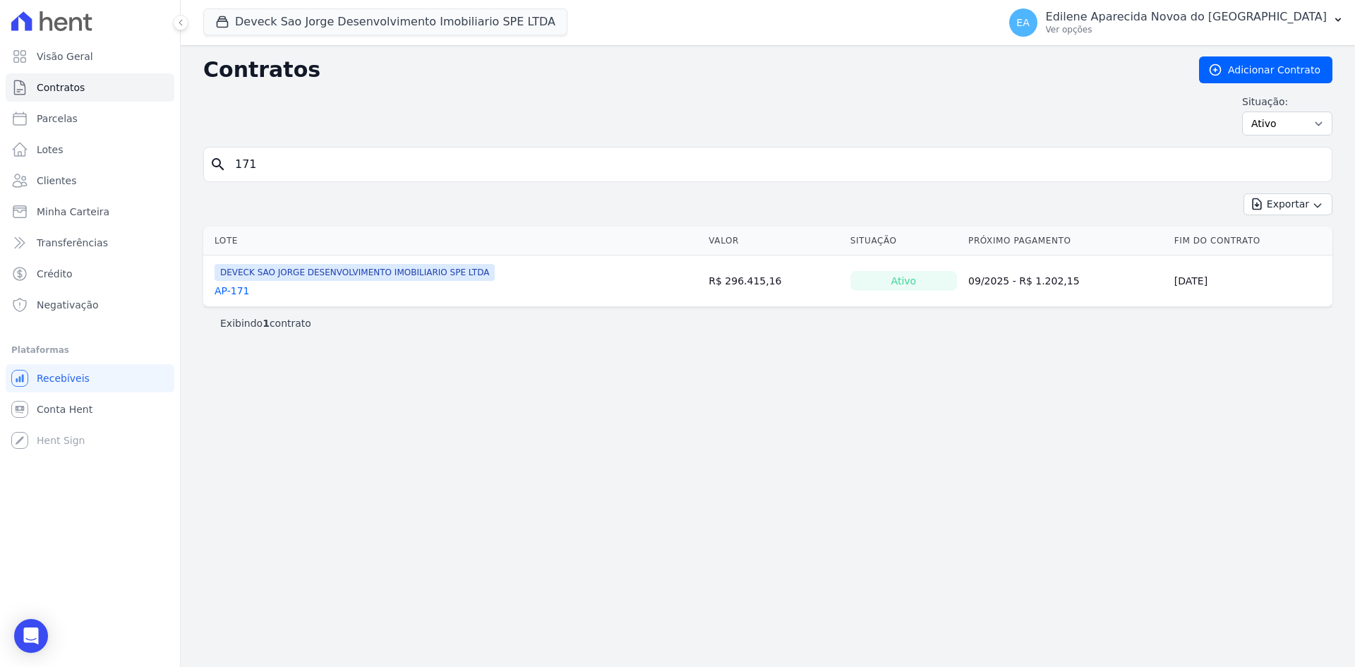
click at [236, 290] on link "AP-171" at bounding box center [231, 291] width 35 height 14
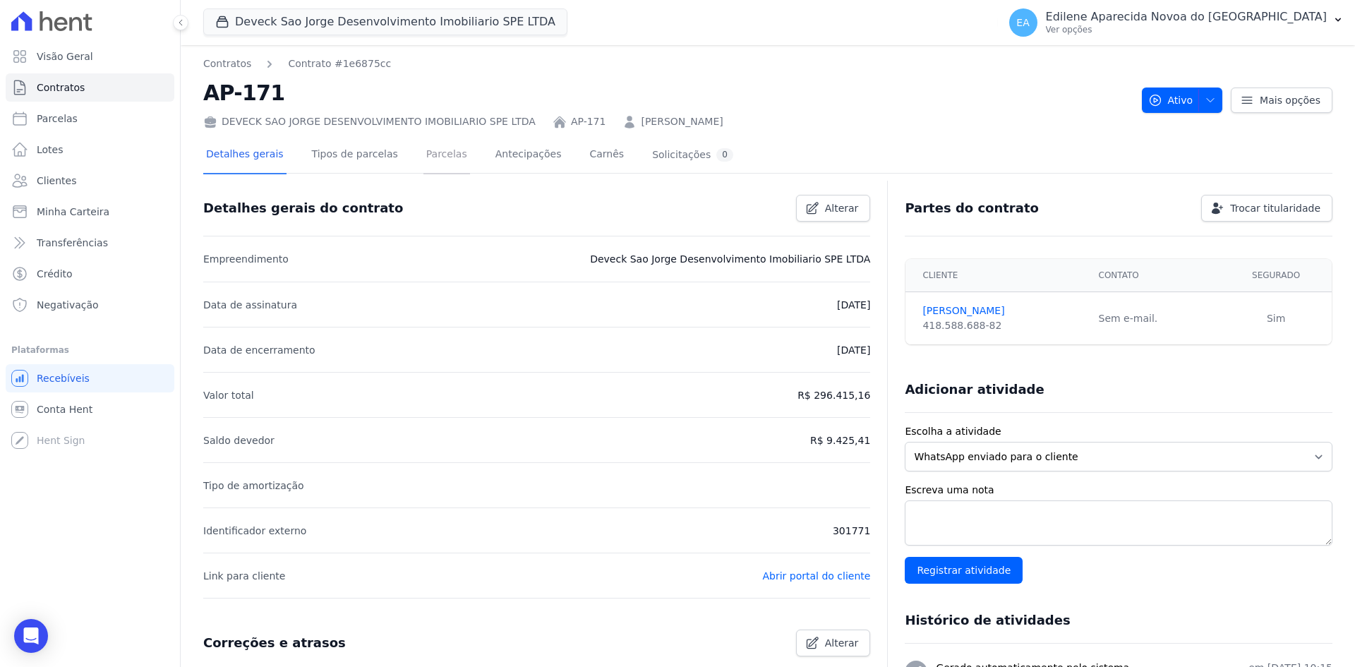
click at [429, 155] on link "Parcelas" at bounding box center [446, 155] width 47 height 37
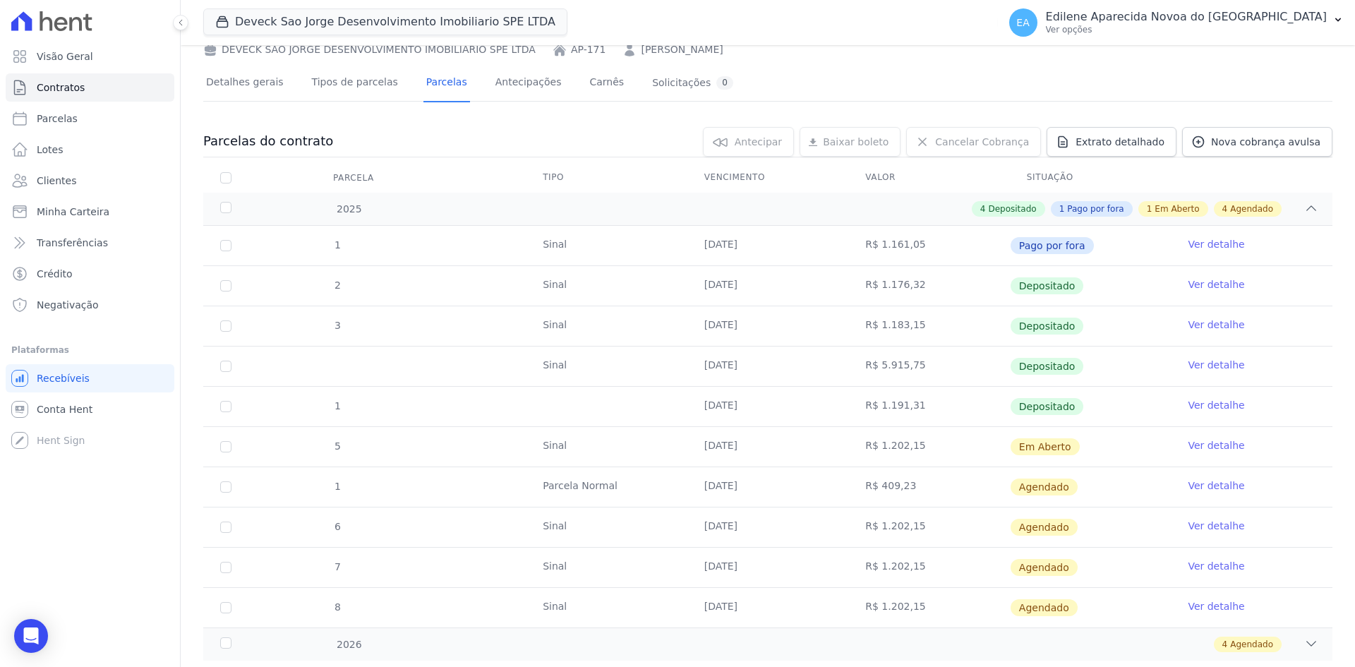
scroll to position [108, 0]
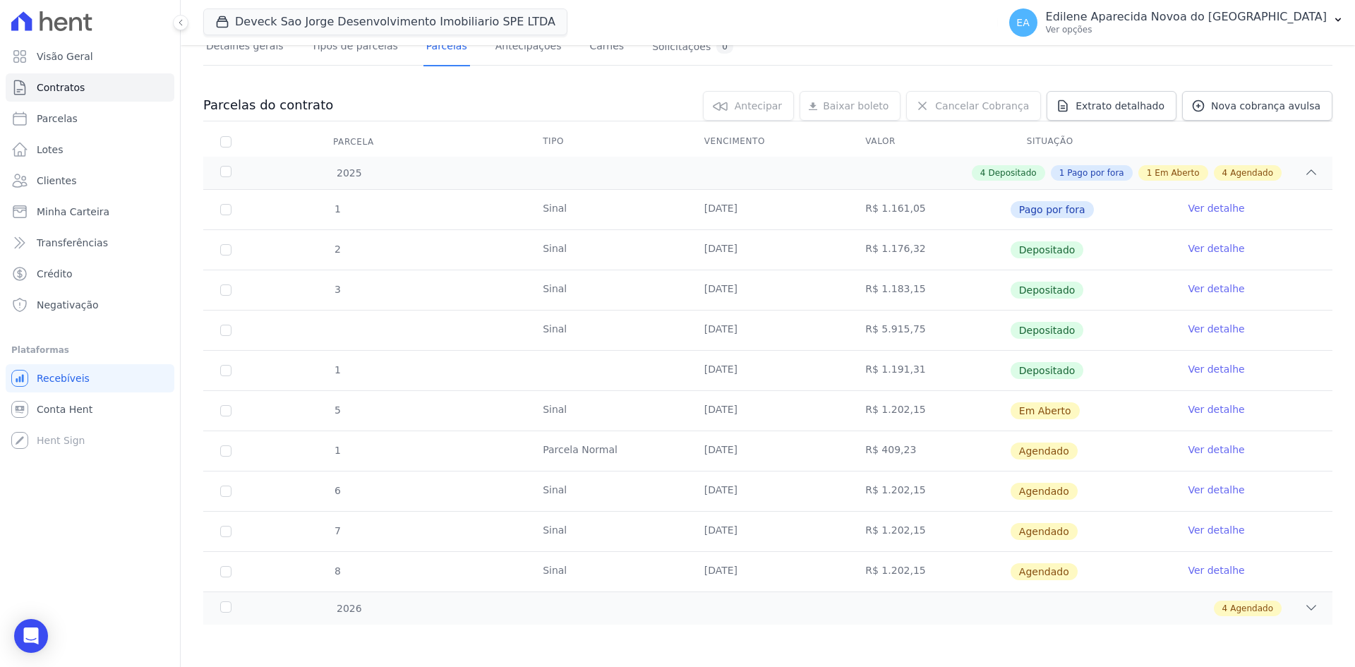
click at [1197, 410] on link "Ver detalhe" at bounding box center [1215, 409] width 56 height 14
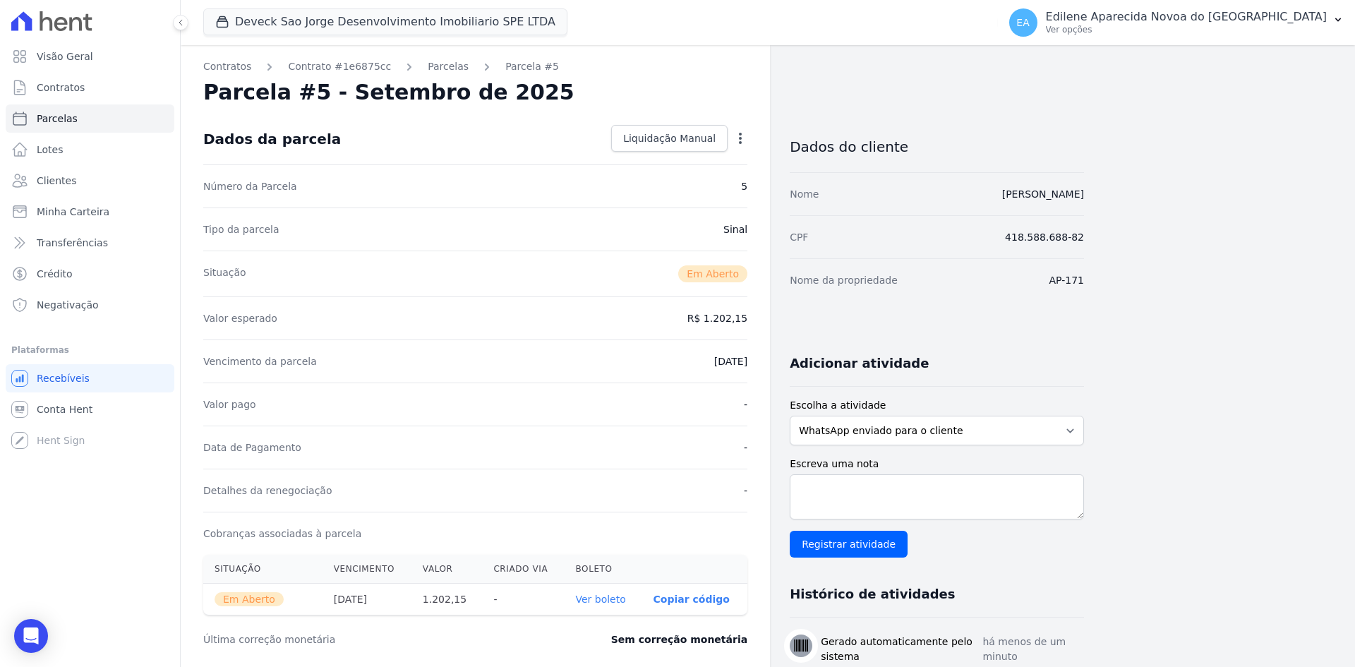
click at [615, 600] on link "Ver boleto" at bounding box center [600, 598] width 50 height 11
